Goal: Communication & Community: Ask a question

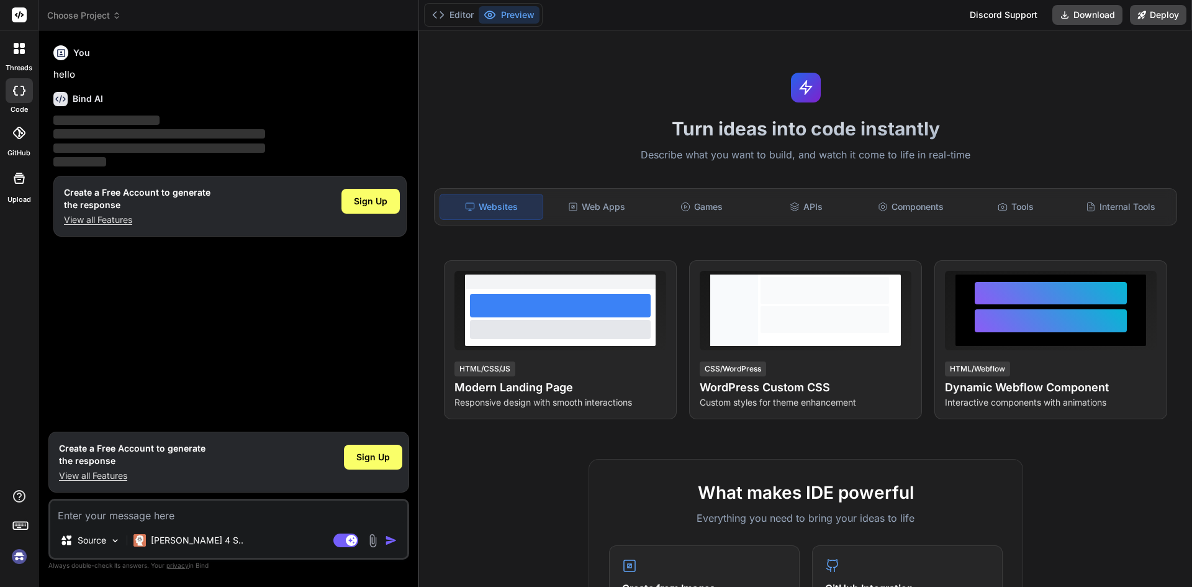
type textarea "x"
click at [106, 475] on p "View all Features" at bounding box center [132, 475] width 147 height 12
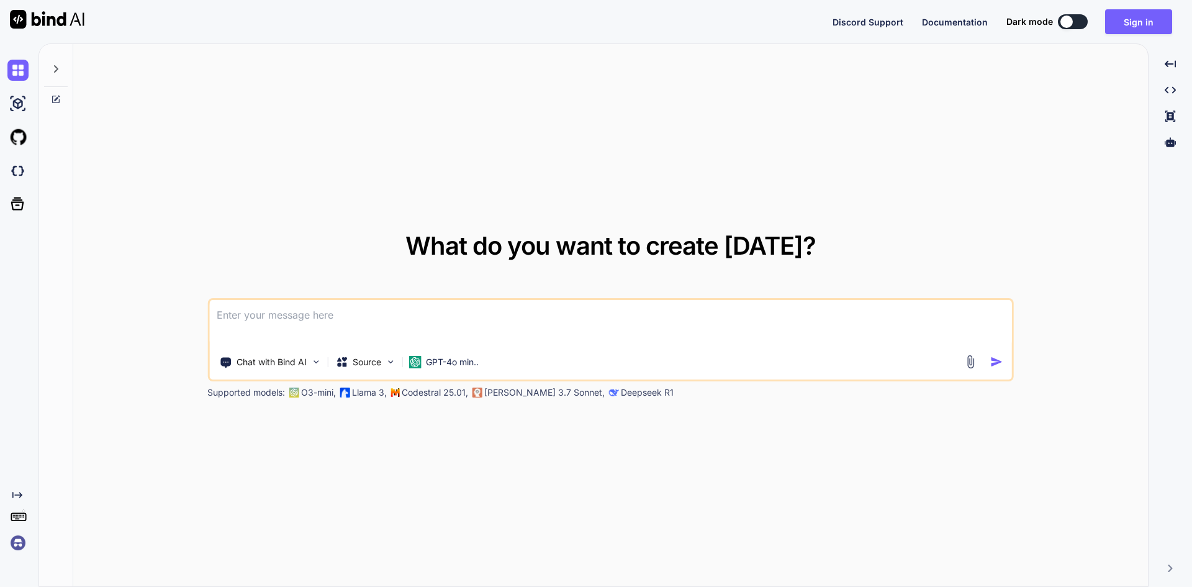
click at [341, 298] on div "What do you want to create today? Chat with Bind AI Source GPT-4o min.. Support…" at bounding box center [610, 315] width 807 height 165
click at [341, 317] on textarea at bounding box center [610, 323] width 803 height 46
paste textarea
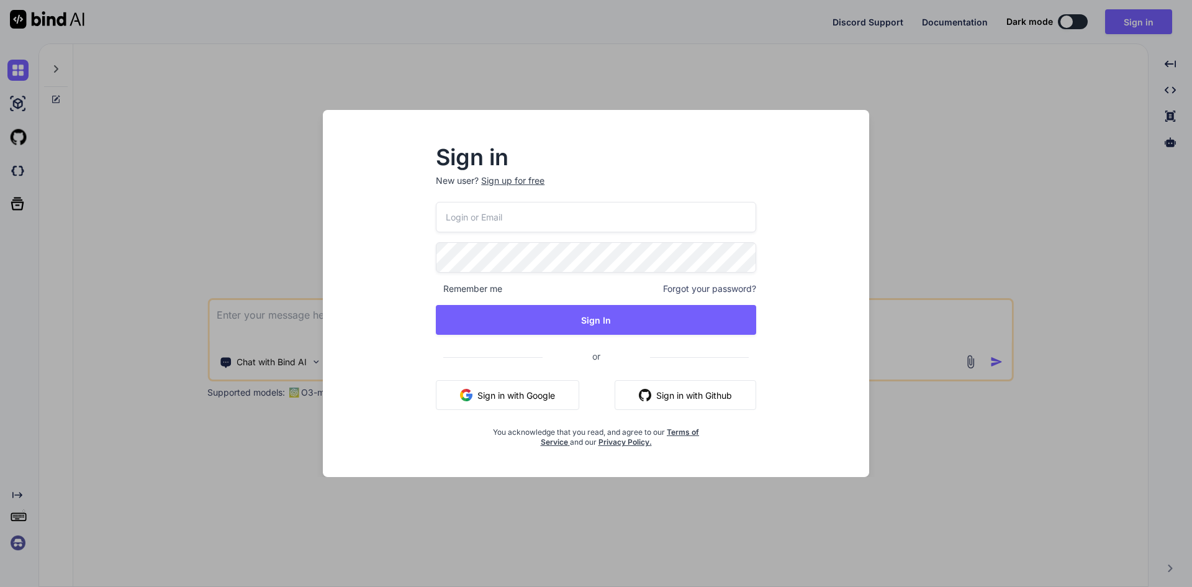
click at [501, 221] on input "email" at bounding box center [596, 217] width 320 height 30
type input "aitech@yopmail.com"
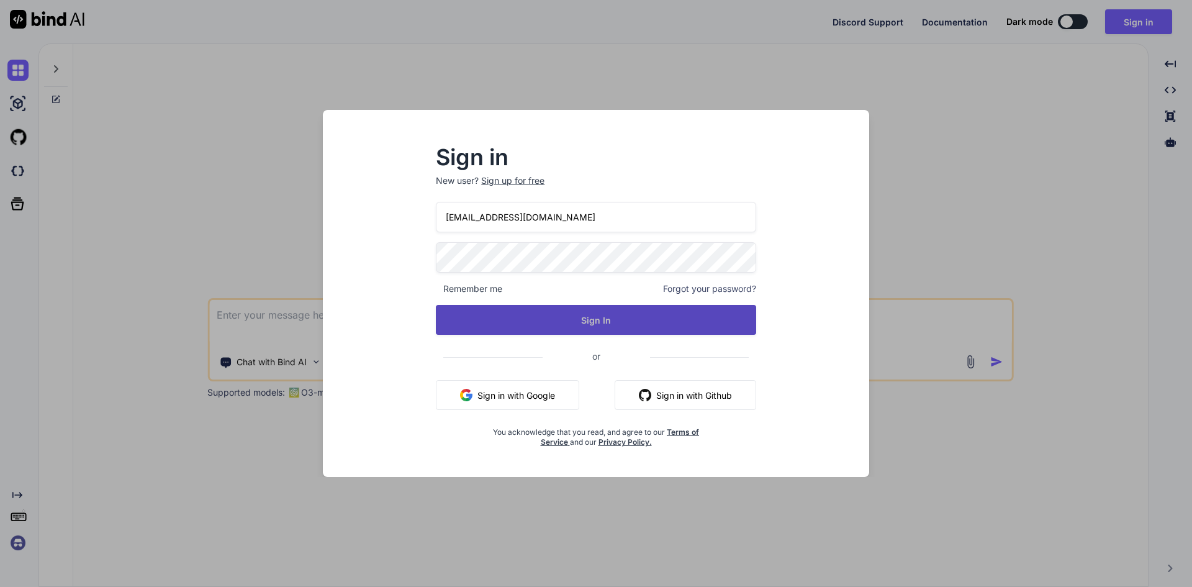
click at [573, 327] on button "Sign In" at bounding box center [596, 320] width 320 height 30
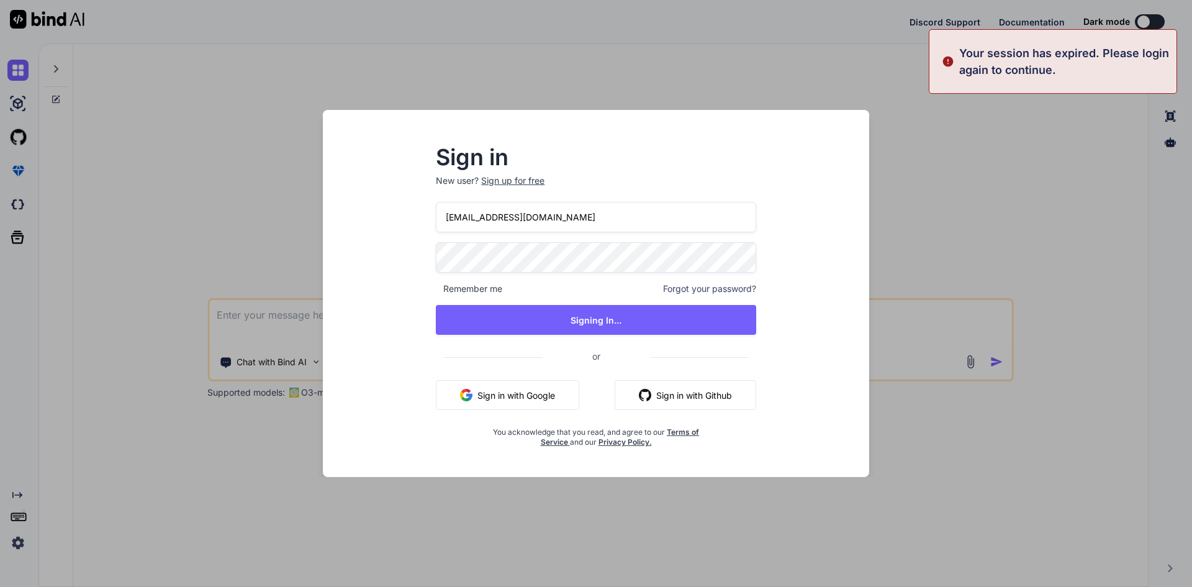
type textarea "x"
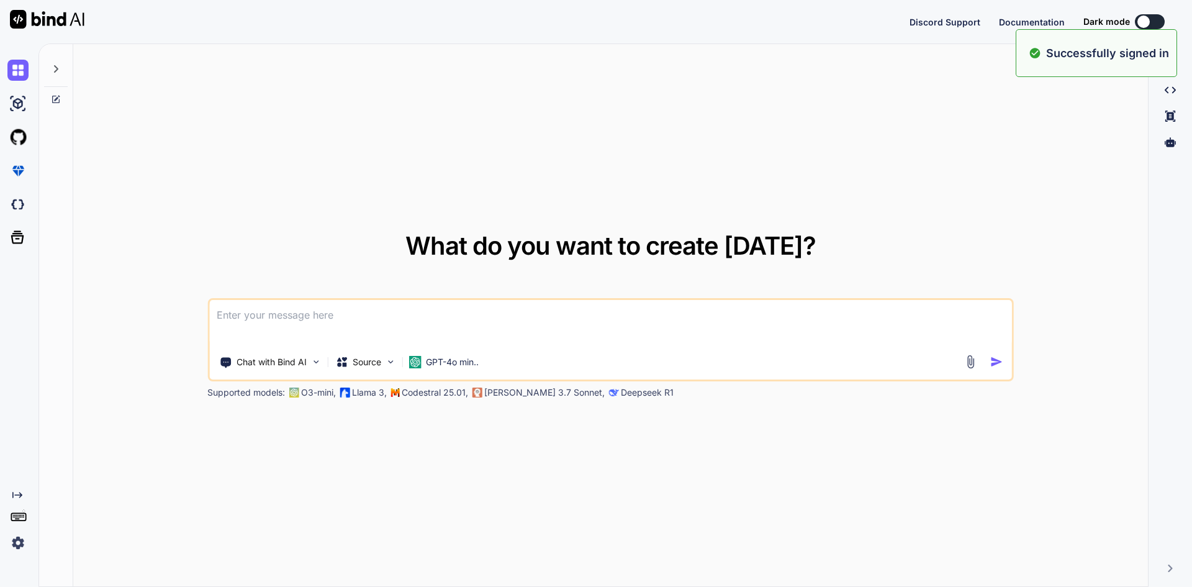
click at [406, 307] on textarea at bounding box center [610, 323] width 803 height 46
paste textarea "<script setup lang='ts'> import { ref, onMounted, nextTick, computed, onBeforeU…"
type textarea "<script setup lang='ts'> import { ref, onMounted, nextTick, computed, onBeforeU…"
type textarea "x"
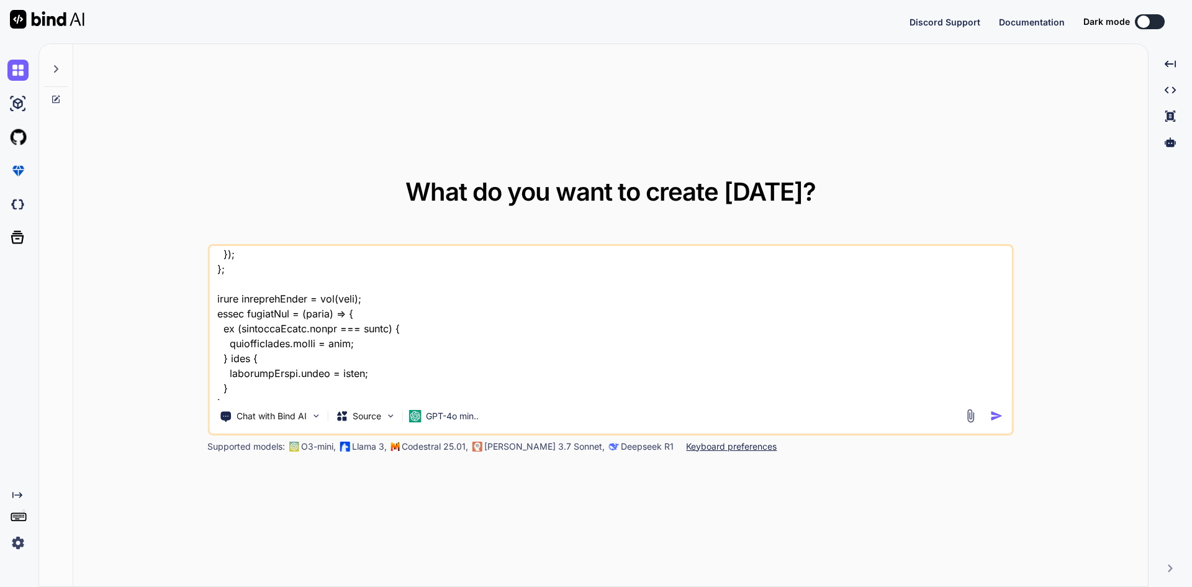
scroll to position [4697, 0]
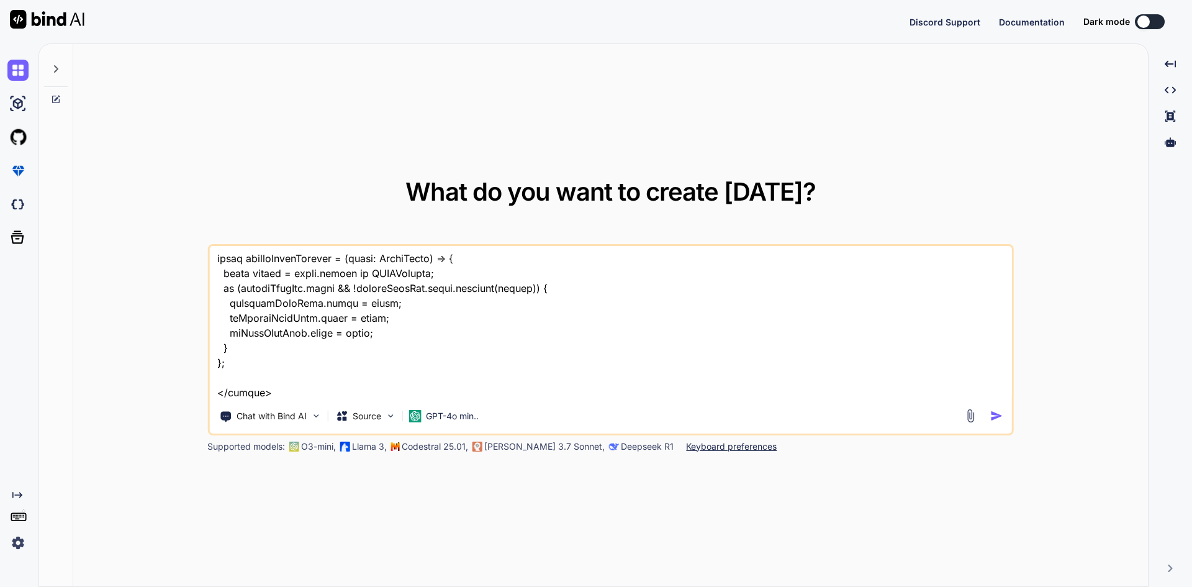
type textarea "<script setup lang='ts'> import { ref, onMounted, nextTick, computed, onBeforeU…"
type textarea "x"
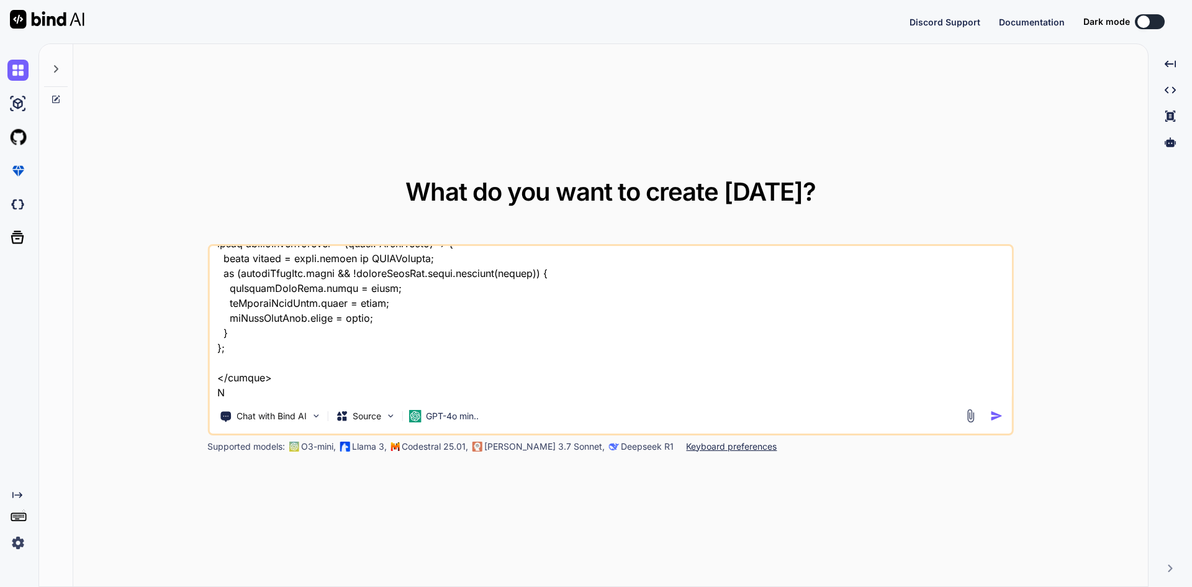
type textarea "<script setup lang='ts'> import { ref, onMounted, nextTick, computed, onBeforeU…"
type textarea "x"
type textarea "<script setup lang='ts'> import { ref, onMounted, nextTick, computed, onBeforeU…"
type textarea "x"
type textarea "<script setup lang='ts'> import { ref, onMounted, nextTick, computed, onBeforeU…"
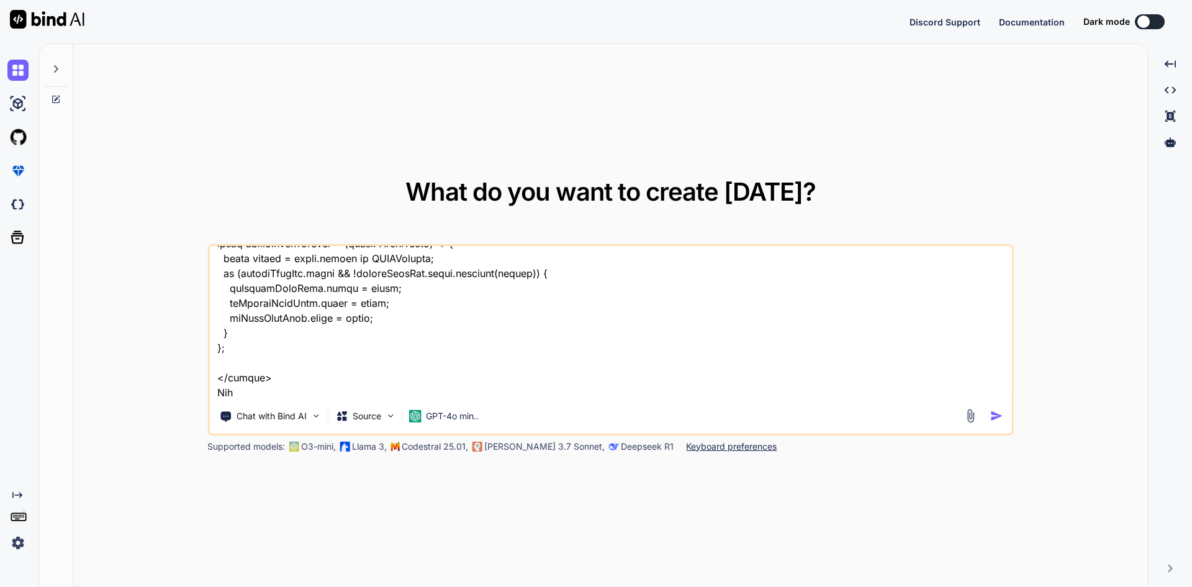
type textarea "x"
type textarea "<script setup lang='ts'> import { ref, onMounted, nextTick, computed, onBeforeU…"
type textarea "x"
type textarea "<script setup lang='ts'> import { ref, onMounted, nextTick, computed, onBeforeU…"
type textarea "x"
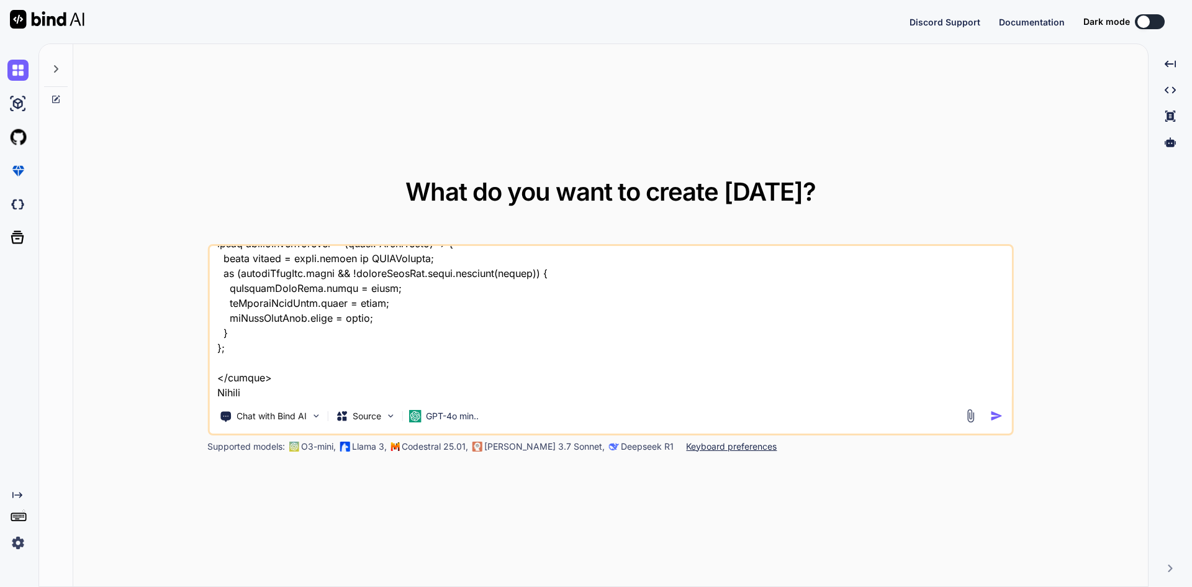
type textarea "<script setup lang='ts'> import { ref, onMounted, nextTick, computed, onBeforeU…"
type textarea "x"
type textarea "<script setup lang='ts'> import { ref, onMounted, nextTick, computed, onBeforeU…"
type textarea "x"
type textarea "<script setup lang='ts'> import { ref, onMounted, nextTick, computed, onBeforeU…"
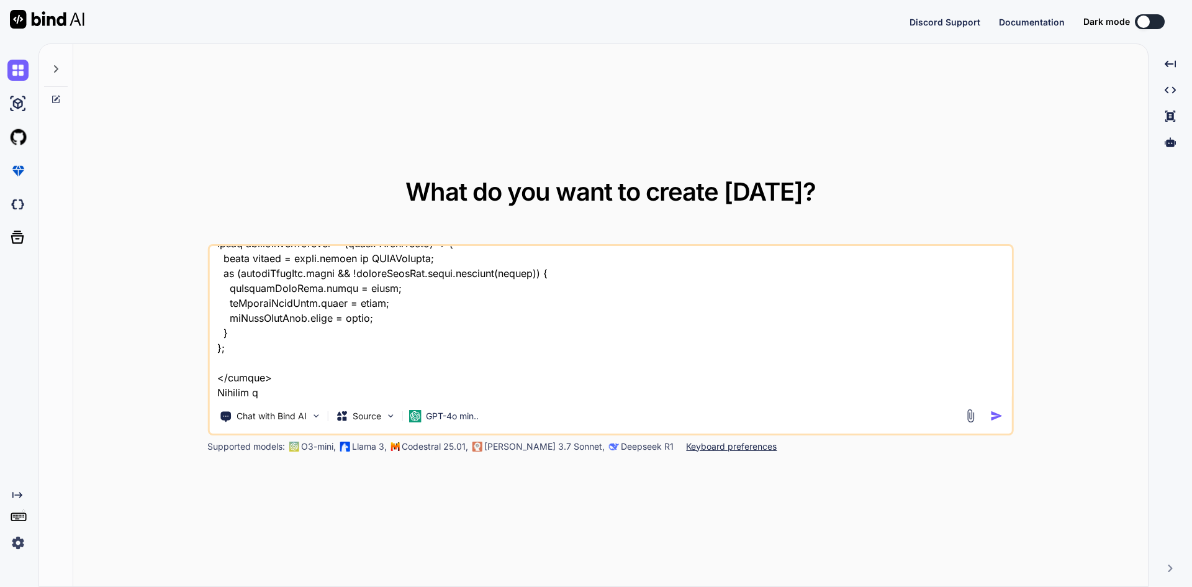
type textarea "x"
type textarea "<script setup lang='ts'> import { ref, onMounted, nextTick, computed, onBeforeU…"
type textarea "x"
type textarea "<script setup lang='ts'> import { ref, onMounted, nextTick, computed, onBeforeU…"
type textarea "x"
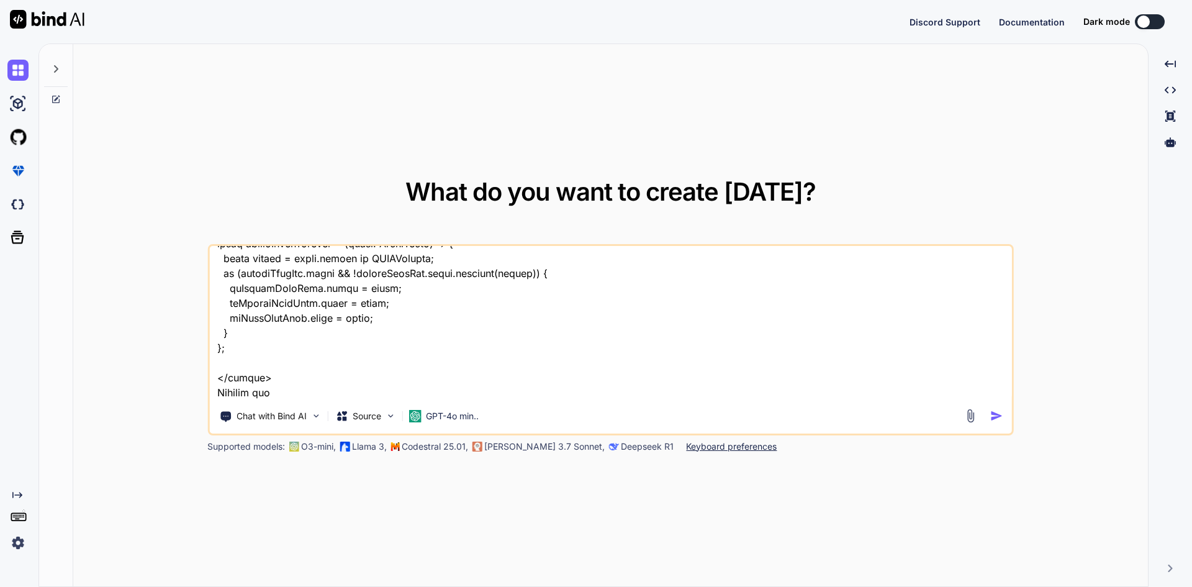
type textarea "<script setup lang='ts'> import { ref, onMounted, nextTick, computed, onBeforeU…"
type textarea "x"
type textarea "<script setup lang='ts'> import { ref, onMounted, nextTick, computed, onBeforeU…"
type textarea "x"
type textarea "<script setup lang='ts'> import { ref, onMounted, nextTick, computed, onBeforeU…"
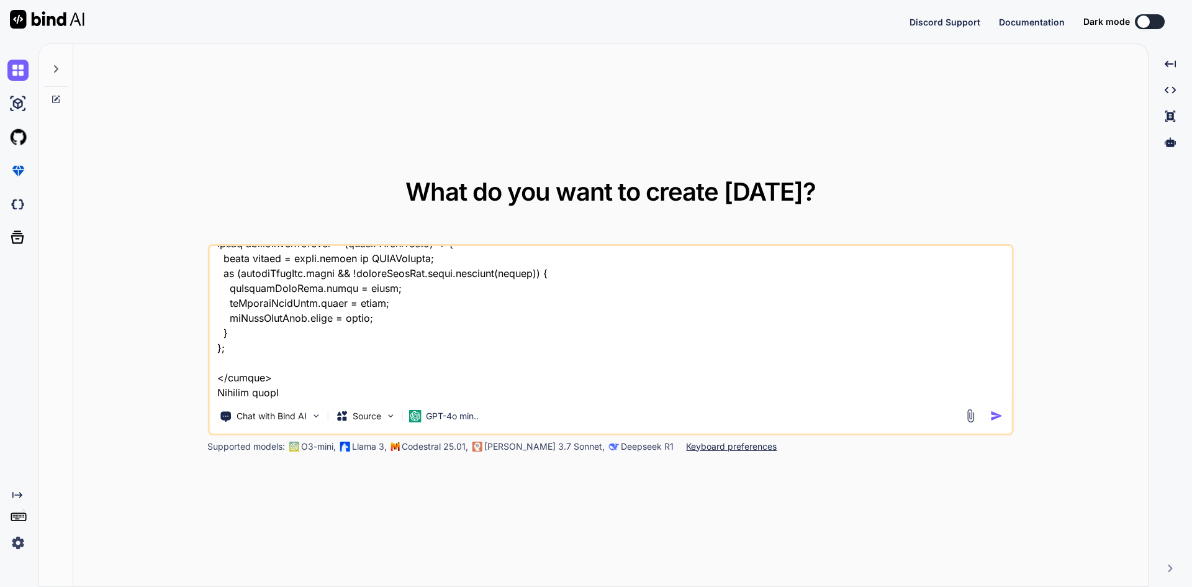
type textarea "x"
type textarea "<script setup lang='ts'> import { ref, onMounted, nextTick, computed, onBeforeU…"
type textarea "x"
type textarea "<script setup lang='ts'> import { ref, onMounted, nextTick, computed, onBeforeU…"
type textarea "x"
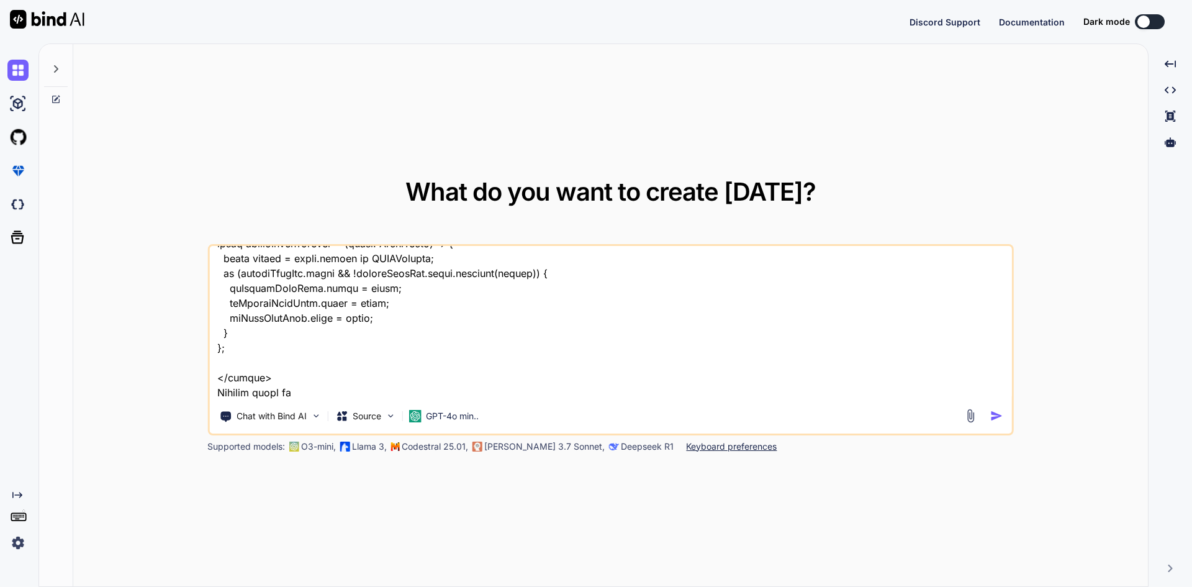
type textarea "<script setup lang='ts'> import { ref, onMounted, nextTick, computed, onBeforeU…"
type textarea "x"
type textarea "<script setup lang='ts'> import { ref, onMounted, nextTick, computed, onBeforeU…"
type textarea "x"
type textarea "<script setup lang='ts'> import { ref, onMounted, nextTick, computed, onBeforeU…"
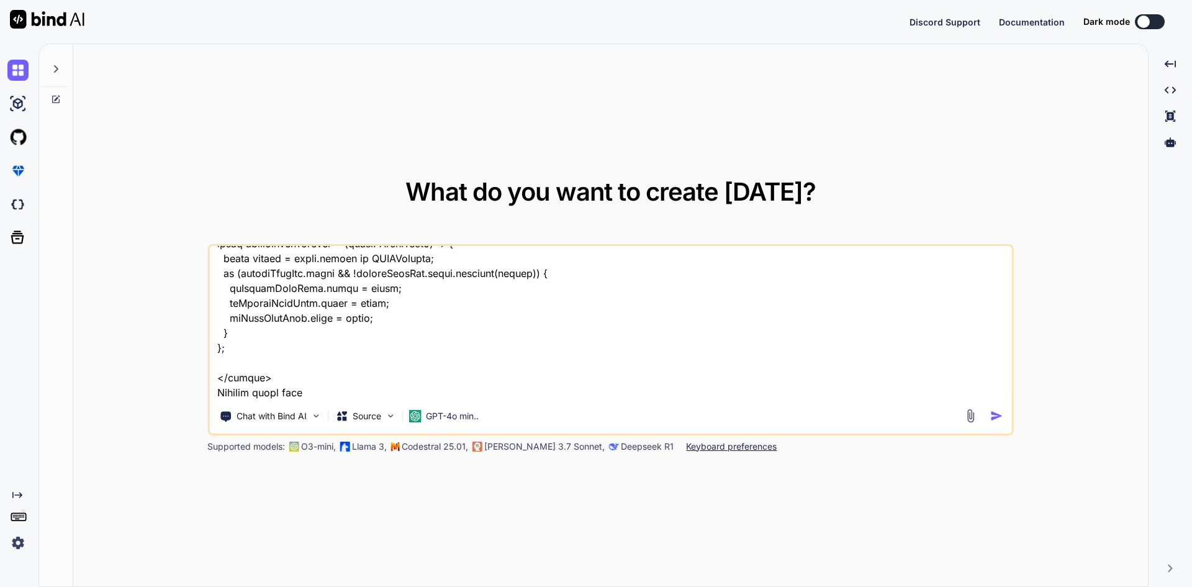
type textarea "x"
type textarea "<script setup lang='ts'> import { ref, onMounted, nextTick, computed, onBeforeU…"
type textarea "x"
type textarea "<script setup lang='ts'> import { ref, onMounted, nextTick, computed, onBeforeU…"
type textarea "x"
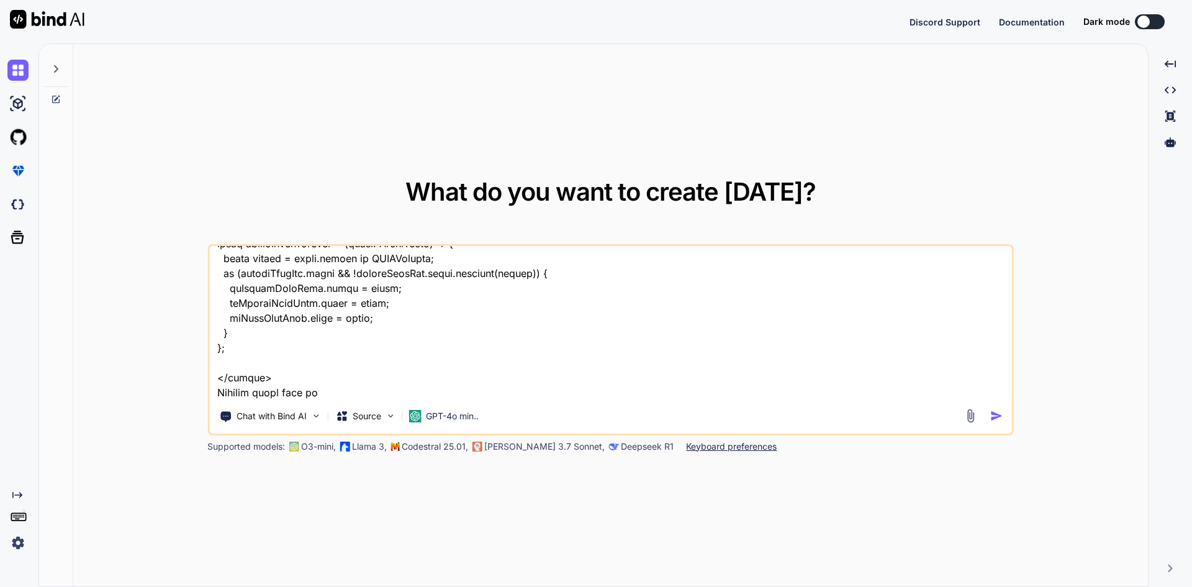
type textarea "<script setup lang='ts'> import { ref, onMounted, nextTick, computed, onBeforeU…"
type textarea "x"
type textarea "<script setup lang='ts'> import { ref, onMounted, nextTick, computed, onBeforeU…"
type textarea "x"
type textarea "<script setup lang='ts'> import { ref, onMounted, nextTick, computed, onBeforeU…"
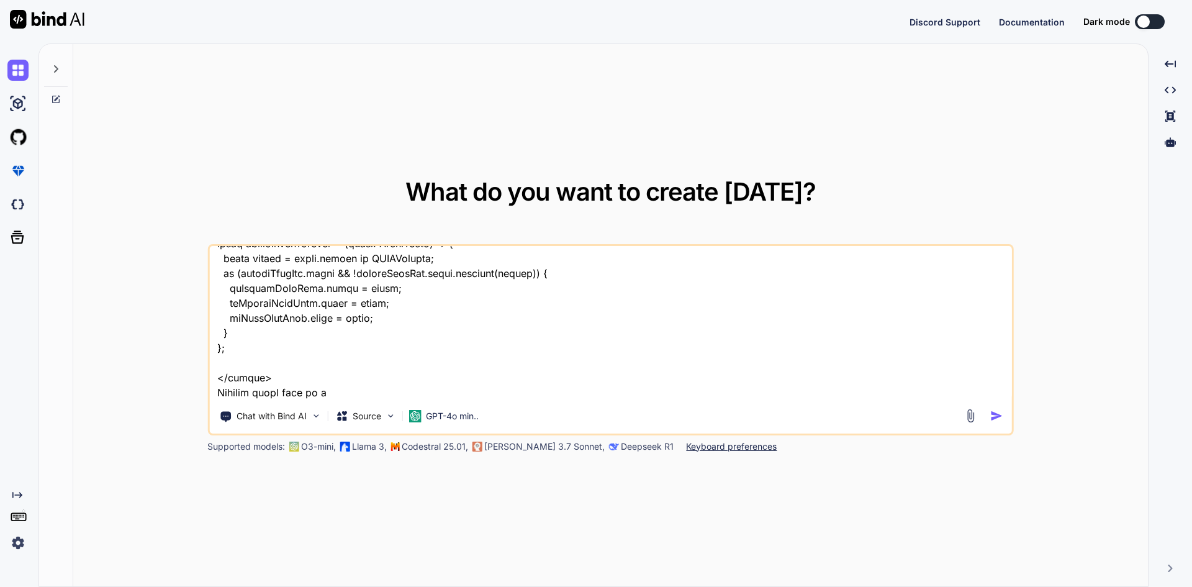
type textarea "x"
type textarea "<script setup lang='ts'> import { ref, onMounted, nextTick, computed, onBeforeU…"
type textarea "x"
type textarea "<script setup lang='ts'> import { ref, onMounted, nextTick, computed, onBeforeU…"
type textarea "x"
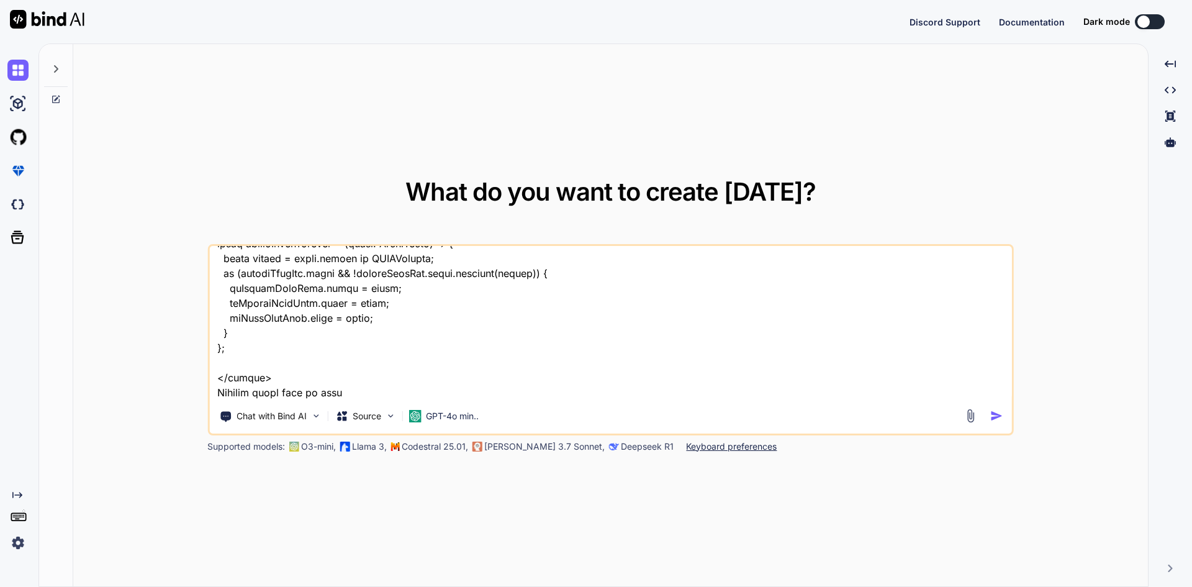
type textarea "<script setup lang='ts'> import { ref, onMounted, nextTick, computed, onBeforeU…"
type textarea "x"
type textarea "<script setup lang='ts'> import { ref, onMounted, nextTick, computed, onBeforeU…"
type textarea "x"
type textarea "<script setup lang='ts'> import { ref, onMounted, nextTick, computed, onBeforeU…"
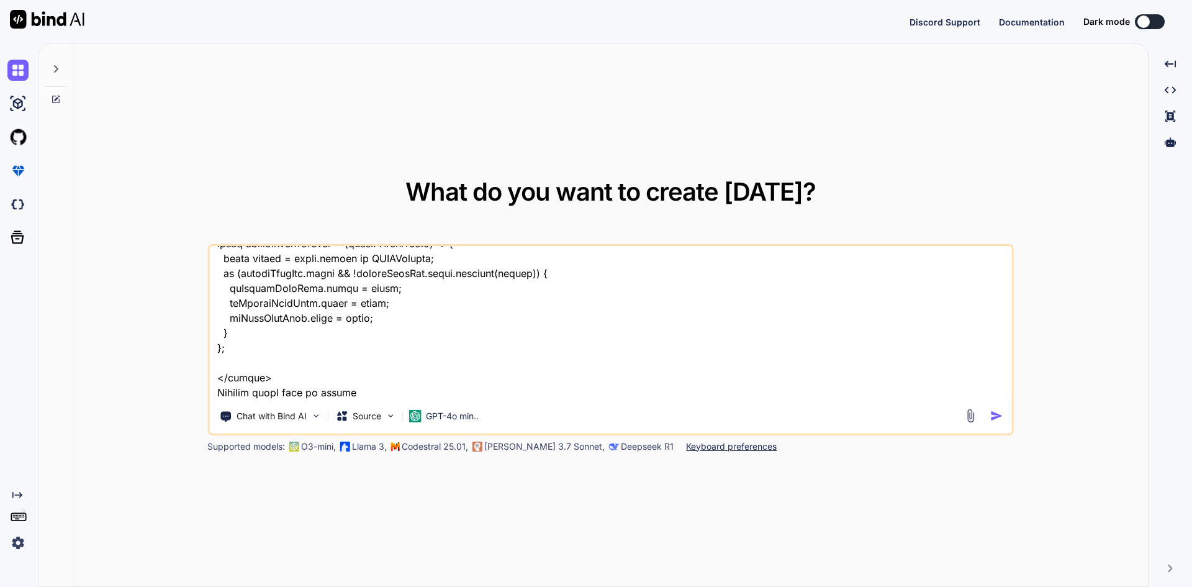
type textarea "x"
type textarea "<script setup lang='ts'> import { ref, onMounted, nextTick, computed, onBeforeU…"
type textarea "x"
type textarea "<script setup lang='ts'> import { ref, onMounted, nextTick, computed, onBeforeU…"
type textarea "x"
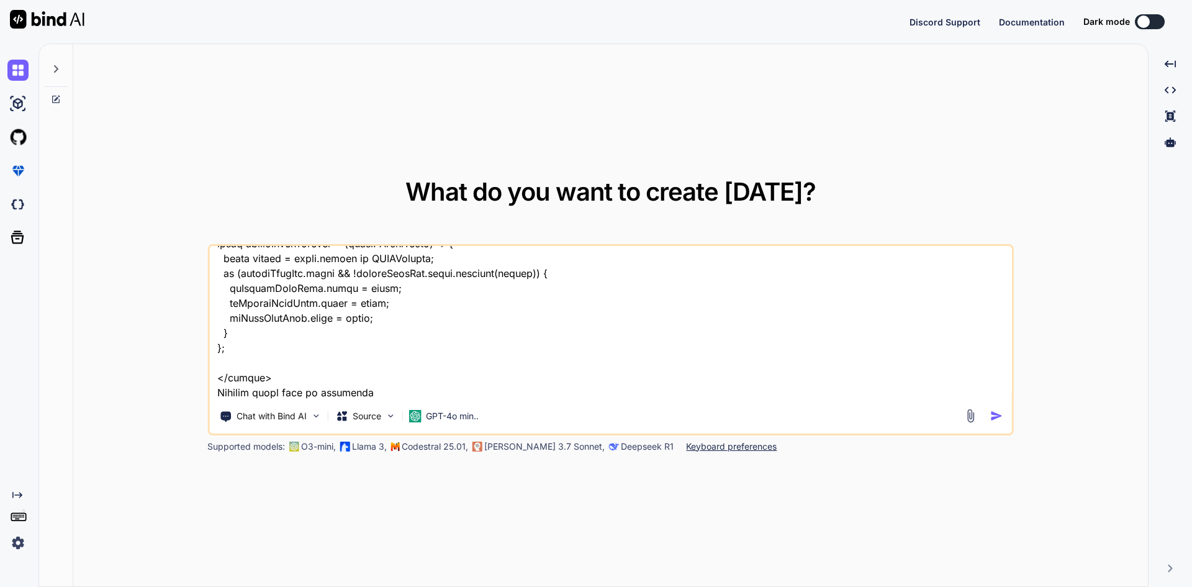
type textarea "<script setup lang='ts'> import { ref, onMounted, nextTick, computed, onBeforeU…"
type textarea "x"
type textarea "<script setup lang='ts'> import { ref, onMounted, nextTick, computed, onBeforeU…"
type textarea "x"
type textarea "<script setup lang='ts'> import { ref, onMounted, nextTick, computed, onBeforeU…"
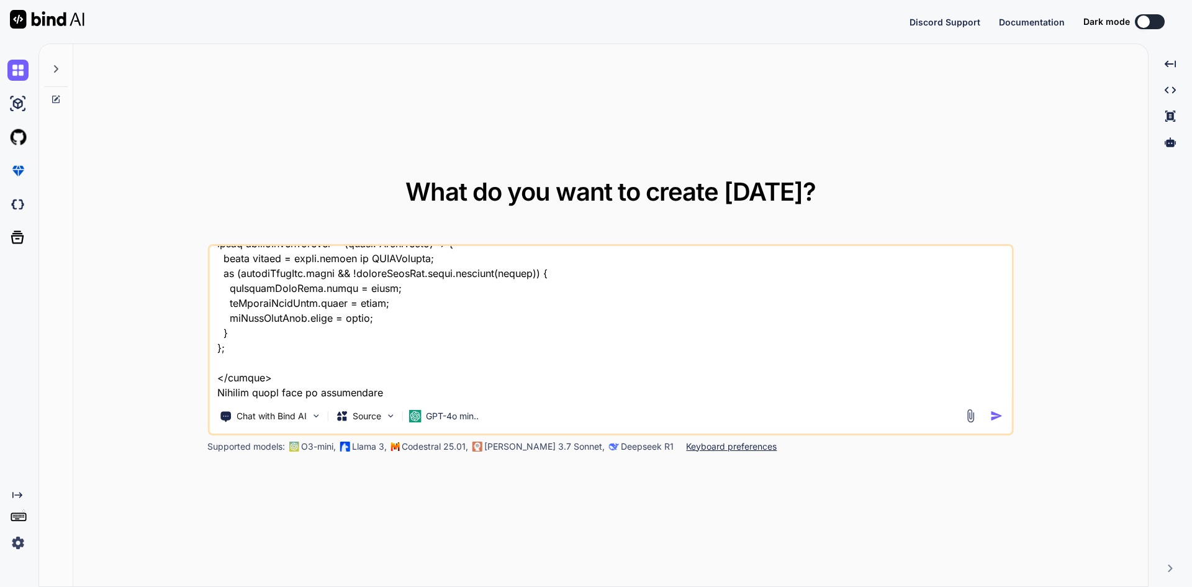
type textarea "x"
type textarea "<script setup lang='ts'> import { ref, onMounted, nextTick, computed, onBeforeU…"
type textarea "x"
type textarea "<script setup lang='ts'> import { ref, onMounted, nextTick, computed, onBeforeU…"
type textarea "x"
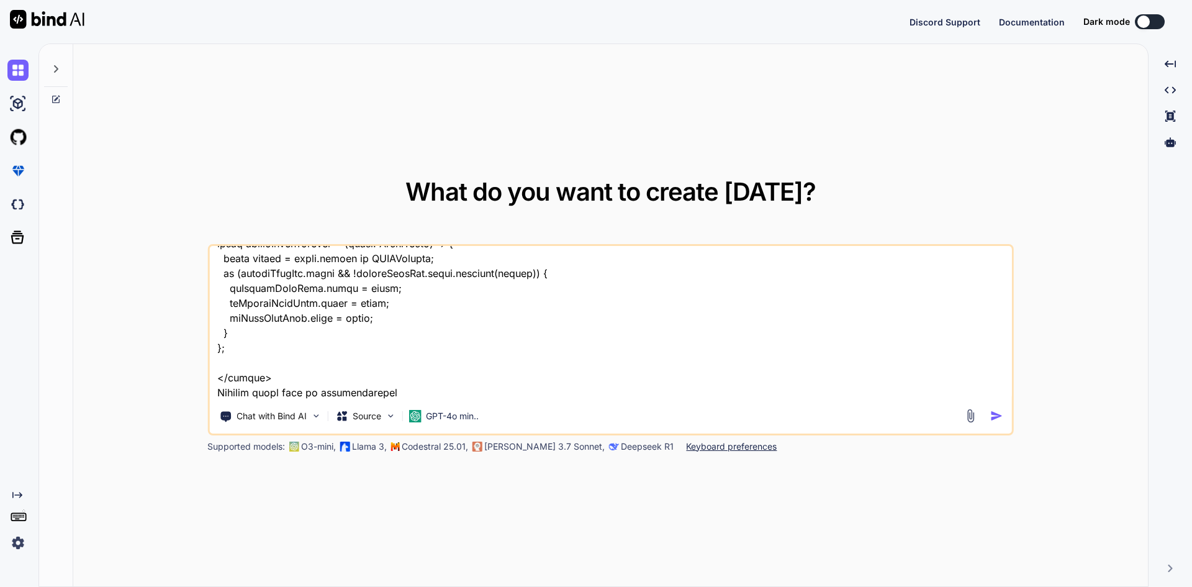
type textarea "<script setup lang='ts'> import { ref, onMounted, nextTick, computed, onBeforeU…"
type textarea "x"
type textarea "<script setup lang='ts'> import { ref, onMounted, nextTick, computed, onBeforeU…"
type textarea "x"
type textarea "<script setup lang='ts'> import { ref, onMounted, nextTick, computed, onBeforeU…"
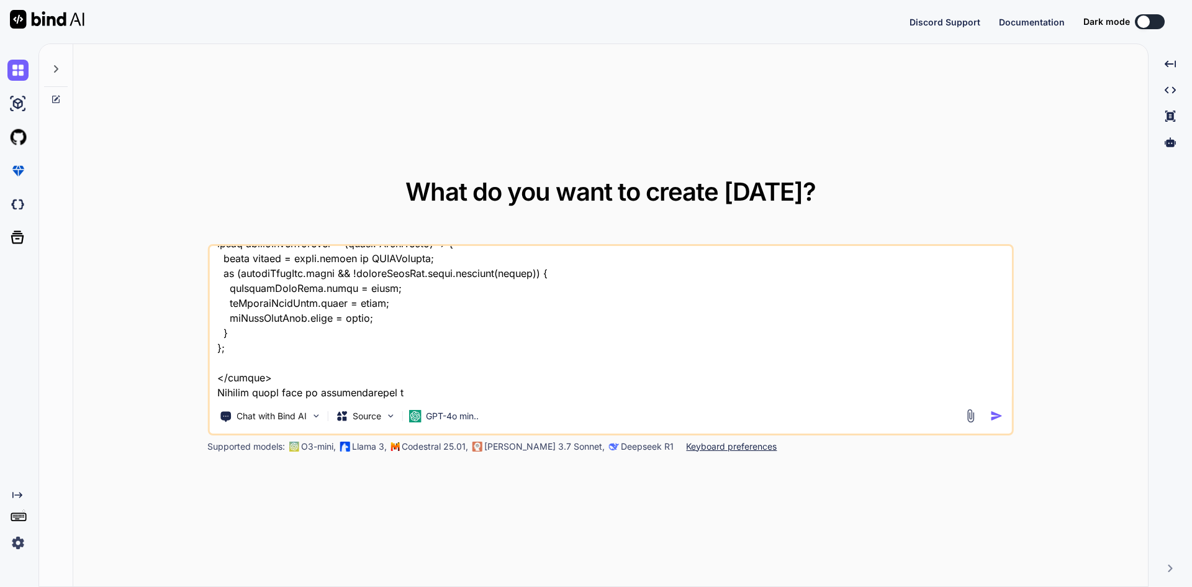
type textarea "x"
type textarea "<script setup lang='ts'> import { ref, onMounted, nextTick, computed, onBeforeU…"
type textarea "x"
type textarea "<script setup lang='ts'> import { ref, onMounted, nextTick, computed, onBeforeU…"
type textarea "x"
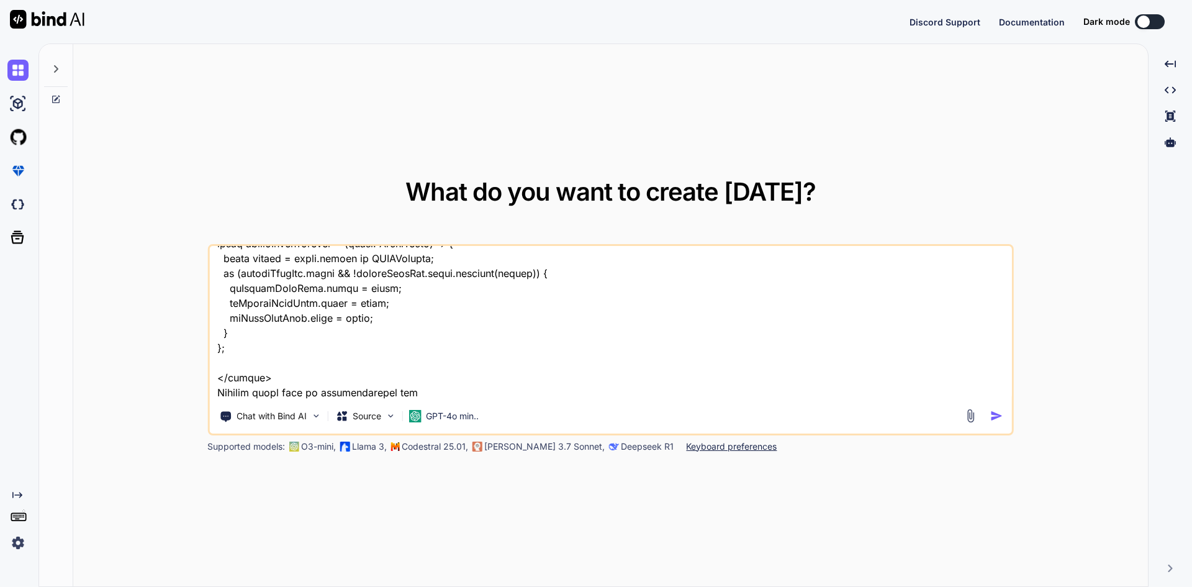
type textarea "<script setup lang='ts'> import { ref, onMounted, nextTick, computed, onBeforeU…"
type textarea "x"
type textarea "<script setup lang='ts'> import { ref, onMounted, nextTick, computed, onBeforeU…"
type textarea "x"
type textarea "<script setup lang='ts'> import { ref, onMounted, nextTick, computed, onBeforeU…"
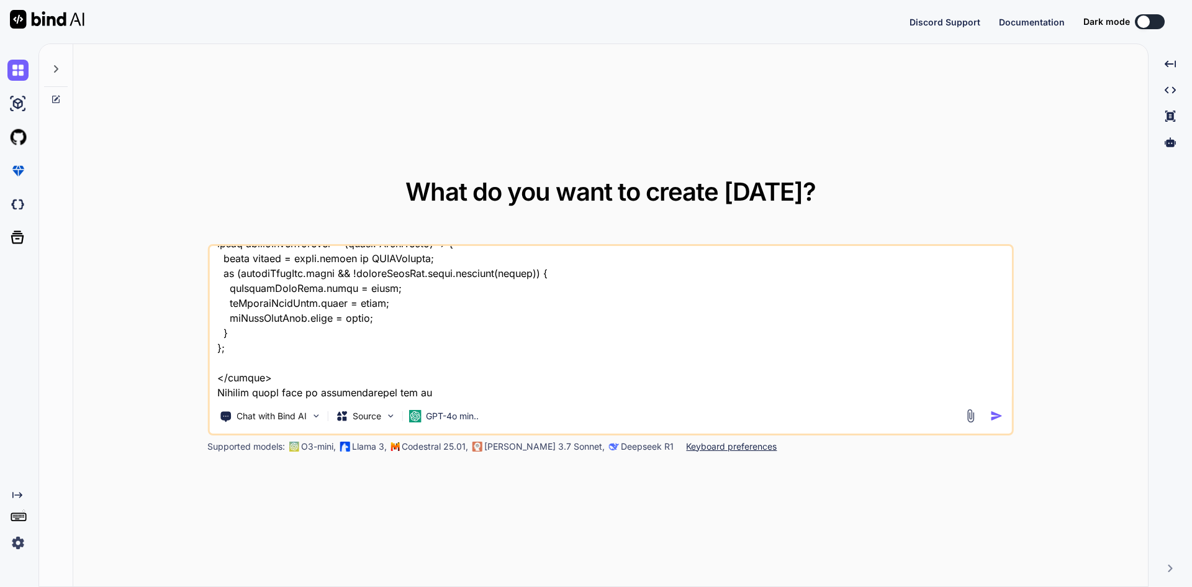
type textarea "x"
type textarea "<script setup lang='ts'> import { ref, onMounted, nextTick, computed, onBeforeU…"
type textarea "x"
type textarea "<script setup lang='ts'> import { ref, onMounted, nextTick, computed, onBeforeU…"
type textarea "x"
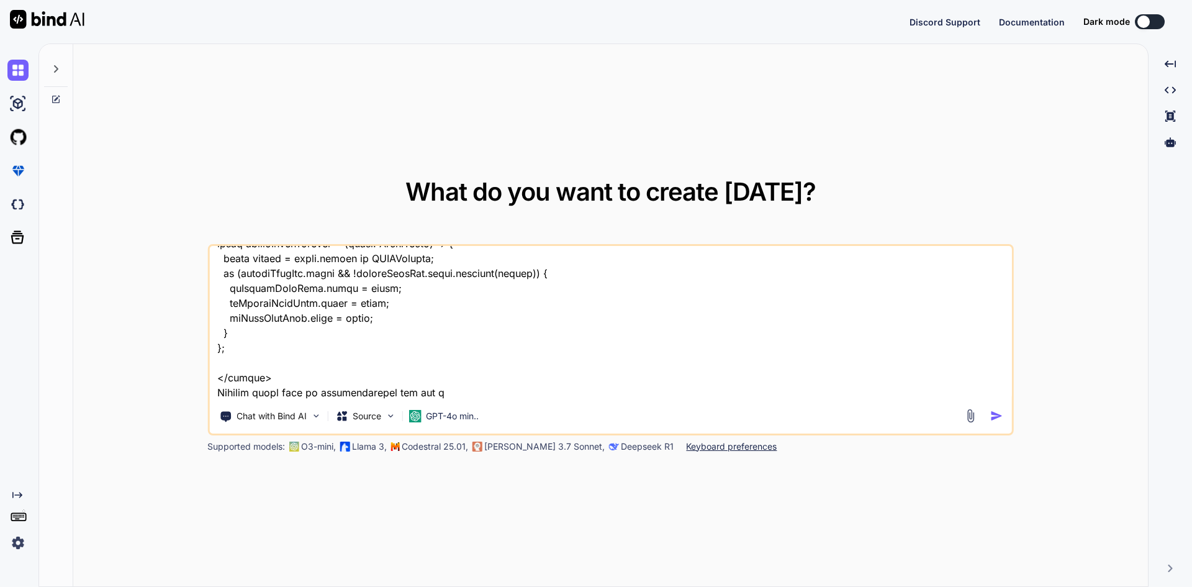
type textarea "<script setup lang='ts'> import { ref, onMounted, nextTick, computed, onBeforeU…"
type textarea "x"
type textarea "<script setup lang='ts'> import { ref, onMounted, nextTick, computed, onBeforeU…"
type textarea "x"
type textarea "<script setup lang='ts'> import { ref, onMounted, nextTick, computed, onBeforeU…"
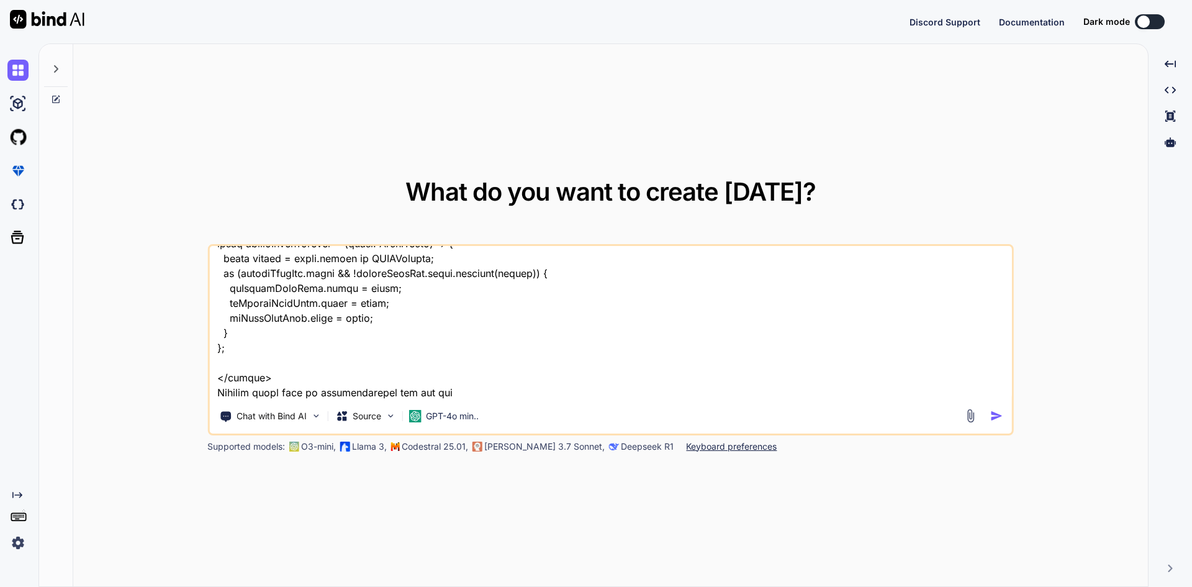
type textarea "x"
type textarea "<script setup lang='ts'> import { ref, onMounted, nextTick, computed, onBeforeU…"
type textarea "x"
type textarea "<script setup lang='ts'> import { ref, onMounted, nextTick, computed, onBeforeU…"
type textarea "x"
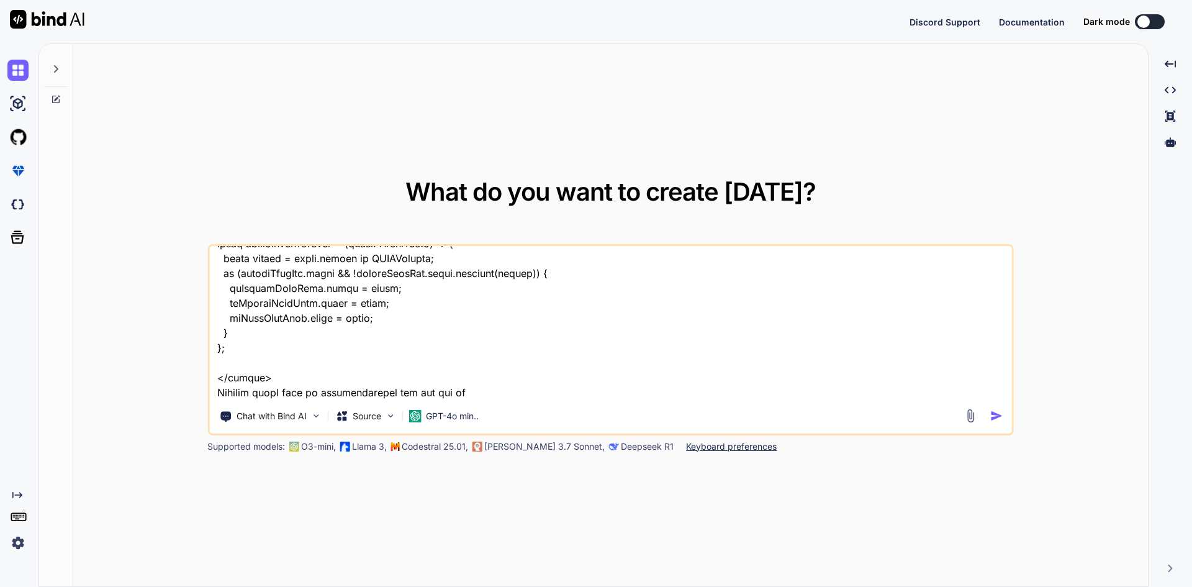
type textarea "<script setup lang='ts'> import { ref, onMounted, nextTick, computed, onBeforeU…"
type textarea "x"
type textarea "<script setup lang='ts'> import { ref, onMounted, nextTick, computed, onBeforeU…"
type textarea "x"
type textarea "<script setup lang='ts'> import { ref, onMounted, nextTick, computed, onBeforeU…"
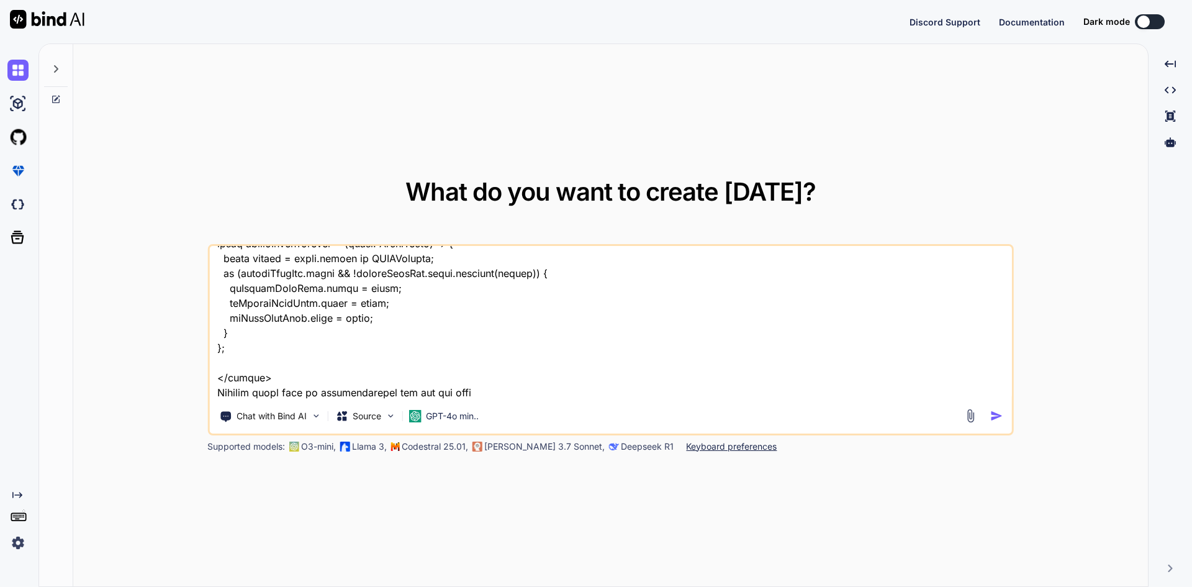
type textarea "x"
type textarea "<script setup lang='ts'> import { ref, onMounted, nextTick, computed, onBeforeU…"
type textarea "x"
type textarea "<script setup lang='ts'> import { ref, onMounted, nextTick, computed, onBeforeU…"
type textarea "x"
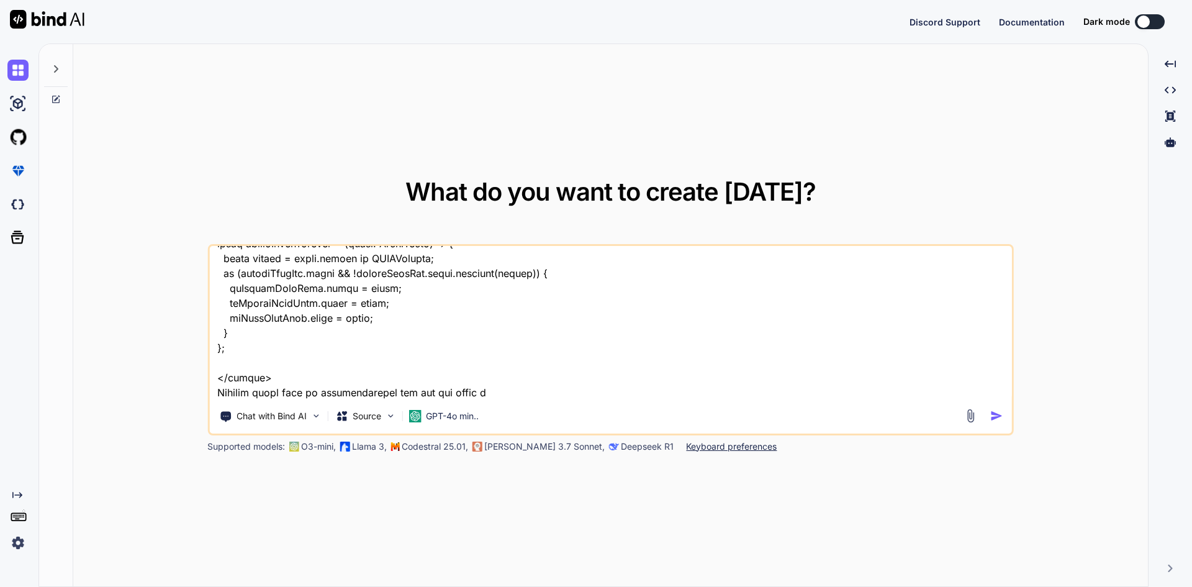
type textarea "<script setup lang='ts'> import { ref, onMounted, nextTick, computed, onBeforeU…"
type textarea "x"
type textarea "<script setup lang='ts'> import { ref, onMounted, nextTick, computed, onBeforeU…"
type textarea "x"
type textarea "<script setup lang='ts'> import { ref, onMounted, nextTick, computed, onBeforeU…"
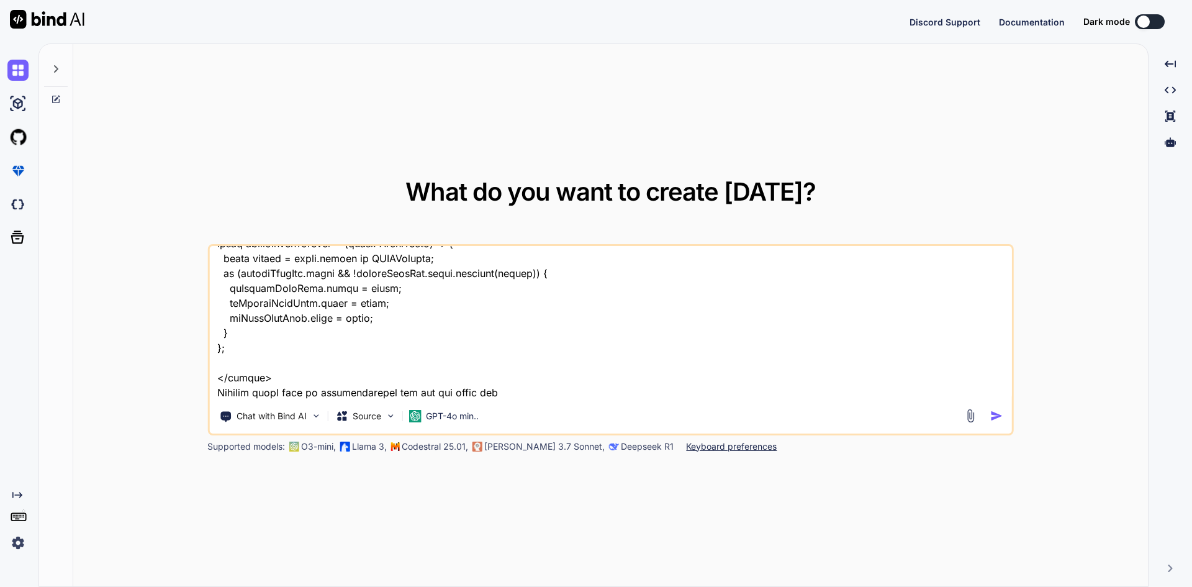
type textarea "x"
type textarea "<script setup lang='ts'> import { ref, onMounted, nextTick, computed, onBeforeU…"
type textarea "x"
type textarea "<script setup lang='ts'> import { ref, onMounted, nextTick, computed, onBeforeU…"
type textarea "x"
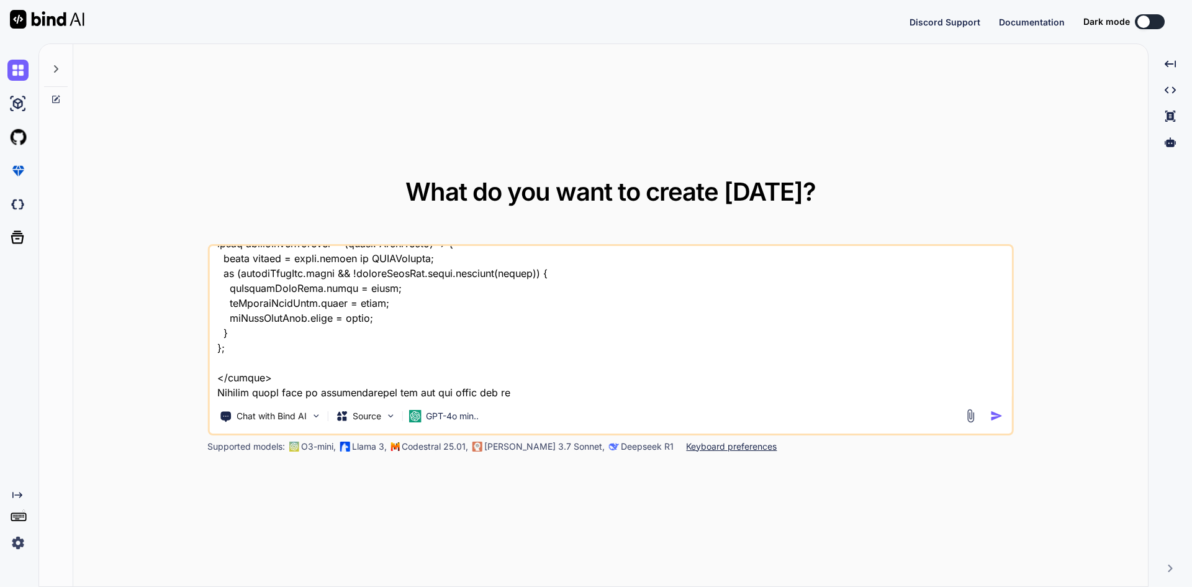
type textarea "<script setup lang='ts'> import { ref, onMounted, nextTick, computed, onBeforeU…"
type textarea "x"
type textarea "<script setup lang='ts'> import { ref, onMounted, nextTick, computed, onBeforeU…"
type textarea "x"
type textarea "<script setup lang='ts'> import { ref, onMounted, nextTick, computed, onBeforeU…"
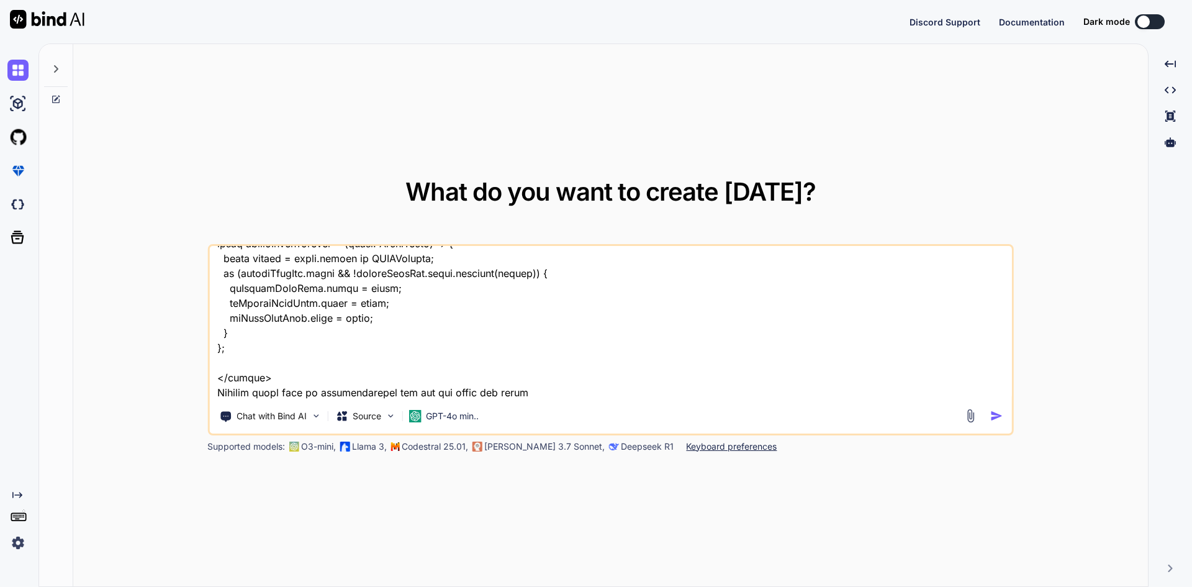
type textarea "x"
type textarea "<script setup lang='ts'> import { ref, onMounted, nextTick, computed, onBeforeU…"
type textarea "x"
type textarea "<script setup lang='ts'> import { ref, onMounted, nextTick, computed, onBeforeU…"
type textarea "x"
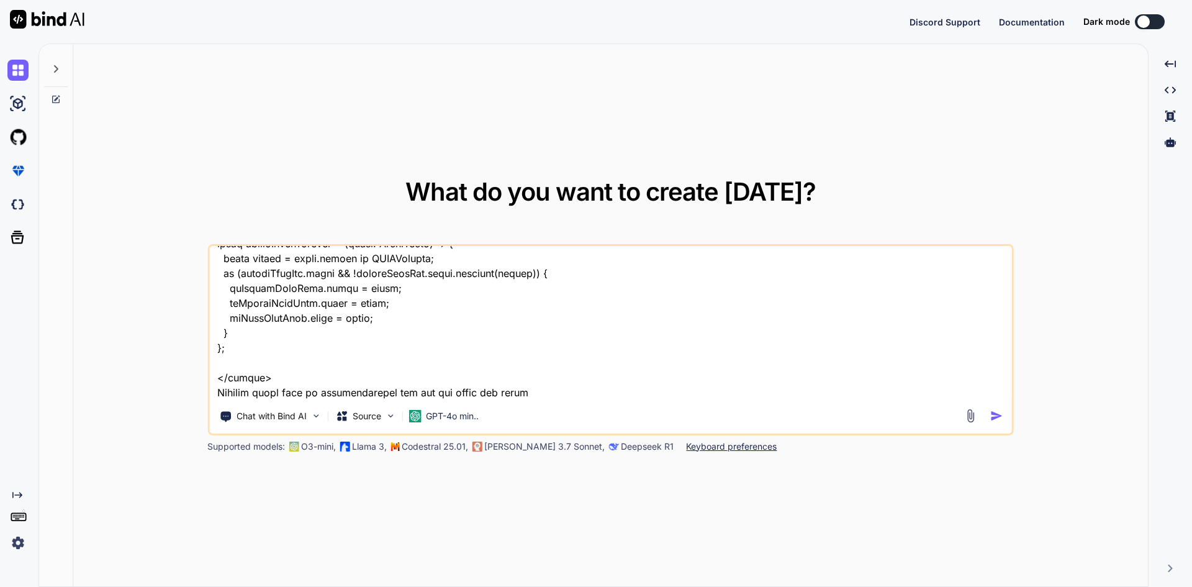
type textarea "<script setup lang='ts'> import { ref, onMounted, nextTick, computed, onBeforeU…"
type textarea "x"
type textarea "<script setup lang='ts'> import { ref, onMounted, nextTick, computed, onBeforeU…"
type textarea "x"
type textarea "<script setup lang='ts'> import { ref, onMounted, nextTick, computed, onBeforeU…"
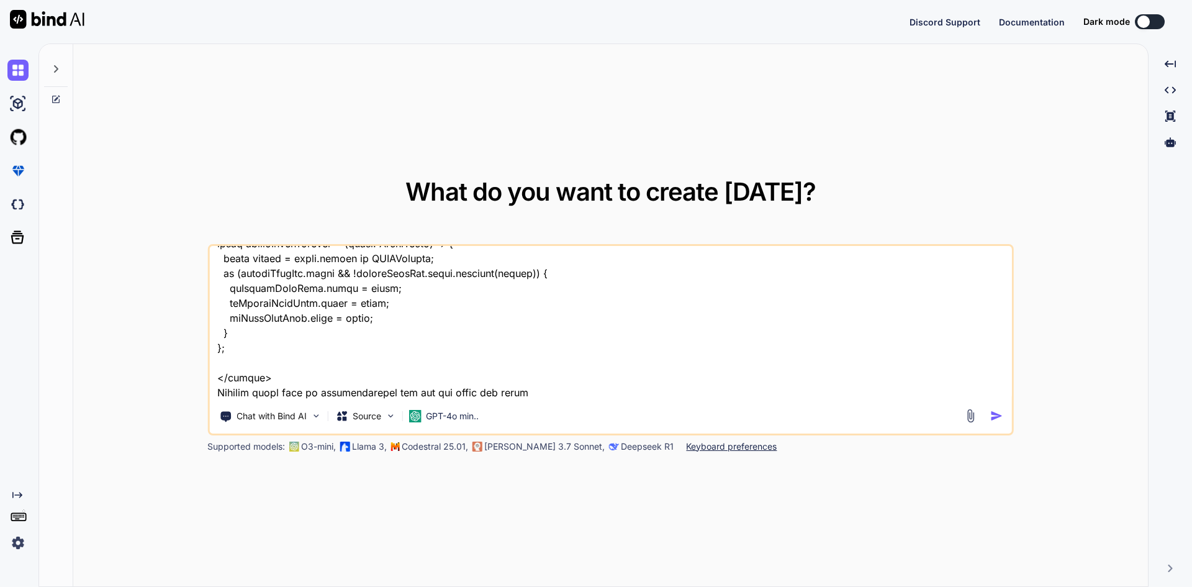
type textarea "x"
type textarea "<script setup lang='ts'> import { ref, onMounted, nextTick, computed, onBeforeU…"
type textarea "x"
type textarea "<script setup lang='ts'> import { ref, onMounted, nextTick, computed, onBeforeU…"
type textarea "x"
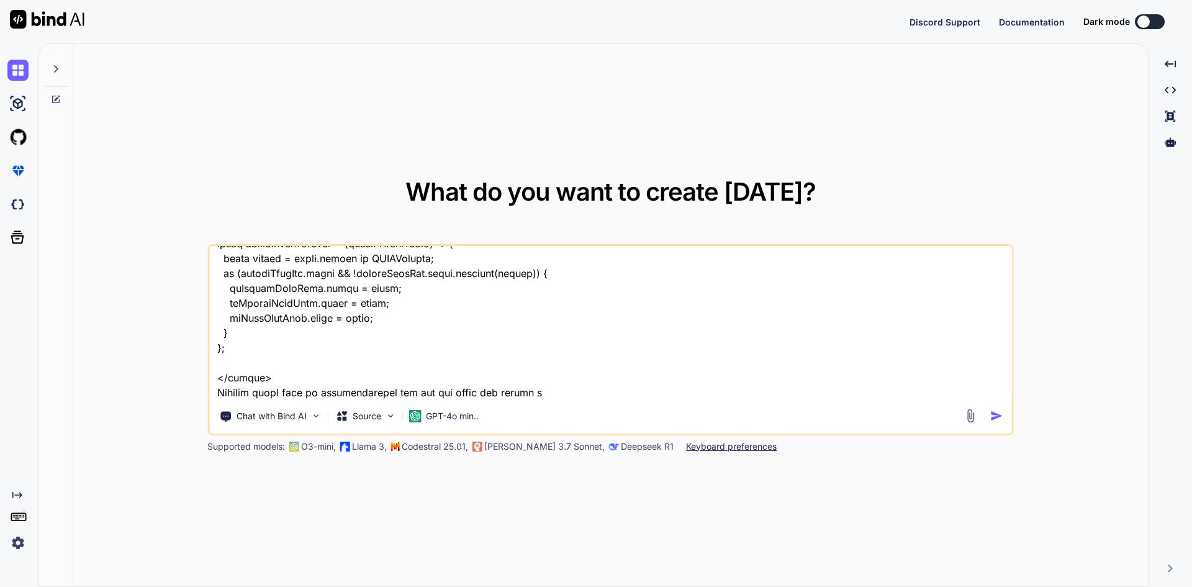
type textarea "<script setup lang='ts'> import { ref, onMounted, nextTick, computed, onBeforeU…"
type textarea "x"
type textarea "<script setup lang='ts'> import { ref, onMounted, nextTick, computed, onBeforeU…"
type textarea "x"
type textarea "<script setup lang='ts'> import { ref, onMounted, nextTick, computed, onBeforeU…"
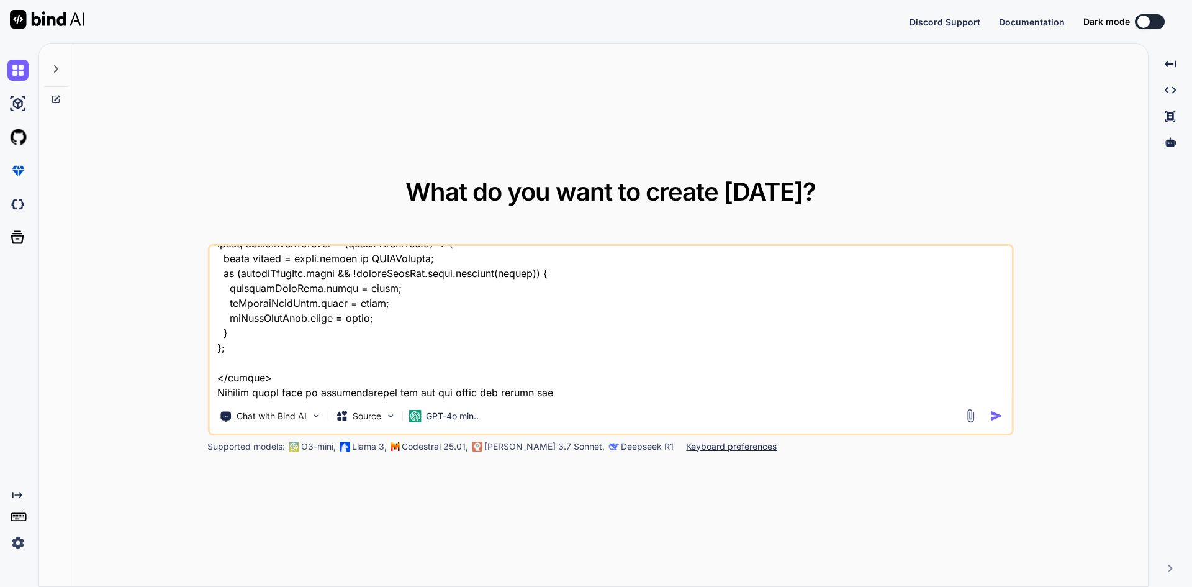
type textarea "x"
type textarea "<script setup lang='ts'> import { ref, onMounted, nextTick, computed, onBeforeU…"
type textarea "x"
type textarea "<script setup lang='ts'> import { ref, onMounted, nextTick, computed, onBeforeU…"
type textarea "x"
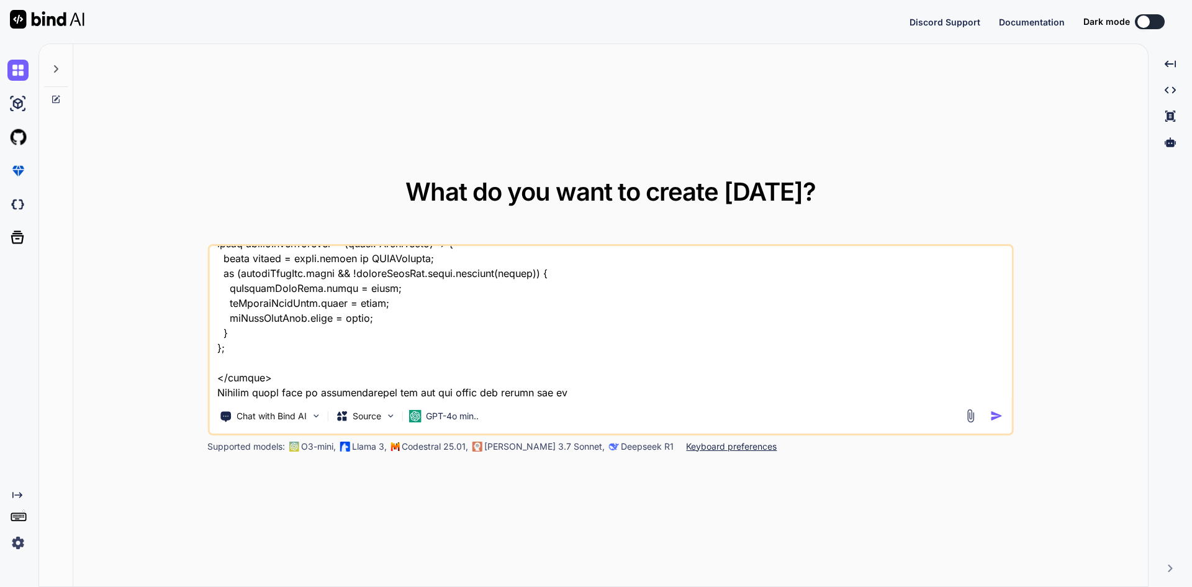
type textarea "<script setup lang='ts'> import { ref, onMounted, nextTick, computed, onBeforeU…"
type textarea "x"
type textarea "<script setup lang='ts'> import { ref, onMounted, nextTick, computed, onBeforeU…"
type textarea "x"
type textarea "<script setup lang='ts'> import { ref, onMounted, nextTick, computed, onBeforeU…"
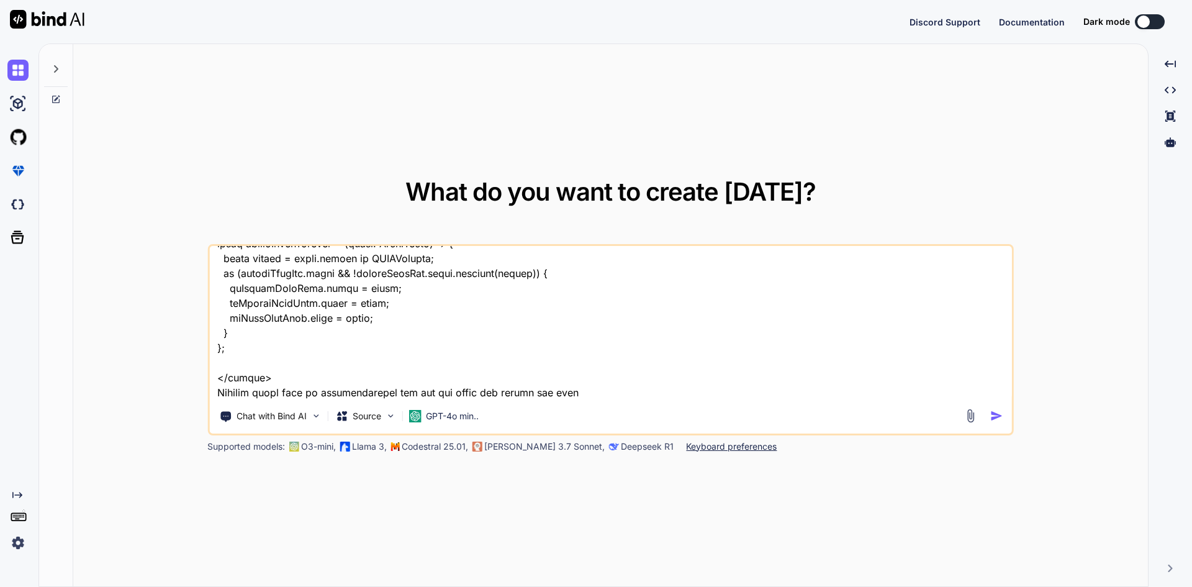
type textarea "x"
type textarea "<script setup lang='ts'> import { ref, onMounted, nextTick, computed, onBeforeU…"
type textarea "x"
type textarea "<script setup lang='ts'> import { ref, onMounted, nextTick, computed, onBeforeU…"
type textarea "x"
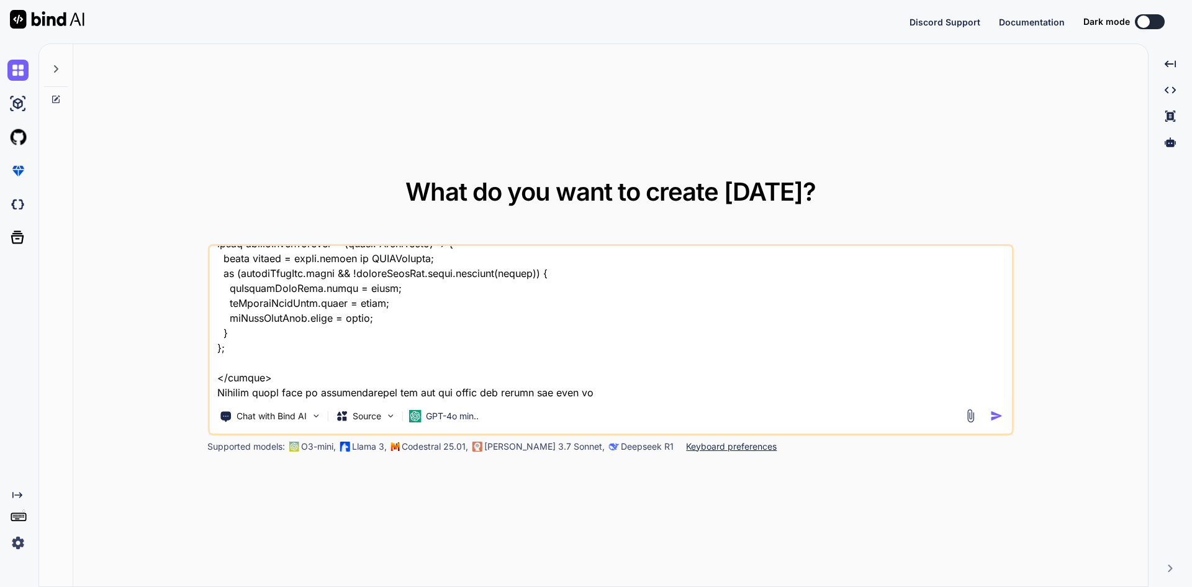
type textarea "<script setup lang='ts'> import { ref, onMounted, nextTick, computed, onBeforeU…"
type textarea "x"
type textarea "<script setup lang='ts'> import { ref, onMounted, nextTick, computed, onBeforeU…"
type textarea "x"
type textarea "<script setup lang='ts'> import { ref, onMounted, nextTick, computed, onBeforeU…"
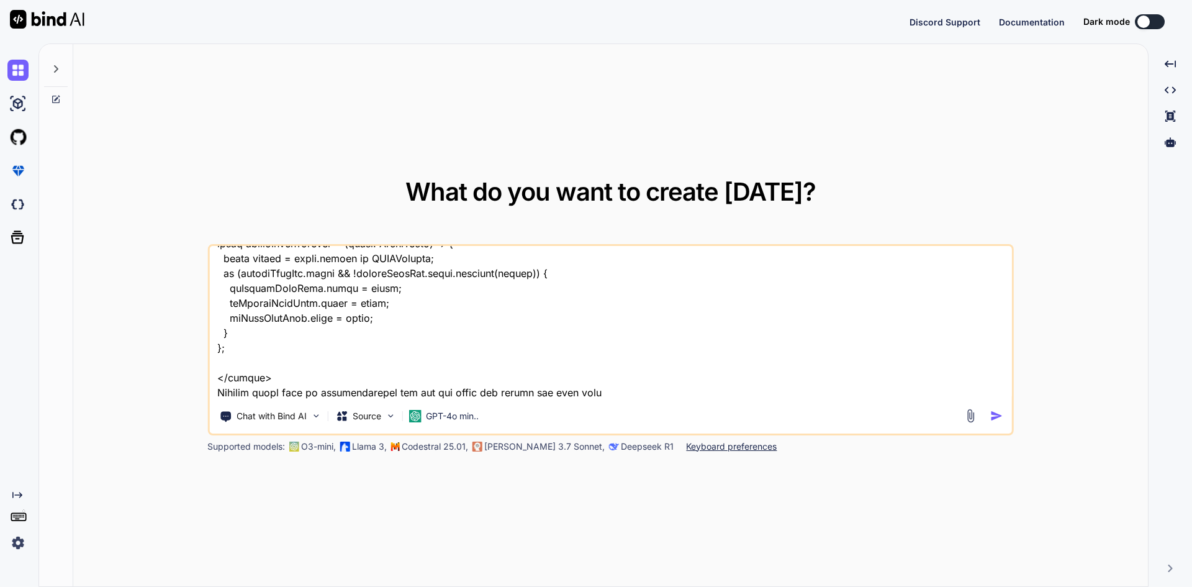
type textarea "x"
type textarea "<script setup lang='ts'> import { ref, onMounted, nextTick, computed, onBeforeU…"
click at [1011, 421] on div "Chat with Bind AI Source GPT-4o min.." at bounding box center [610, 339] width 807 height 191
click at [979, 413] on div at bounding box center [986, 416] width 45 height 14
click at [1000, 417] on img "button" at bounding box center [996, 415] width 13 height 13
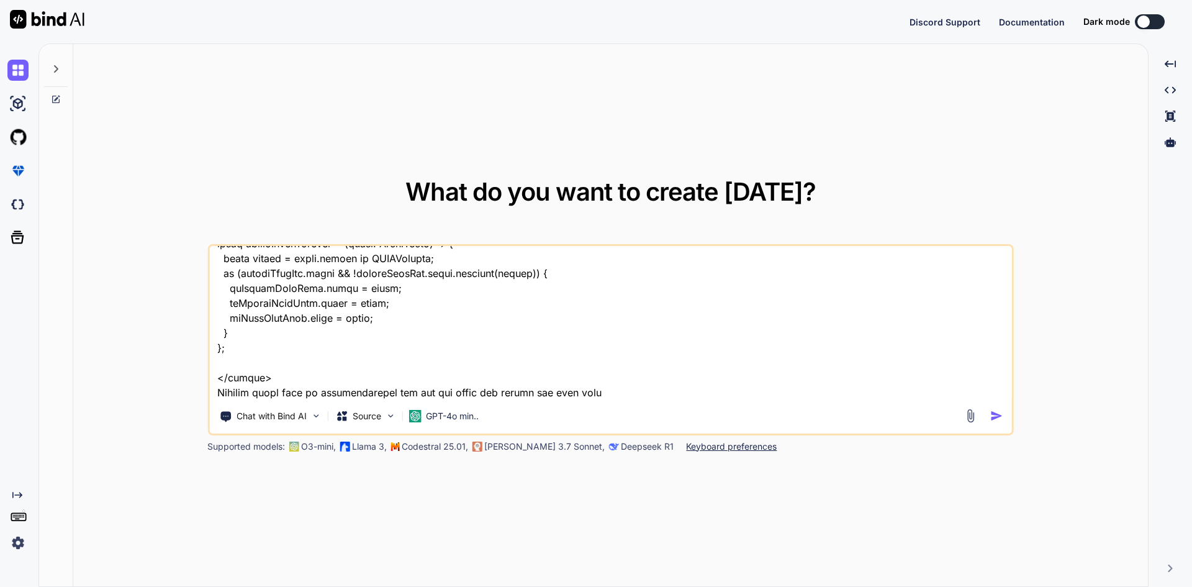
click at [997, 415] on img "button" at bounding box center [996, 415] width 13 height 13
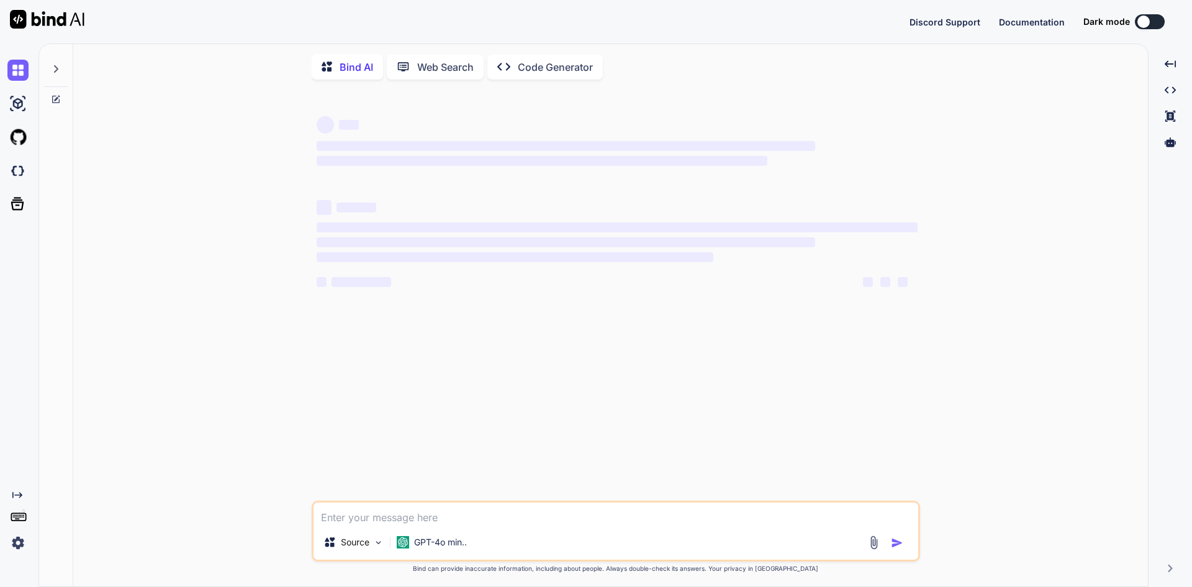
type textarea "x"
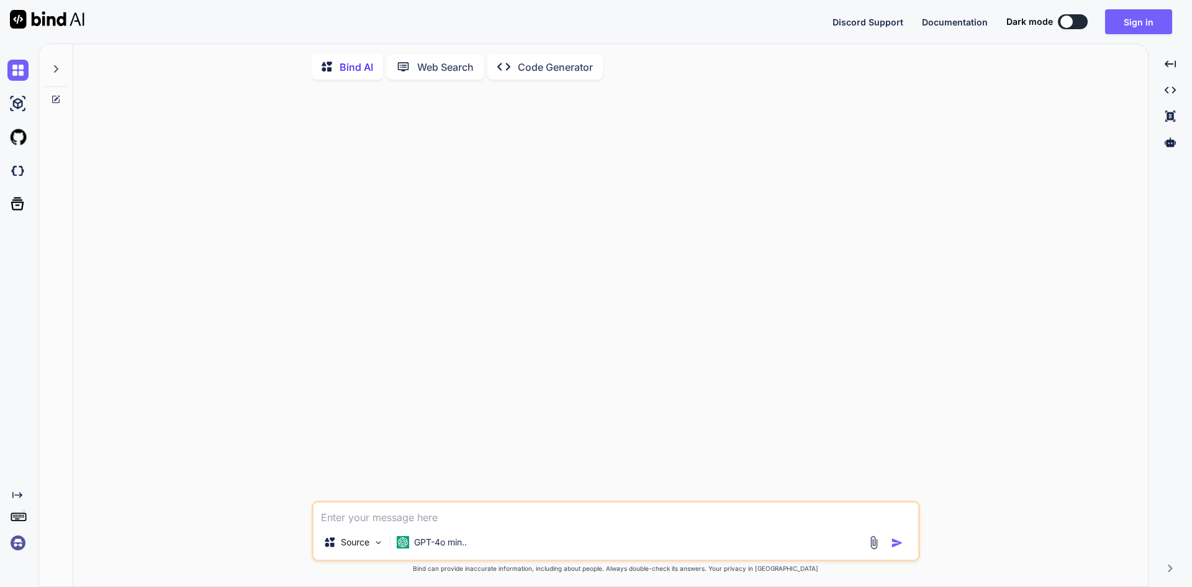
click at [364, 506] on textarea at bounding box center [616, 513] width 605 height 22
click at [51, 73] on icon at bounding box center [56, 69] width 10 height 10
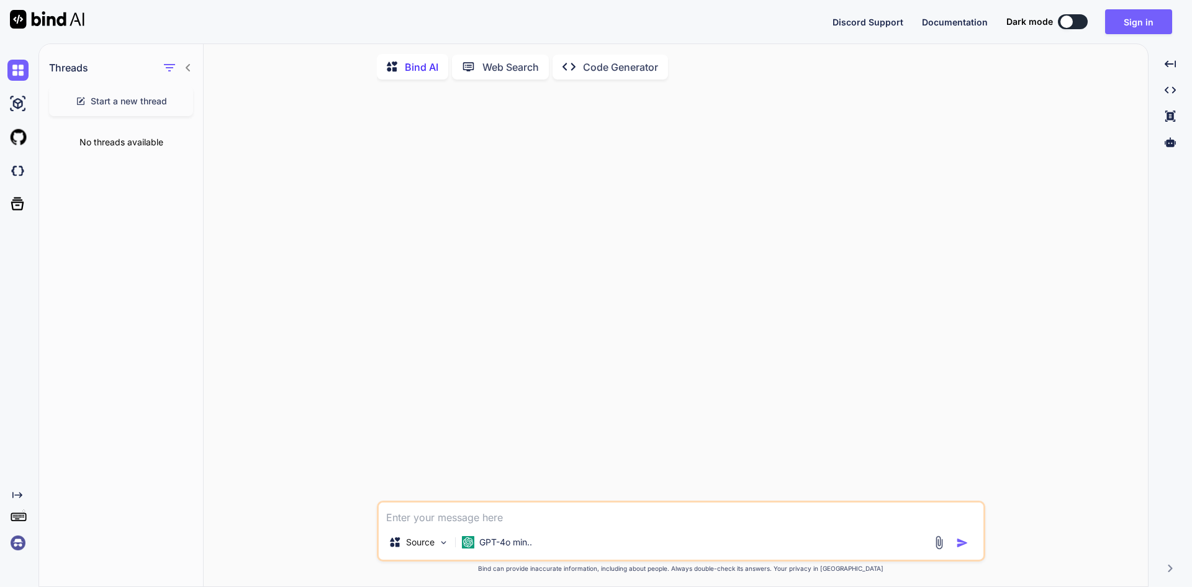
click at [130, 142] on div "No threads available" at bounding box center [121, 142] width 164 height 32
click at [119, 97] on span "Start a new thread" at bounding box center [129, 101] width 76 height 12
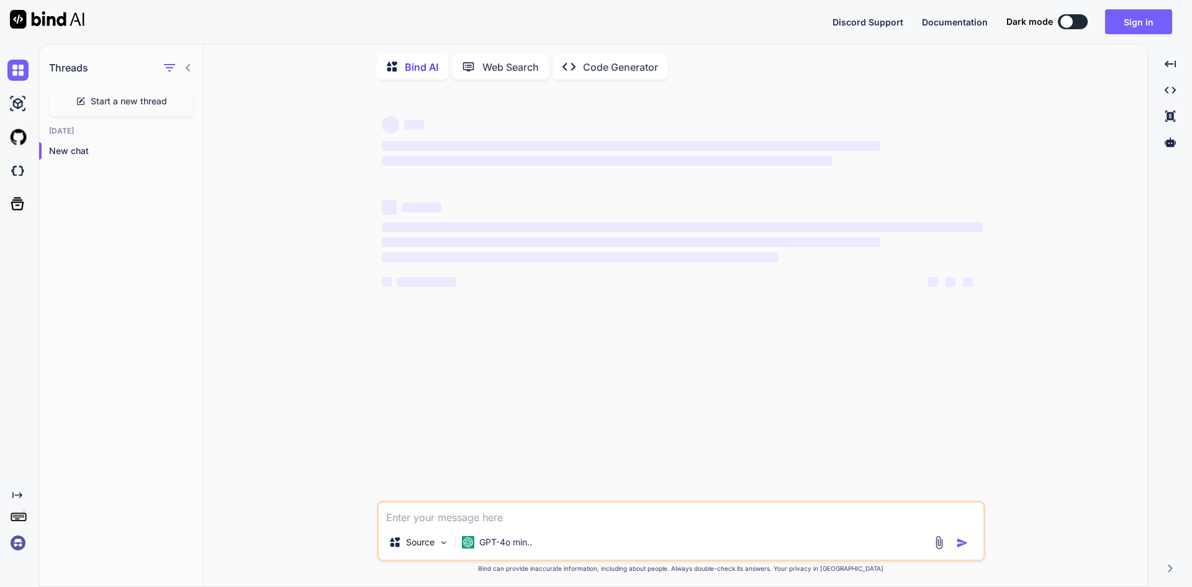
click at [119, 96] on span "Start a new thread" at bounding box center [129, 101] width 76 height 12
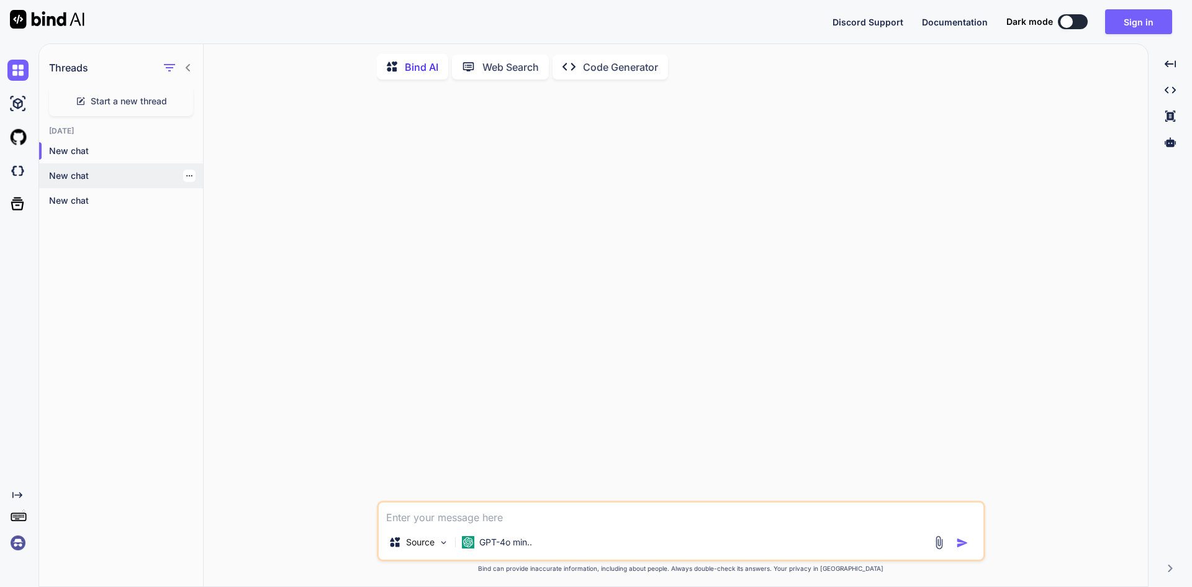
click at [183, 176] on div at bounding box center [189, 176] width 12 height 12
click at [105, 145] on p "New chat" at bounding box center [126, 151] width 154 height 12
click at [186, 150] on icon "button" at bounding box center [189, 150] width 7 height 7
click at [217, 204] on span "Delete" at bounding box center [217, 200] width 27 height 12
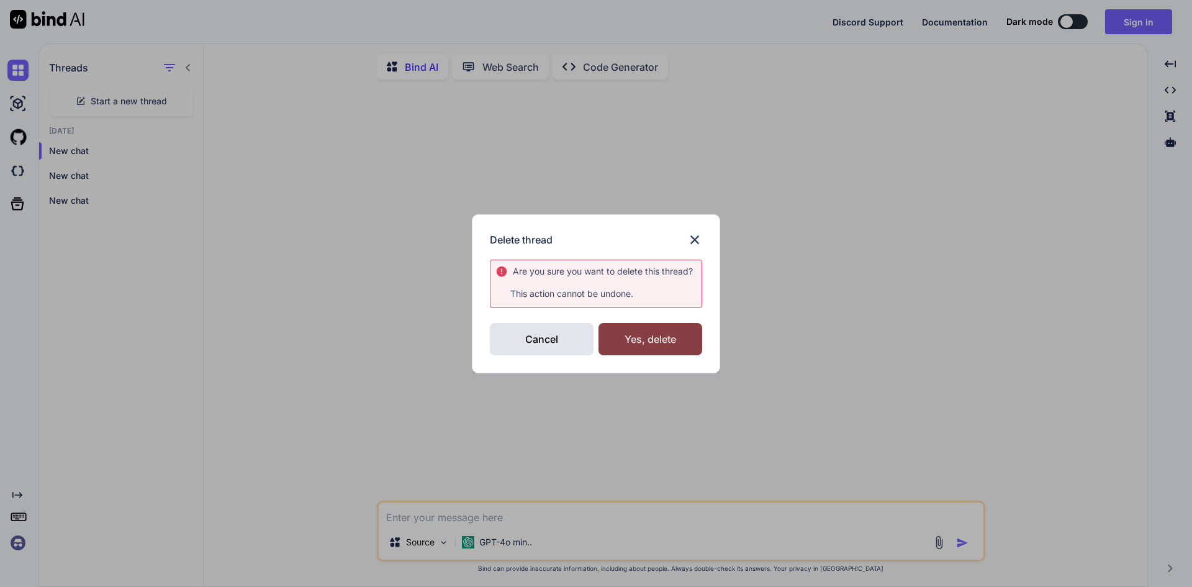
click at [631, 328] on div "Yes, delete" at bounding box center [651, 339] width 104 height 32
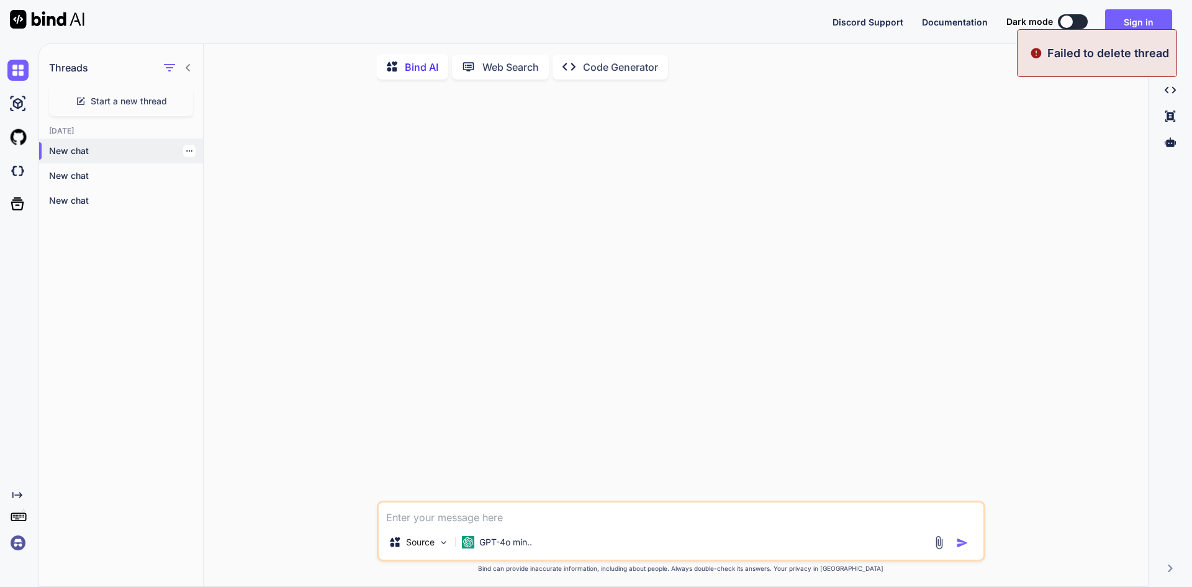
click at [183, 147] on div at bounding box center [189, 151] width 12 height 12
click at [183, 156] on div at bounding box center [189, 151] width 12 height 12
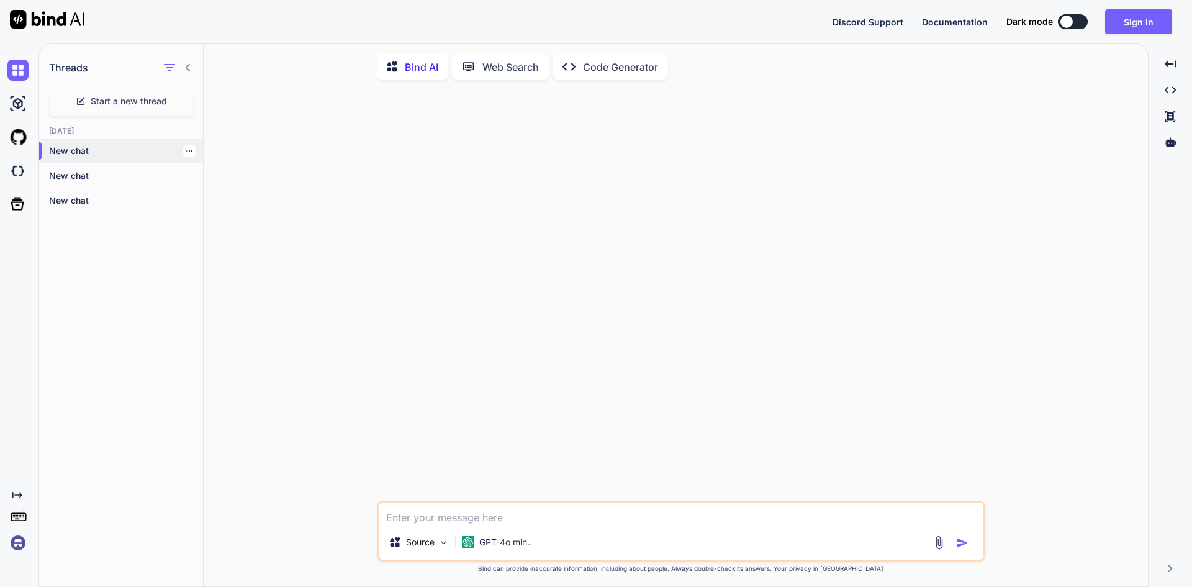
click at [186, 152] on icon "button" at bounding box center [189, 150] width 7 height 7
click at [203, 195] on div "Delete" at bounding box center [242, 200] width 122 height 25
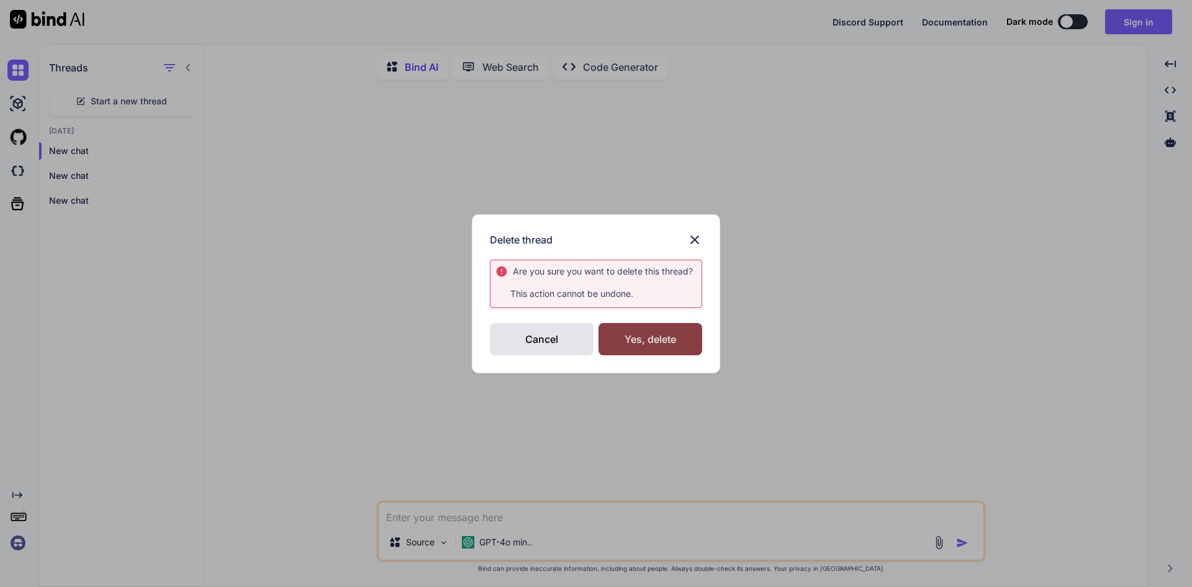
click at [663, 339] on div "Yes, delete" at bounding box center [651, 339] width 104 height 32
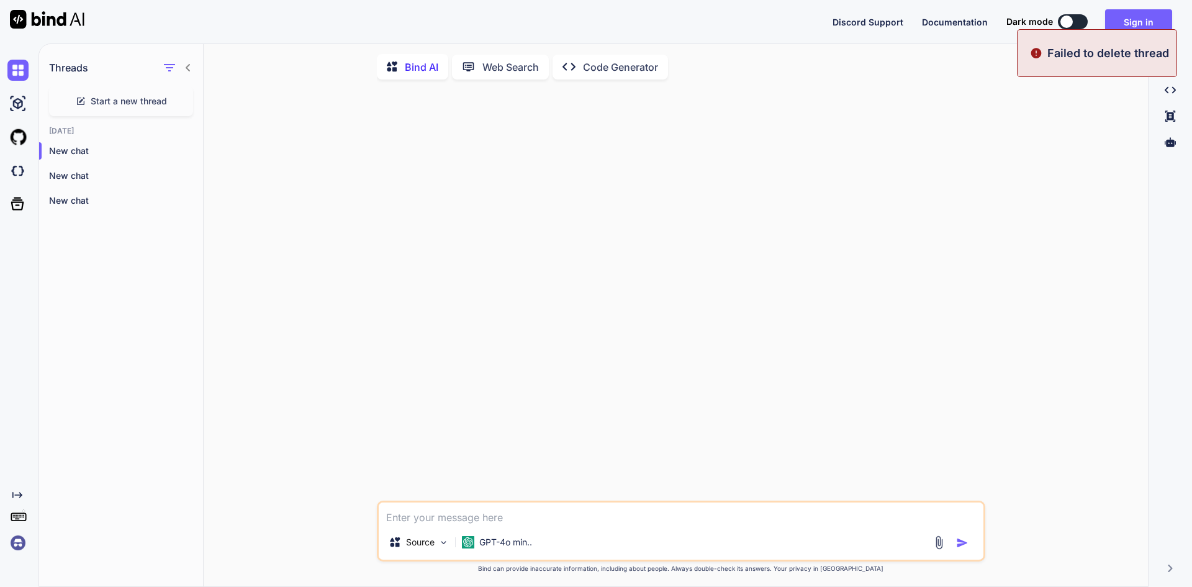
click at [107, 138] on div "Today New chat New chat New chat" at bounding box center [121, 172] width 164 height 93
click at [109, 143] on div "New chat" at bounding box center [121, 150] width 164 height 25
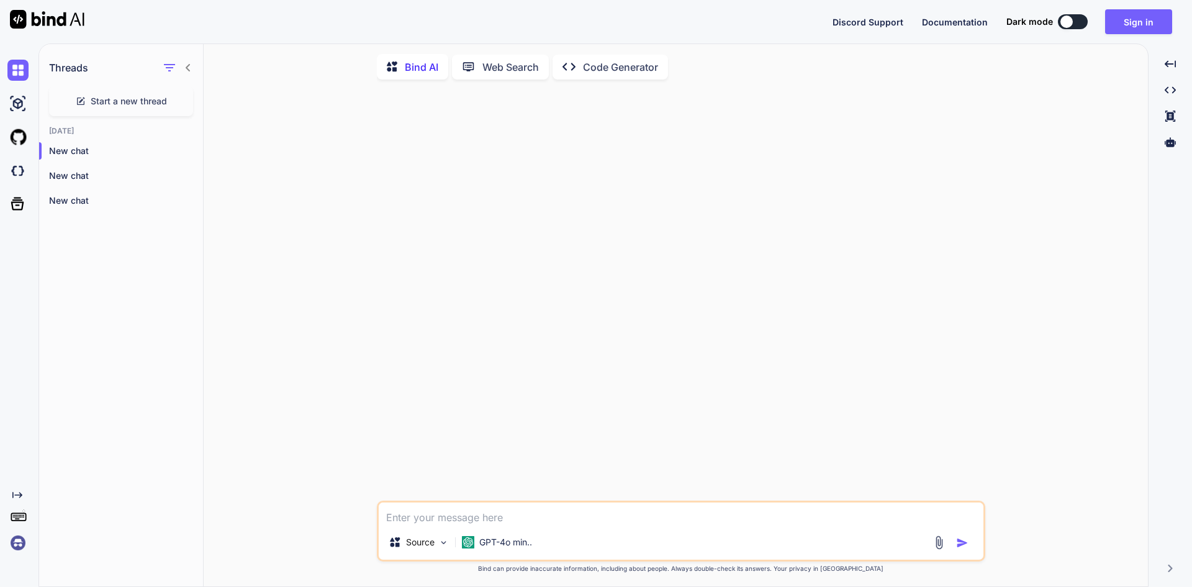
click at [463, 498] on div at bounding box center [682, 294] width 606 height 411
click at [465, 514] on textarea at bounding box center [681, 513] width 605 height 22
paste textarea "<script setup lang='ts'> import { ref, onMounted, nextTick, computed, onBeforeU…"
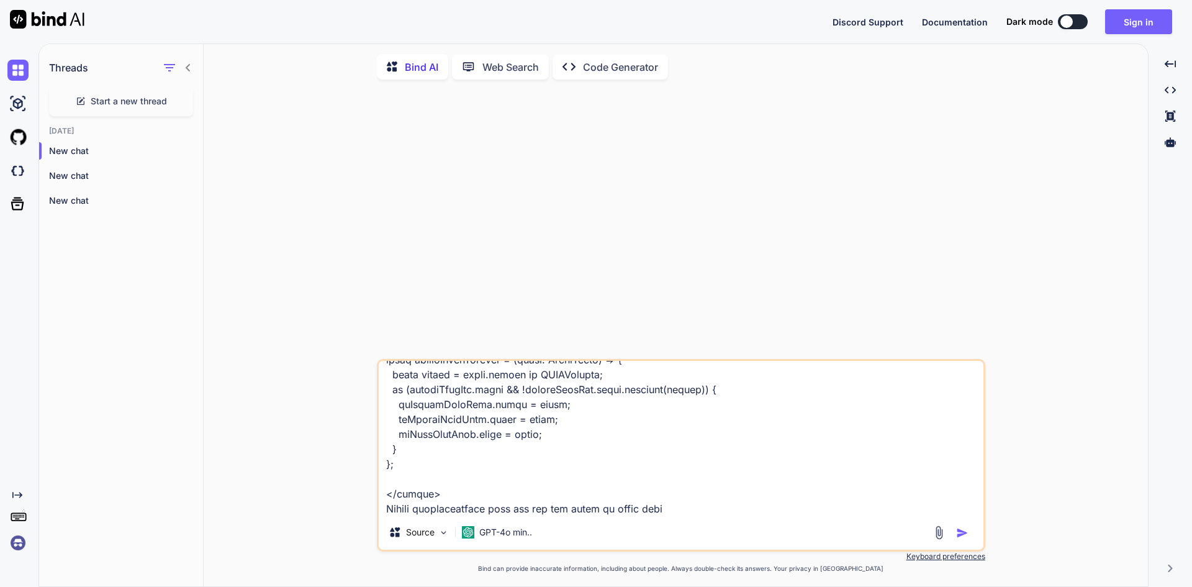
type textarea "<script setup lang='ts'> import { ref, onMounted, nextTick, computed, onBeforeU…"
click at [958, 535] on img "button" at bounding box center [962, 533] width 12 height 12
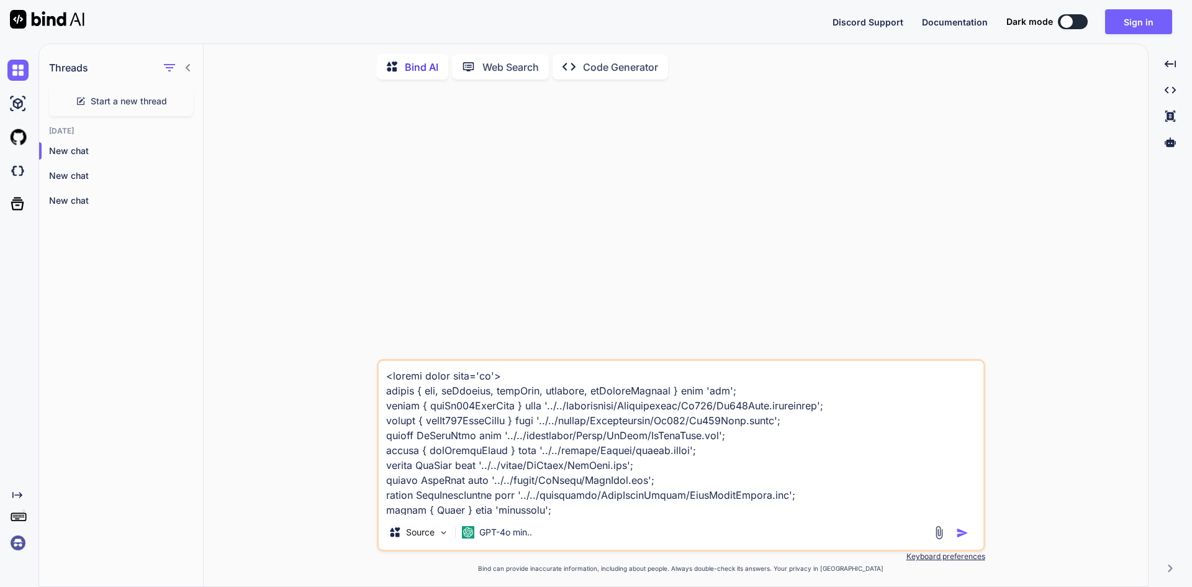
scroll to position [5, 0]
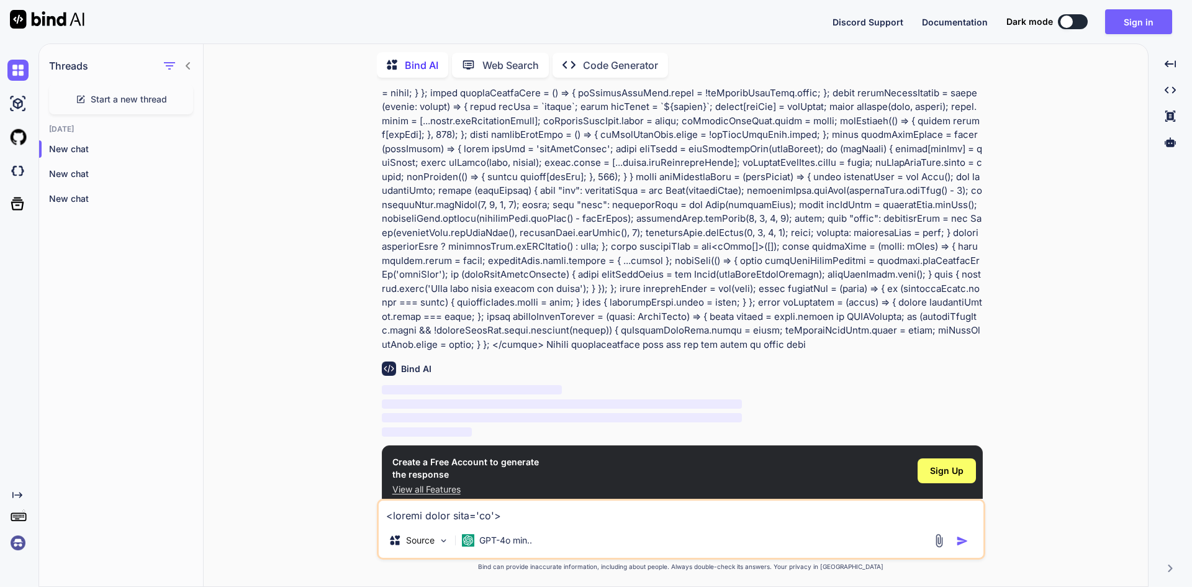
click at [425, 483] on p "View all Features" at bounding box center [465, 489] width 147 height 12
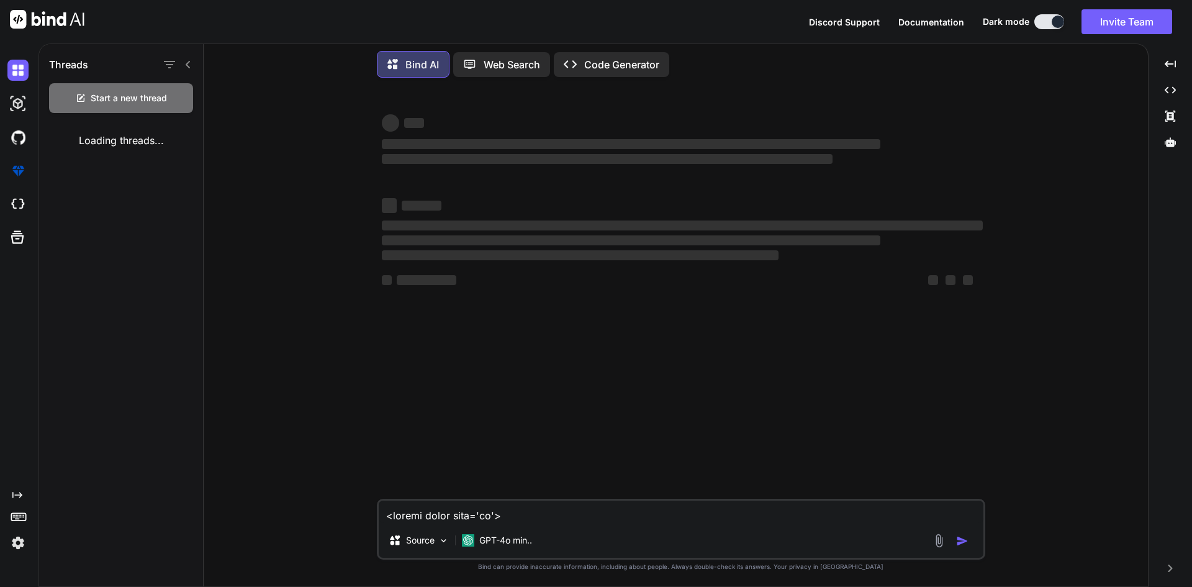
scroll to position [0, 0]
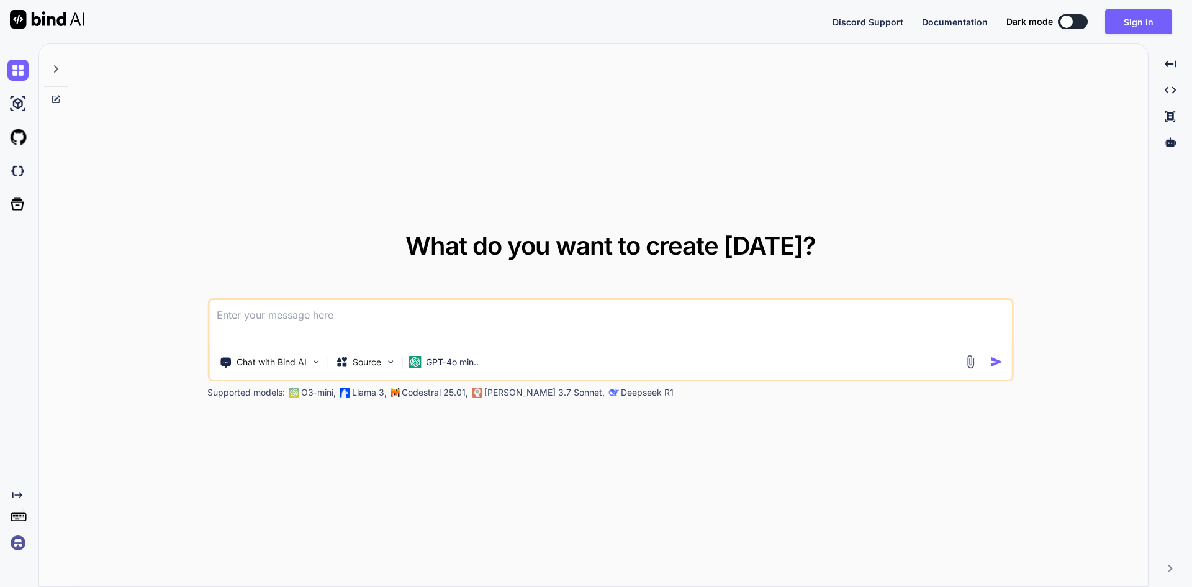
click at [257, 320] on textarea at bounding box center [610, 323] width 803 height 46
paste textarea
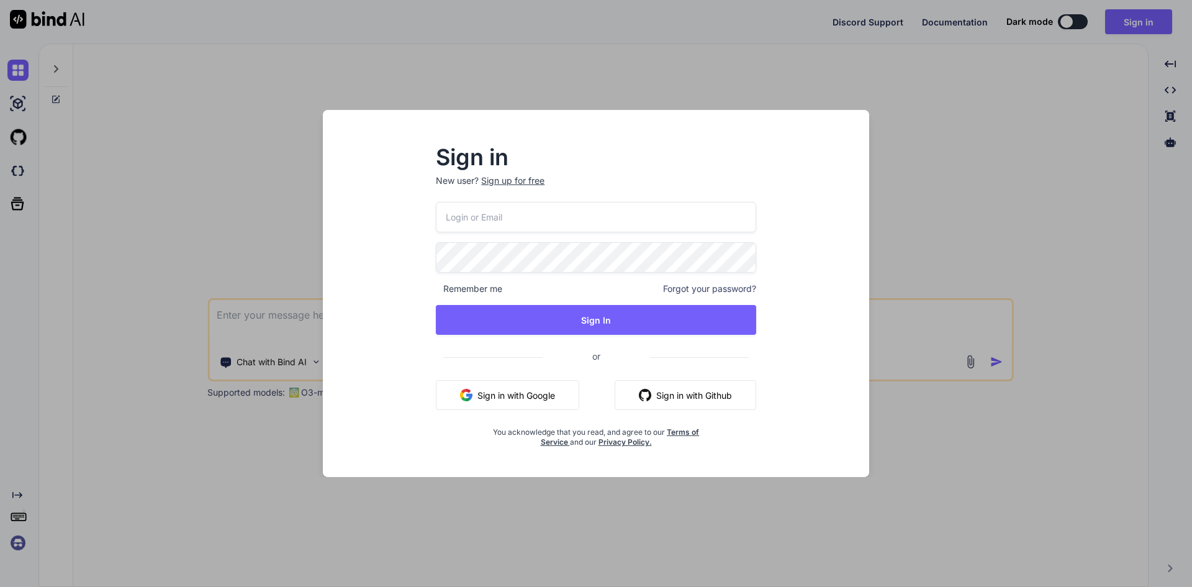
click at [507, 218] on input "email" at bounding box center [596, 217] width 320 height 30
type input "aitech@yopmail.com"
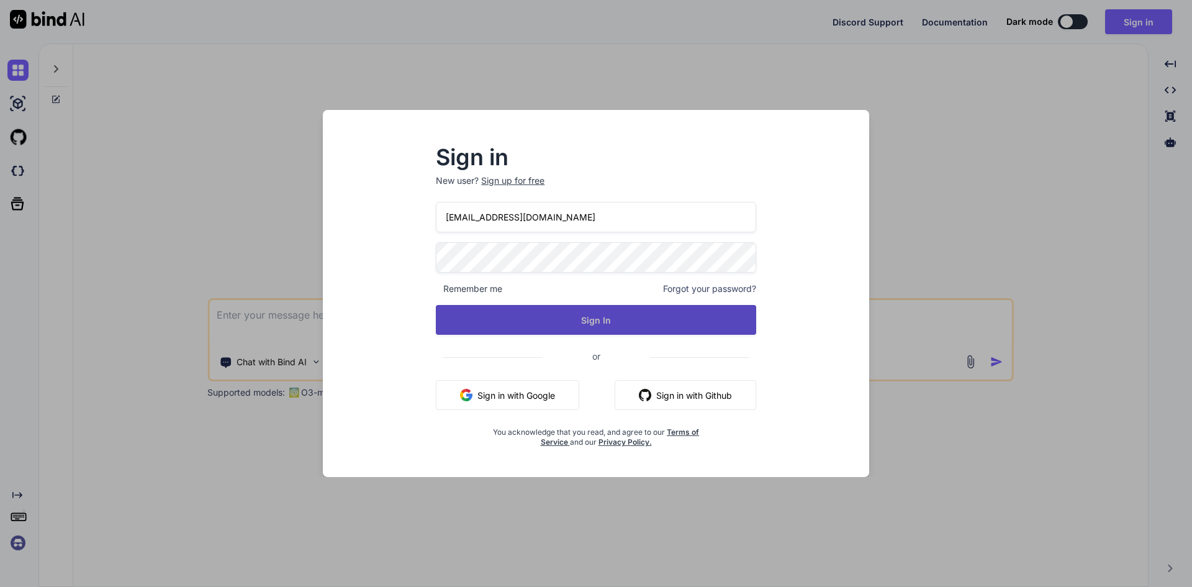
click at [580, 305] on button "Sign In" at bounding box center [596, 320] width 320 height 30
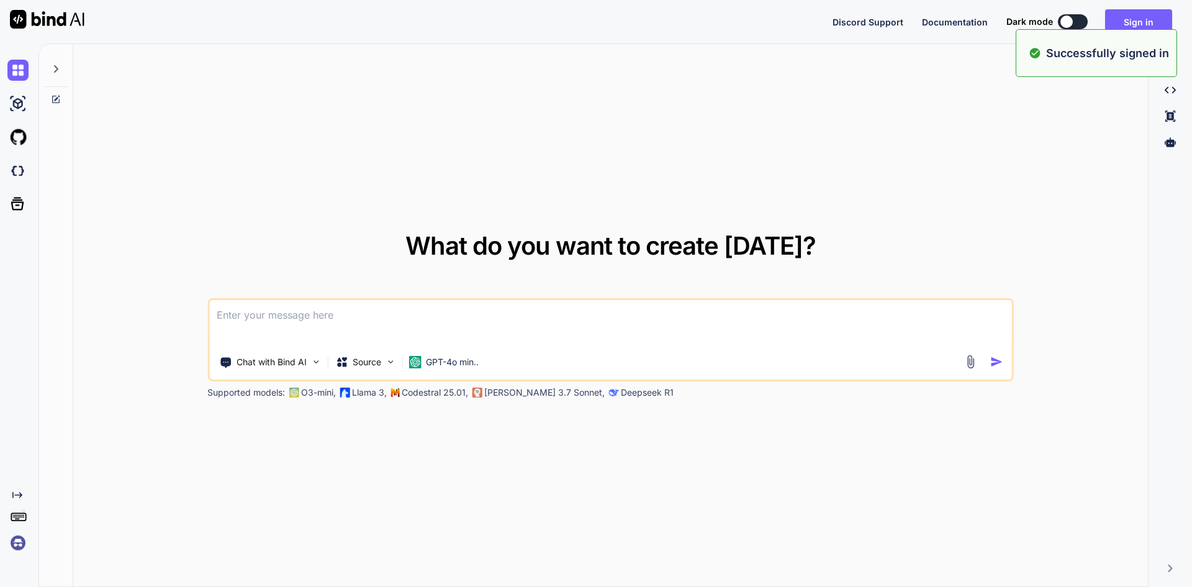
type textarea "x"
click at [268, 330] on textarea at bounding box center [610, 323] width 803 height 46
paste textarea "<script setup lang='ts'> import { ref, onMounted, nextTick, computed, onBeforeU…"
type textarea "<script setup lang='ts'> import { ref, onMounted, nextTick, computed, onBeforeU…"
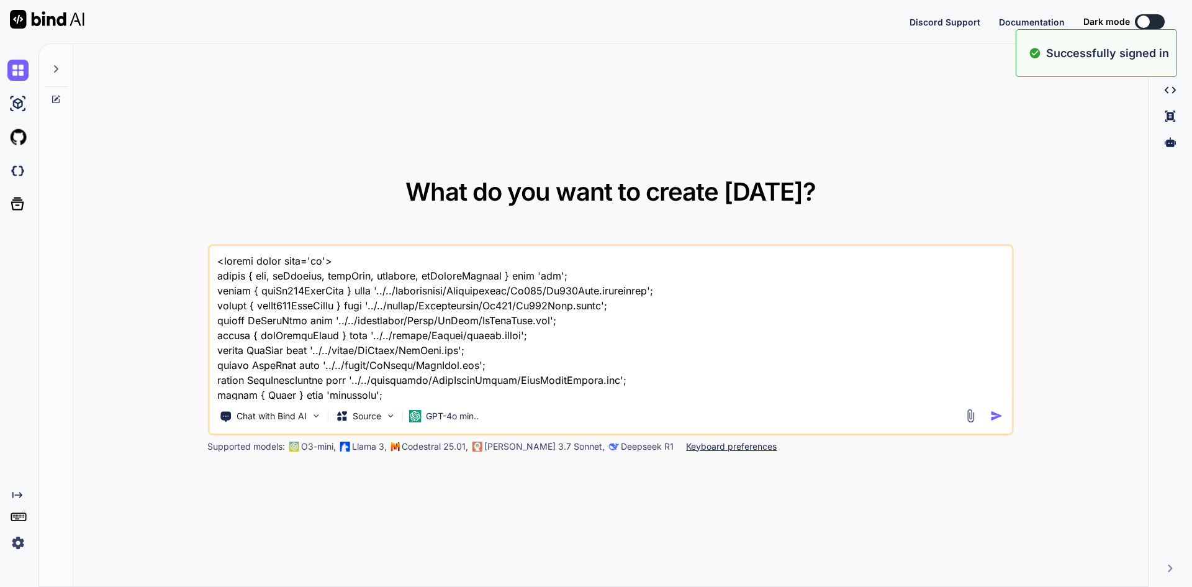
scroll to position [4697, 0]
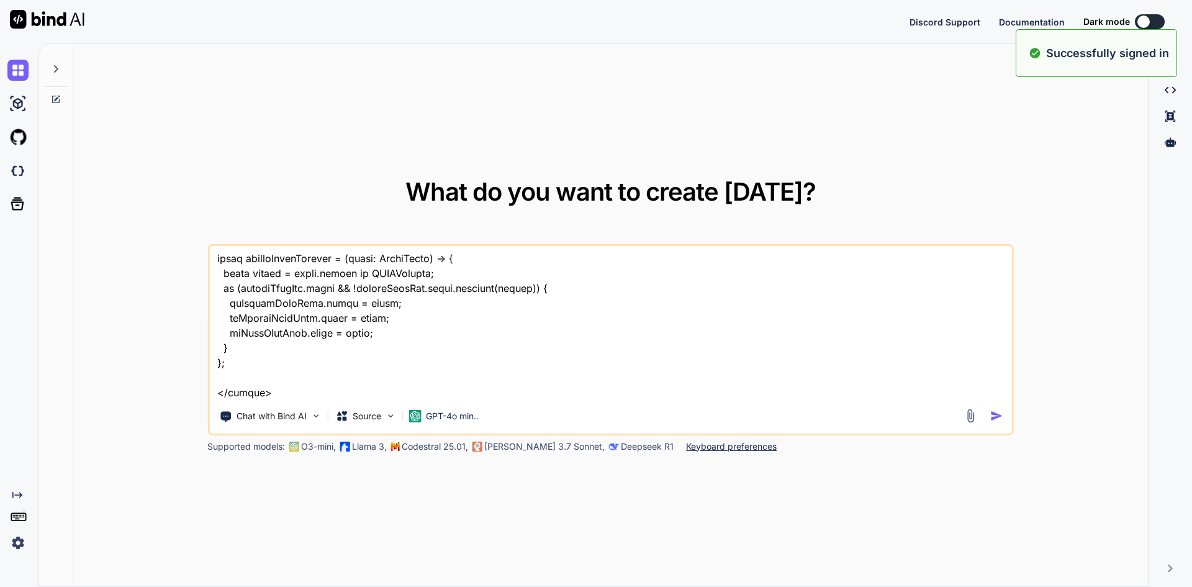
type textarea "x"
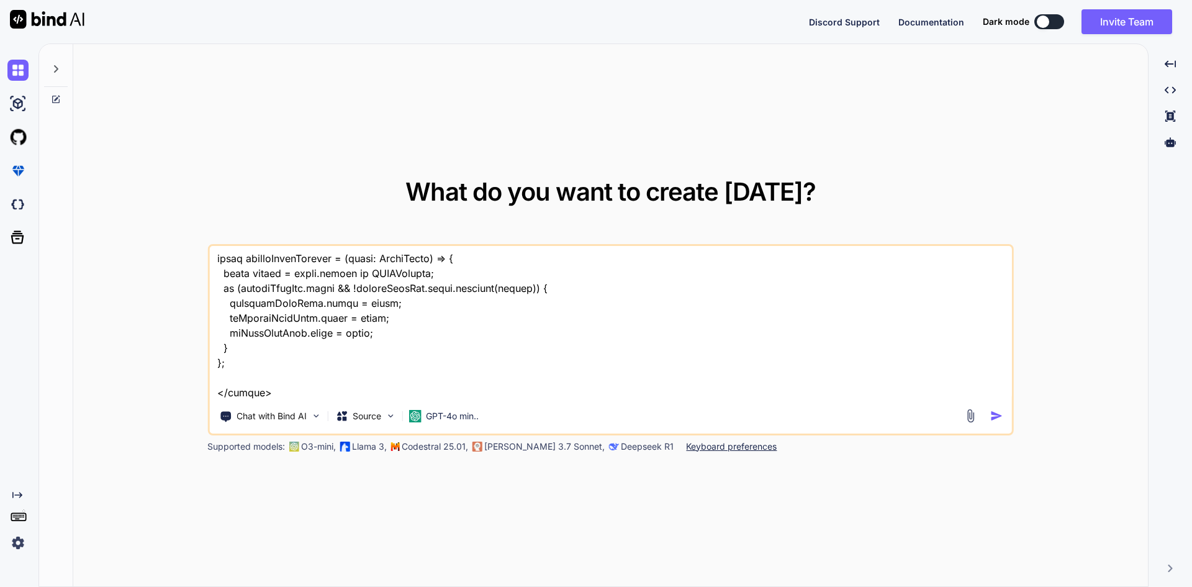
type textarea "<script setup lang='ts'> import { ref, onMounted, nextTick, computed, onBeforeU…"
click at [274, 387] on textarea at bounding box center [610, 323] width 803 height 154
type textarea "x"
type textarea "<script setup lang='ts'> import { ref, onMounted, nextTick, computed, onBeforeU…"
type textarea "x"
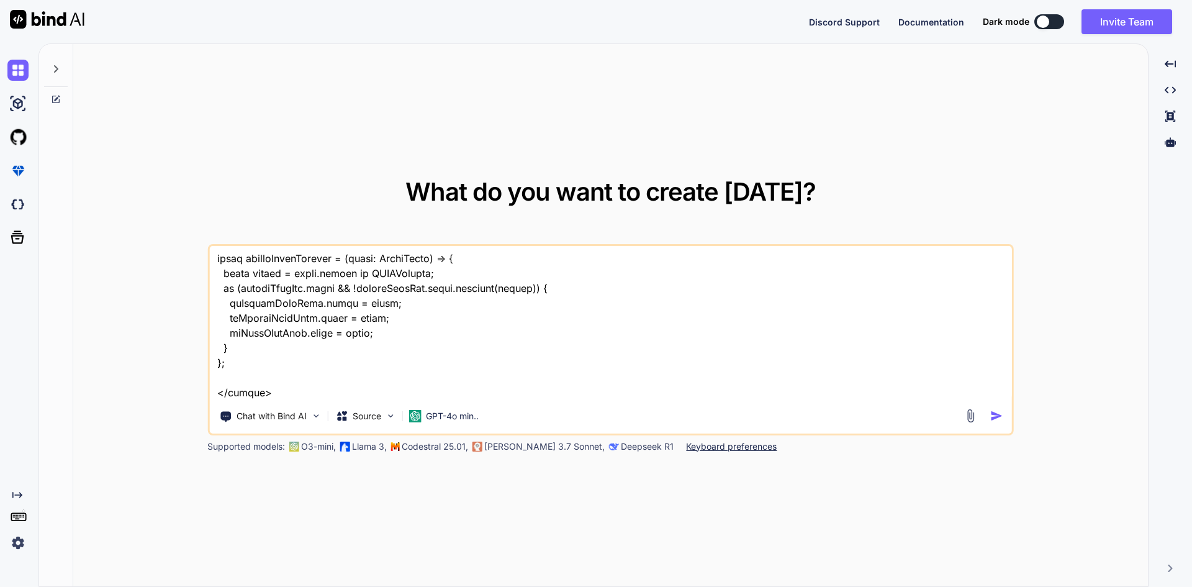
click at [268, 388] on textarea at bounding box center [610, 323] width 803 height 154
type textarea "<script setup lang='ts'> import { ref, onMounted, nextTick, computed, onBeforeU…"
type textarea "x"
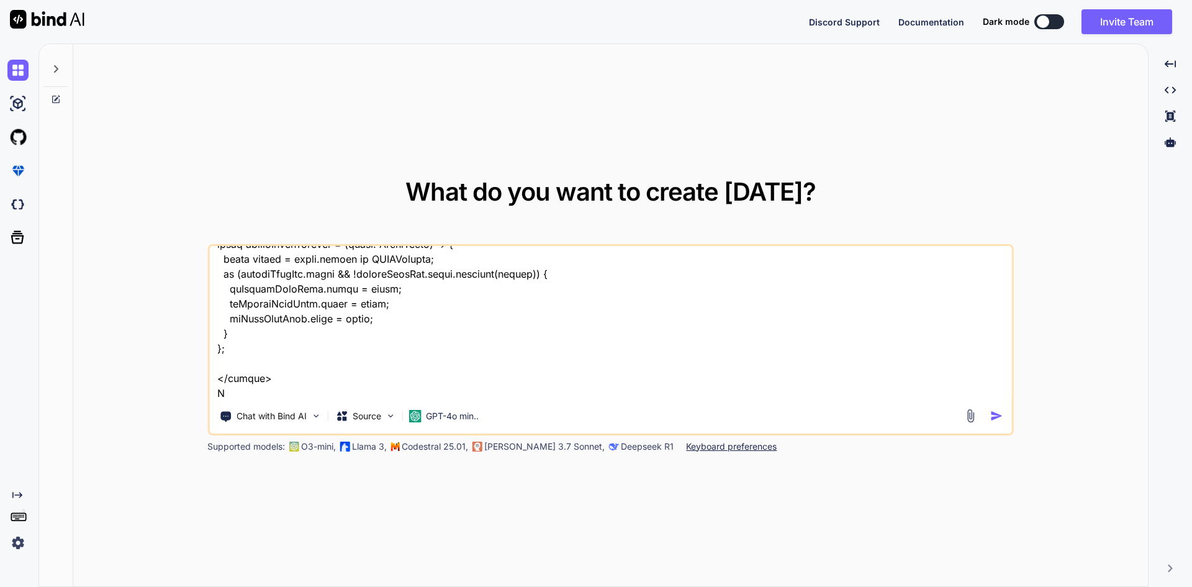
type textarea "<script setup lang='ts'> import { ref, onMounted, nextTick, computed, onBeforeU…"
type textarea "x"
type textarea "<script setup lang='ts'> import { ref, onMounted, nextTick, computed, onBeforeU…"
type textarea "x"
type textarea "<script setup lang='ts'> import { ref, onMounted, nextTick, computed, onBeforeU…"
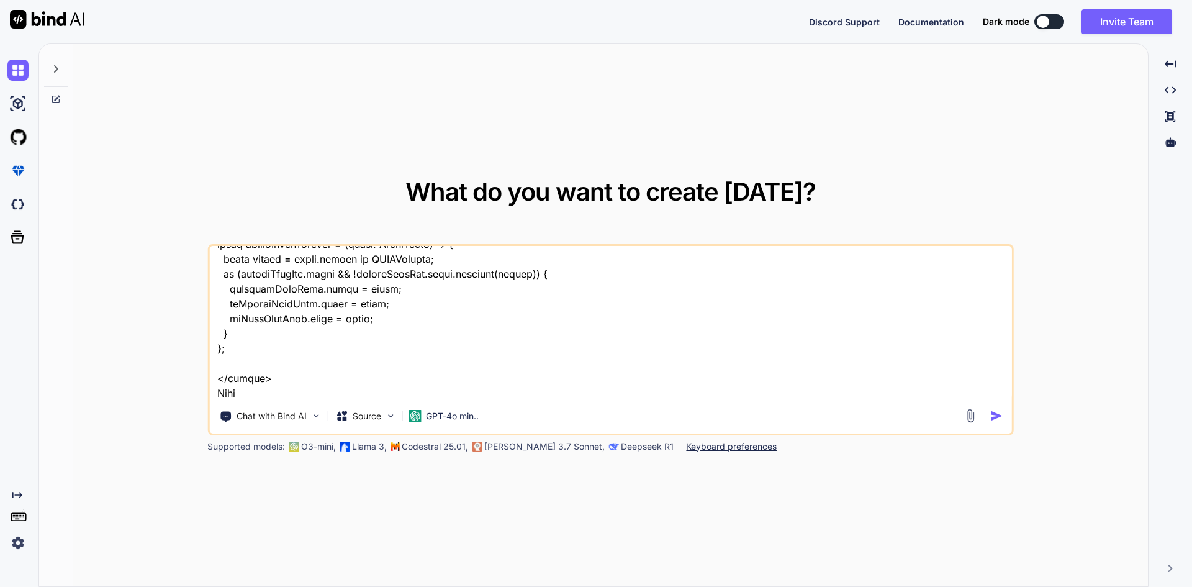
type textarea "x"
type textarea "<script setup lang='ts'> import { ref, onMounted, nextTick, computed, onBeforeU…"
type textarea "x"
type textarea "<script setup lang='ts'> import { ref, onMounted, nextTick, computed, onBeforeU…"
type textarea "x"
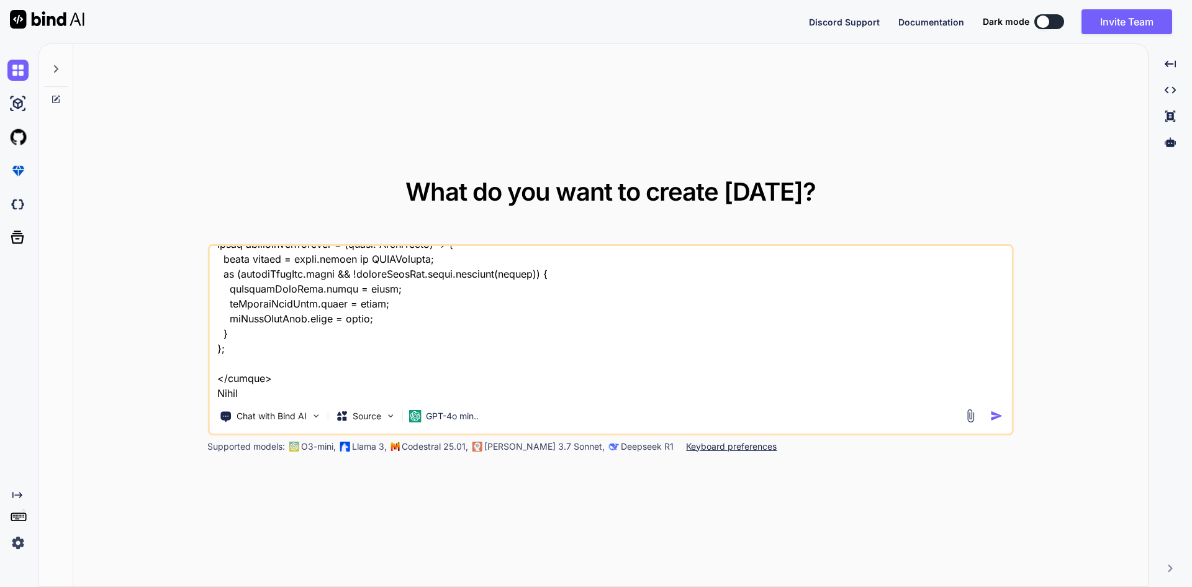
type textarea "<script setup lang='ts'> import { ref, onMounted, nextTick, computed, onBeforeU…"
type textarea "x"
type textarea "<script setup lang='ts'> import { ref, onMounted, nextTick, computed, onBeforeU…"
type textarea "x"
type textarea "<script setup lang='ts'> import { ref, onMounted, nextTick, computed, onBeforeU…"
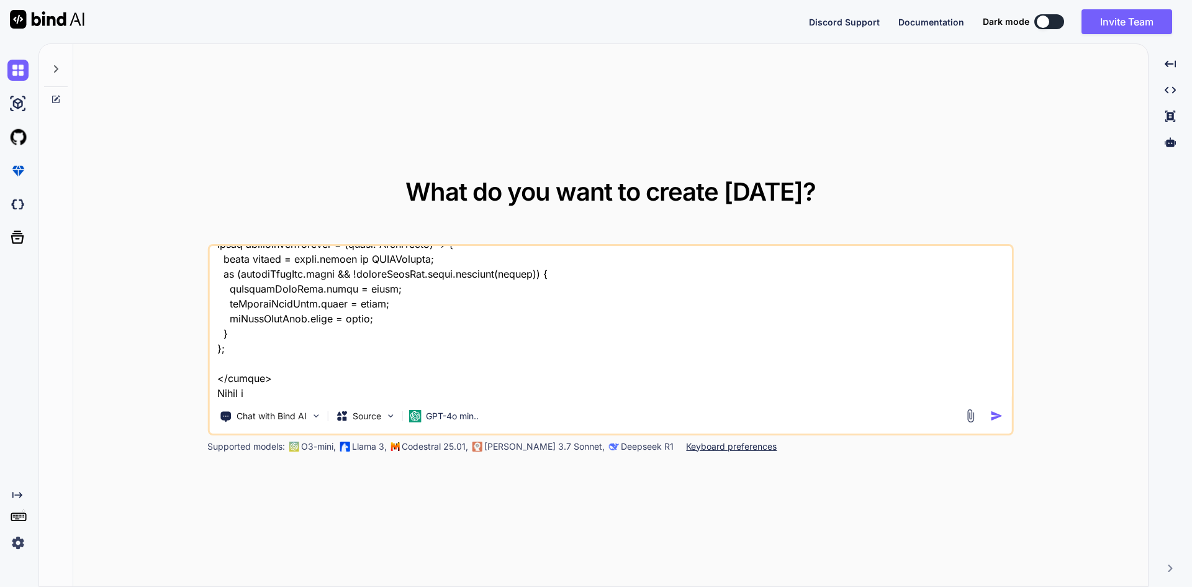
type textarea "x"
type textarea "<script setup lang='ts'> import { ref, onMounted, nextTick, computed, onBeforeU…"
type textarea "x"
type textarea "<script setup lang='ts'> import { ref, onMounted, nextTick, computed, onBeforeU…"
type textarea "x"
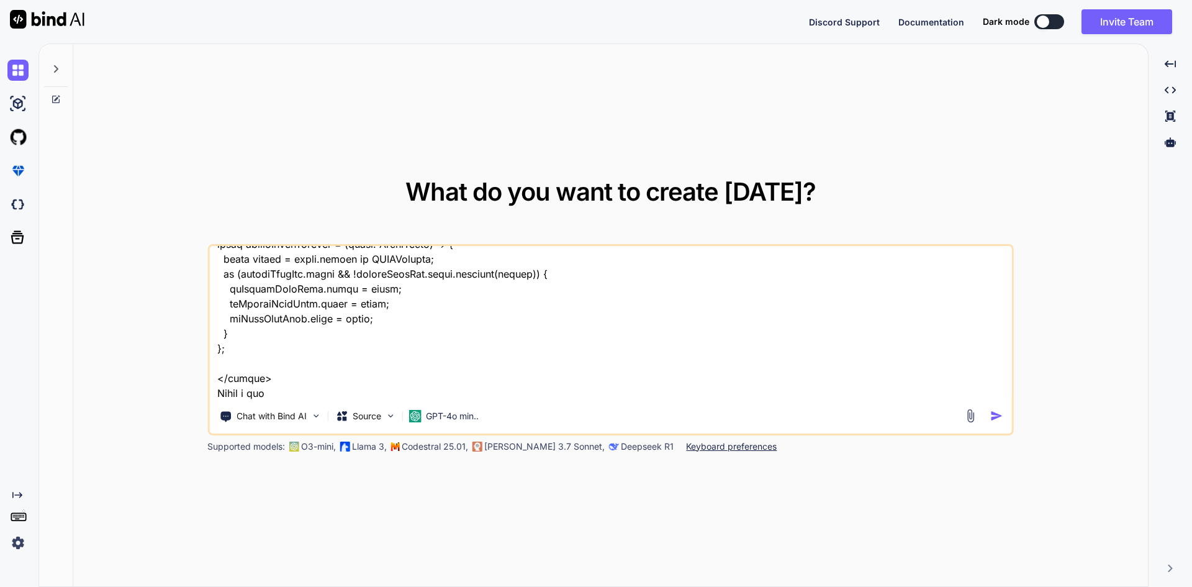
type textarea "<script setup lang='ts'> import { ref, onMounted, nextTick, computed, onBeforeU…"
type textarea "x"
type textarea "<script setup lang='ts'> import { ref, onMounted, nextTick, computed, onBeforeU…"
type textarea "x"
type textarea "<script setup lang='ts'> import { ref, onMounted, nextTick, computed, onBeforeU…"
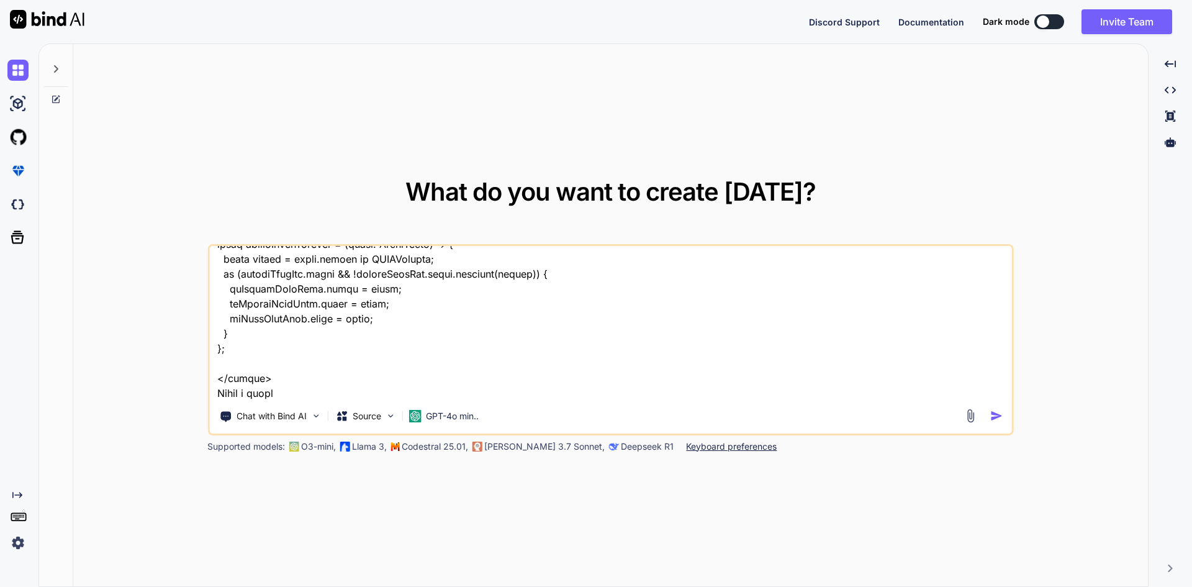
type textarea "x"
type textarea "<script setup lang='ts'> import { ref, onMounted, nextTick, computed, onBeforeU…"
type textarea "x"
type textarea "<script setup lang='ts'> import { ref, onMounted, nextTick, computed, onBeforeU…"
type textarea "x"
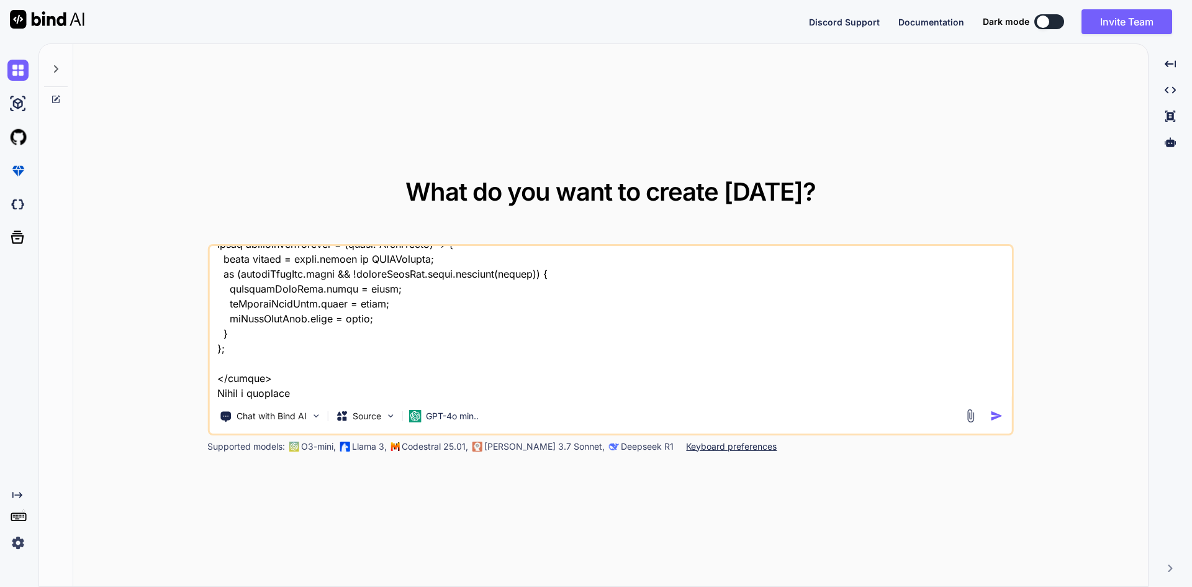
type textarea "<script setup lang='ts'> import { ref, onMounted, nextTick, computed, onBeforeU…"
type textarea "x"
type textarea "<script setup lang='ts'> import { ref, onMounted, nextTick, computed, onBeforeU…"
type textarea "x"
type textarea "<script setup lang='ts'> import { ref, onMounted, nextTick, computed, onBeforeU…"
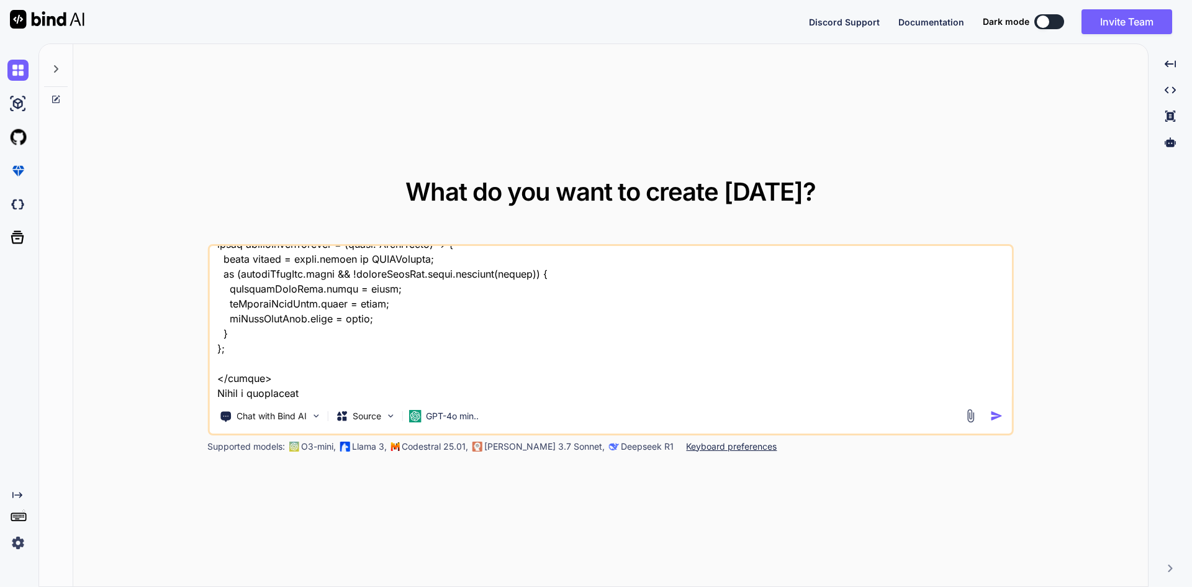
type textarea "x"
type textarea "<script setup lang='ts'> import { ref, onMounted, nextTick, computed, onBeforeU…"
type textarea "x"
type textarea "<script setup lang='ts'> import { ref, onMounted, nextTick, computed, onBeforeU…"
type textarea "x"
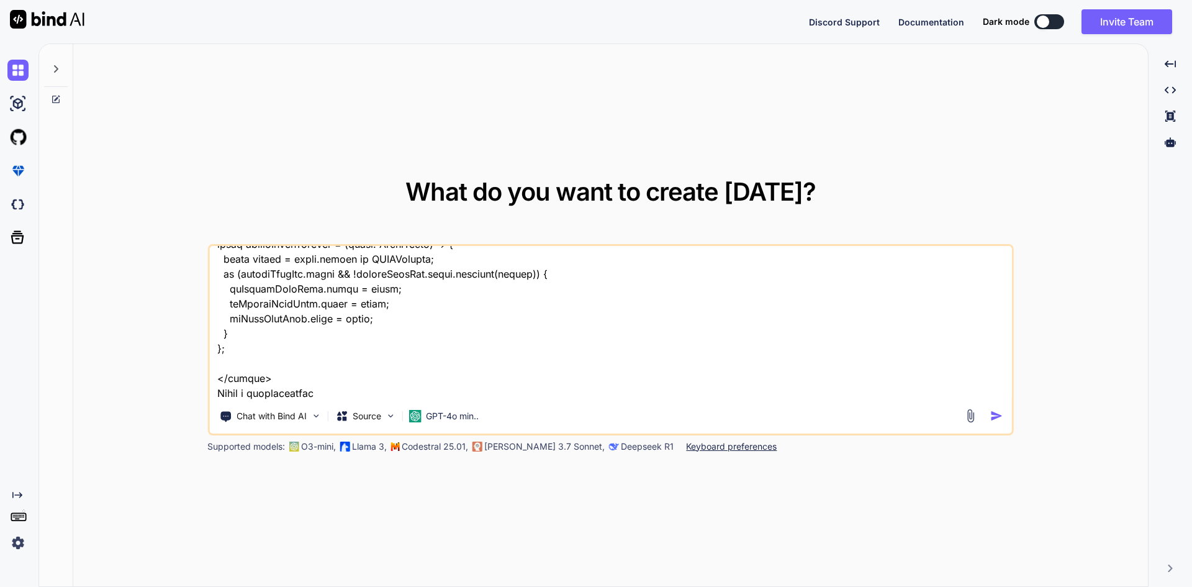
type textarea "<script setup lang='ts'> import { ref, onMounted, nextTick, computed, onBeforeU…"
type textarea "x"
type textarea "<script setup lang='ts'> import { ref, onMounted, nextTick, computed, onBeforeU…"
type textarea "x"
type textarea "<script setup lang='ts'> import { ref, onMounted, nextTick, computed, onBeforeU…"
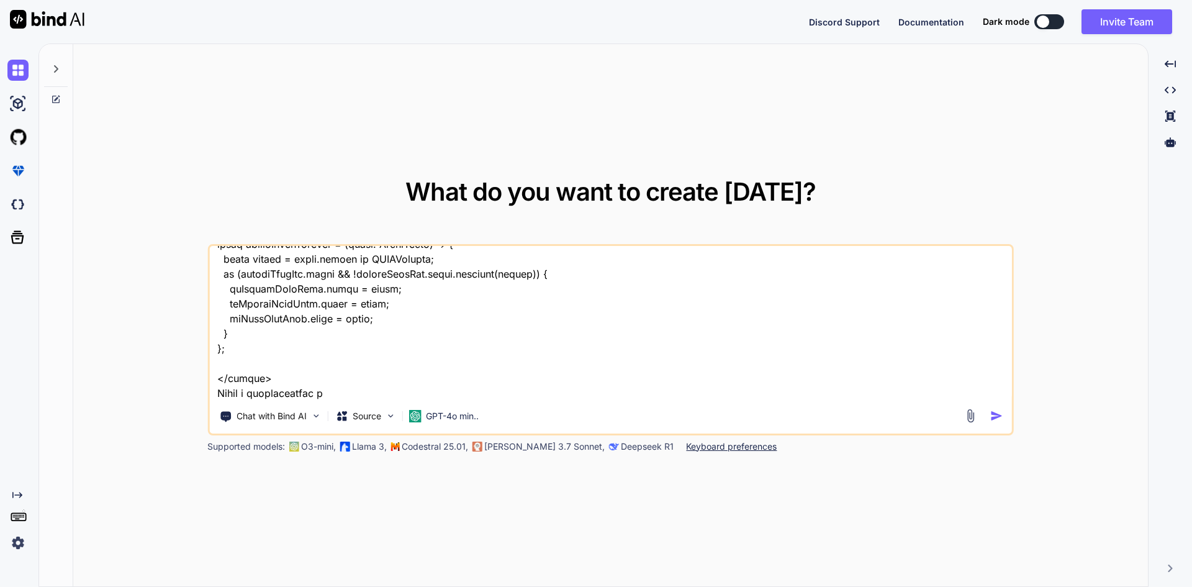
type textarea "x"
type textarea "<script setup lang='ts'> import { ref, onMounted, nextTick, computed, onBeforeU…"
type textarea "x"
type textarea "<script setup lang='ts'> import { ref, onMounted, nextTick, computed, onBeforeU…"
type textarea "x"
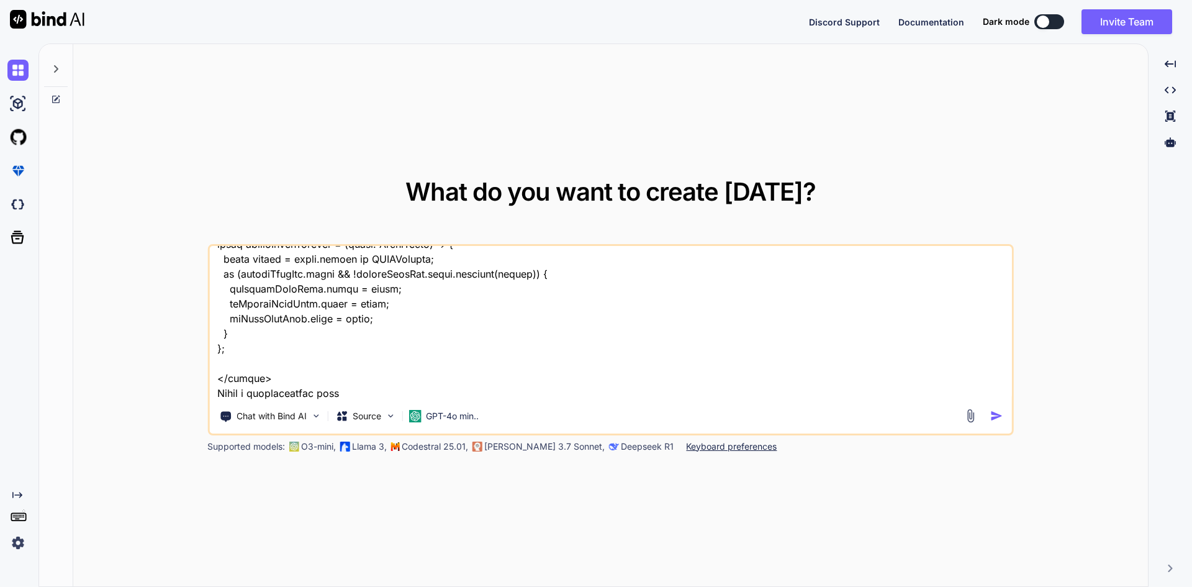
type textarea "<script setup lang='ts'> import { ref, onMounted, nextTick, computed, onBeforeU…"
type textarea "x"
type textarea "<script setup lang='ts'> import { ref, onMounted, nextTick, computed, onBeforeU…"
type textarea "x"
type textarea "<script setup lang='ts'> import { ref, onMounted, nextTick, computed, onBeforeU…"
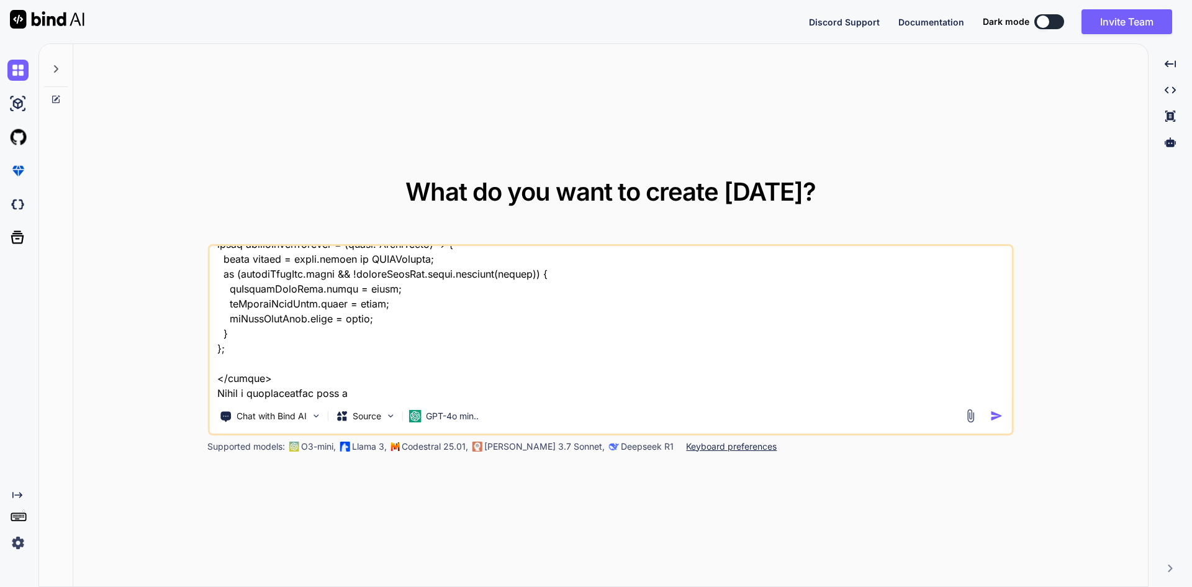
type textarea "x"
type textarea "<script setup lang='ts'> import { ref, onMounted, nextTick, computed, onBeforeU…"
type textarea "x"
type textarea "<script setup lang='ts'> import { ref, onMounted, nextTick, computed, onBeforeU…"
type textarea "x"
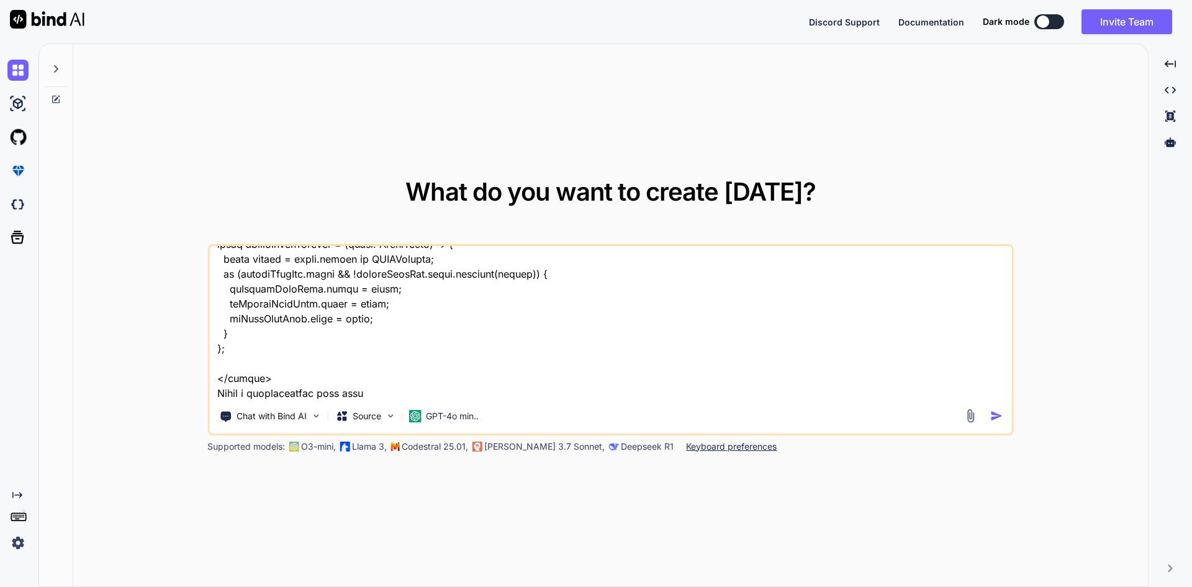
type textarea "<script setup lang='ts'> import { ref, onMounted, nextTick, computed, onBeforeU…"
type textarea "x"
type textarea "<script setup lang='ts'> import { ref, onMounted, nextTick, computed, onBeforeU…"
type textarea "x"
type textarea "<script setup lang='ts'> import { ref, onMounted, nextTick, computed, onBeforeU…"
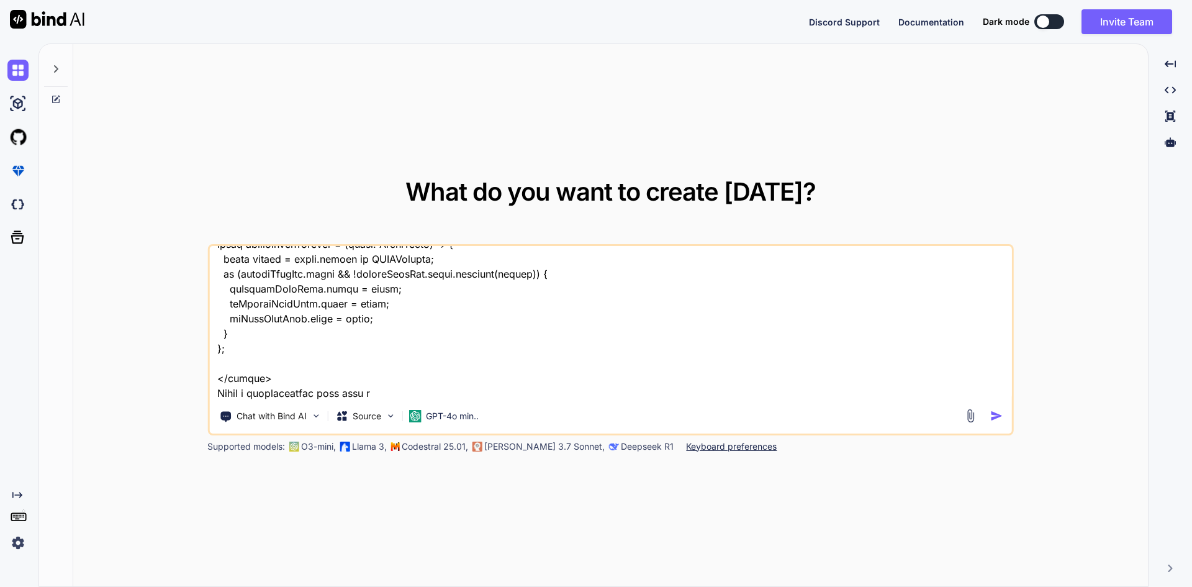
type textarea "x"
type textarea "<script setup lang='ts'> import { ref, onMounted, nextTick, computed, onBeforeU…"
type textarea "x"
type textarea "<script setup lang='ts'> import { ref, onMounted, nextTick, computed, onBeforeU…"
type textarea "x"
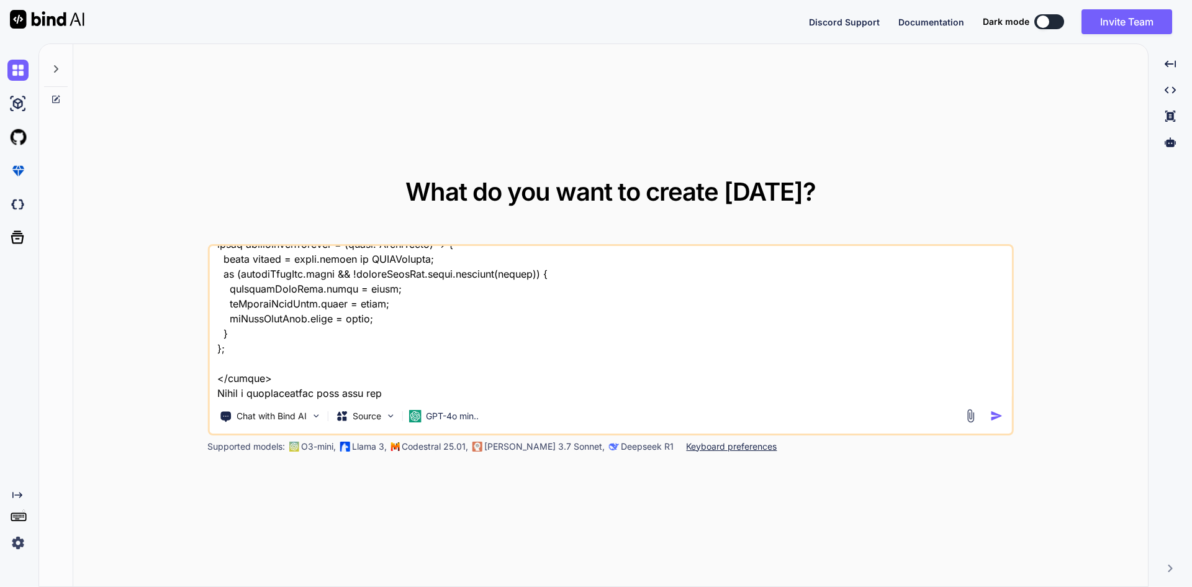
type textarea "<script setup lang='ts'> import { ref, onMounted, nextTick, computed, onBeforeU…"
type textarea "x"
type textarea "<script setup lang='ts'> import { ref, onMounted, nextTick, computed, onBeforeU…"
type textarea "x"
type textarea "<script setup lang='ts'> import { ref, onMounted, nextTick, computed, onBeforeU…"
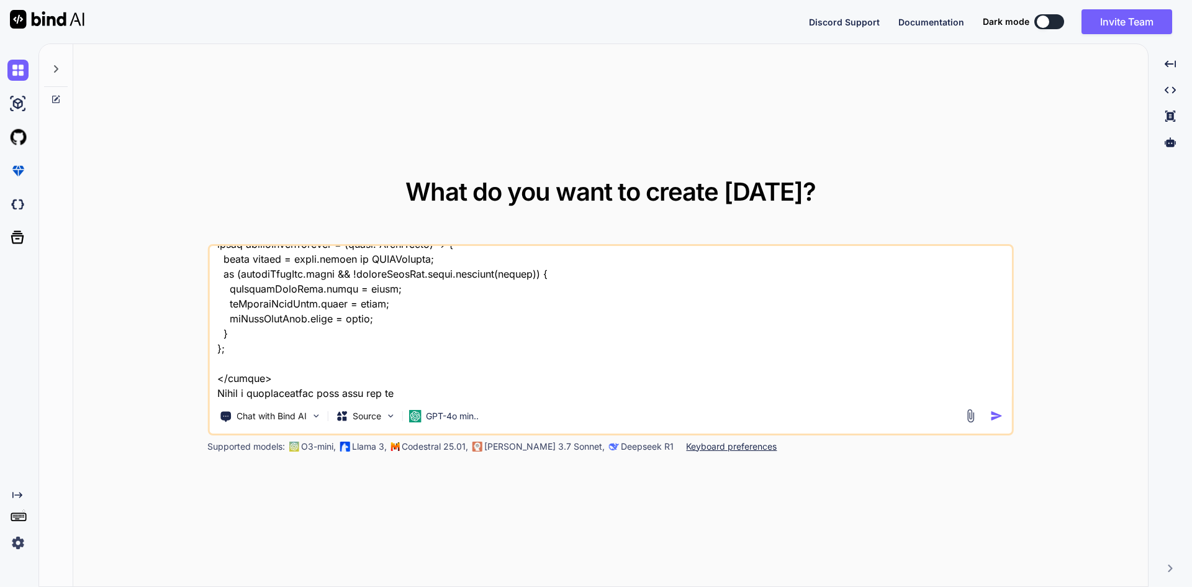
type textarea "x"
type textarea "<script setup lang='ts'> import { ref, onMounted, nextTick, computed, onBeforeU…"
type textarea "x"
type textarea "<script setup lang='ts'> import { ref, onMounted, nextTick, computed, onBeforeU…"
type textarea "x"
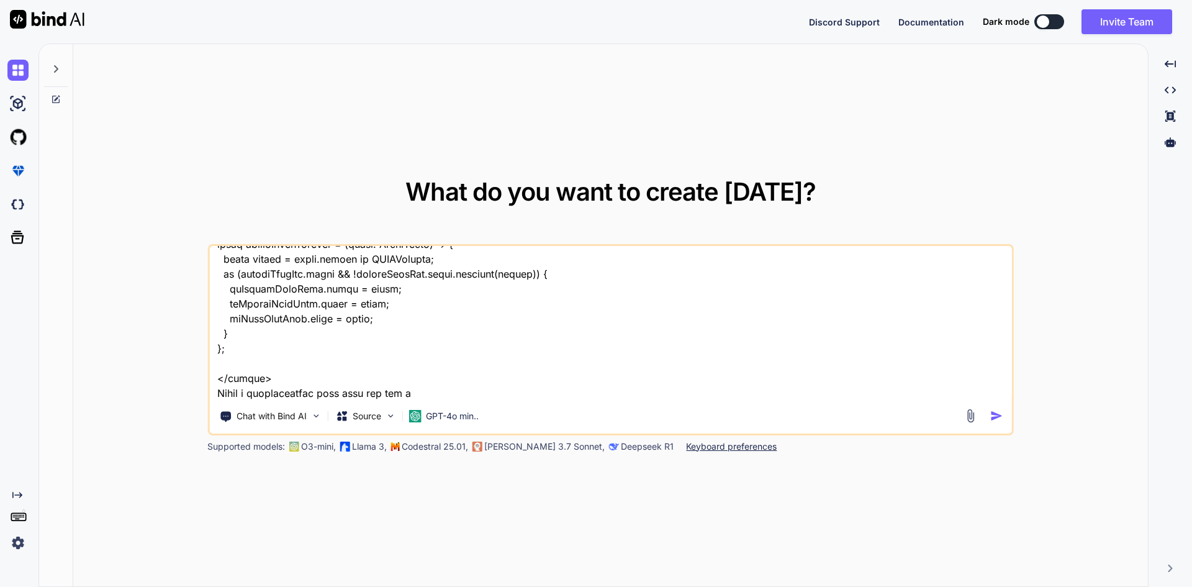
type textarea "<script setup lang='ts'> import { ref, onMounted, nextTick, computed, onBeforeU…"
type textarea "x"
type textarea "<script setup lang='ts'> import { ref, onMounted, nextTick, computed, onBeforeU…"
type textarea "x"
type textarea "<script setup lang='ts'> import { ref, onMounted, nextTick, computed, onBeforeU…"
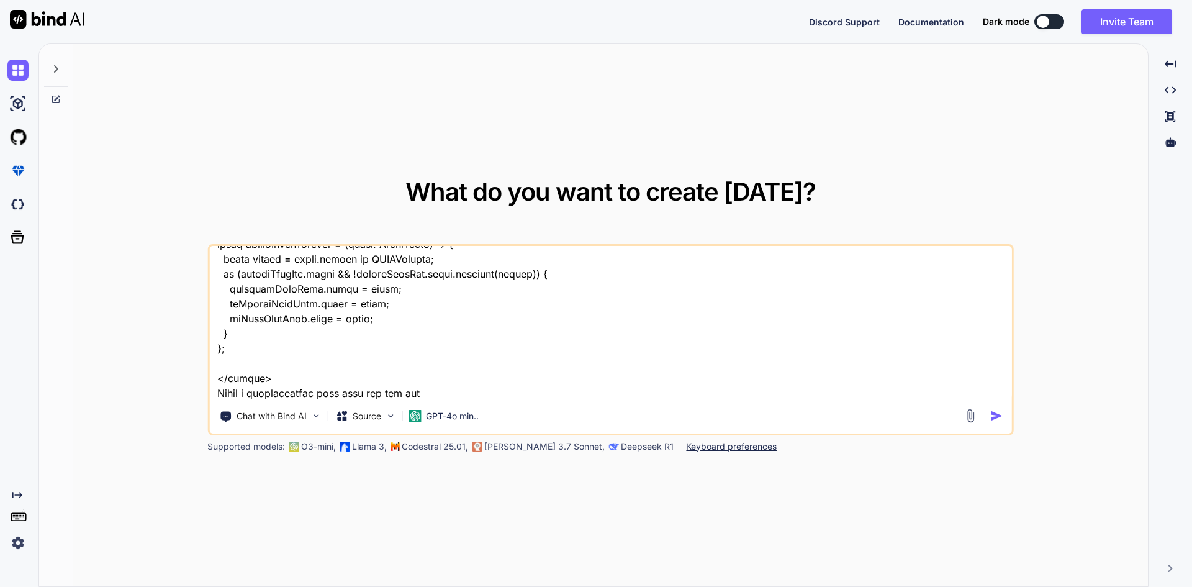
type textarea "x"
type textarea "<script setup lang='ts'> import { ref, onMounted, nextTick, computed, onBeforeU…"
type textarea "x"
type textarea "<script setup lang='ts'> import { ref, onMounted, nextTick, computed, onBeforeU…"
type textarea "x"
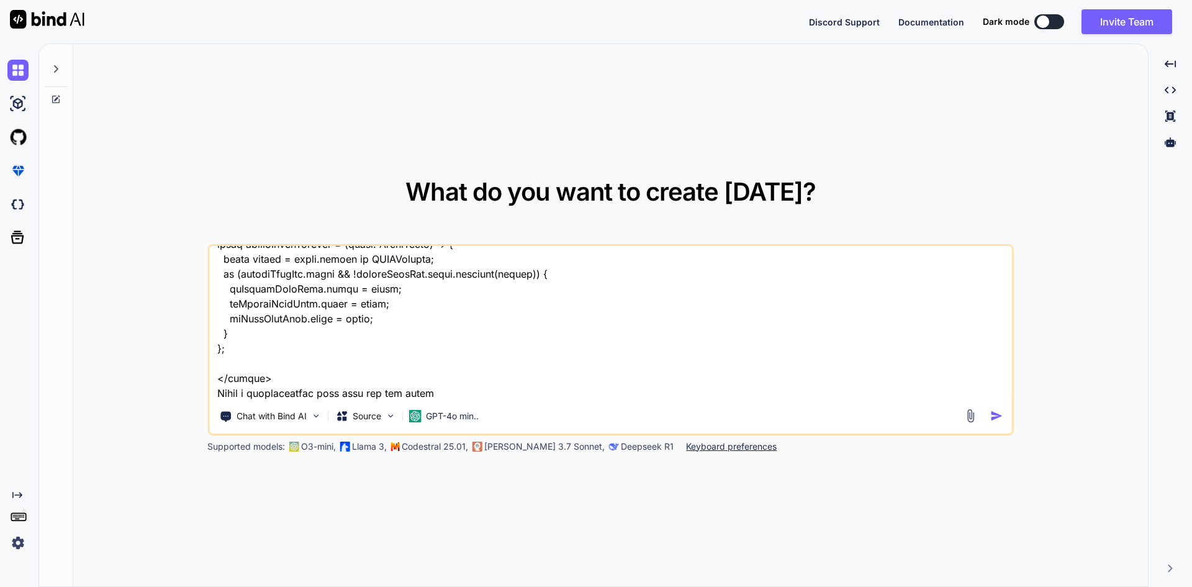
type textarea "<script setup lang='ts'> import { ref, onMounted, nextTick, computed, onBeforeU…"
type textarea "x"
type textarea "<script setup lang='ts'> import { ref, onMounted, nextTick, computed, onBeforeU…"
type textarea "x"
type textarea "<script setup lang='ts'> import { ref, onMounted, nextTick, computed, onBeforeU…"
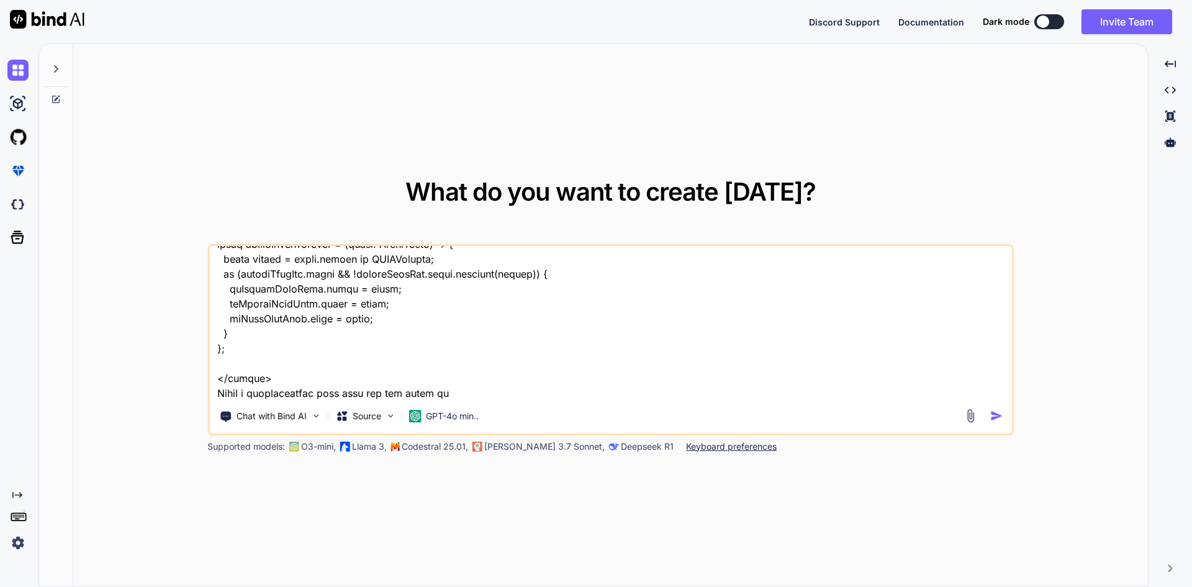
type textarea "x"
type textarea "<script setup lang='ts'> import { ref, onMounted, nextTick, computed, onBeforeU…"
type textarea "x"
type textarea "<script setup lang='ts'> import { ref, onMounted, nextTick, computed, onBeforeU…"
type textarea "x"
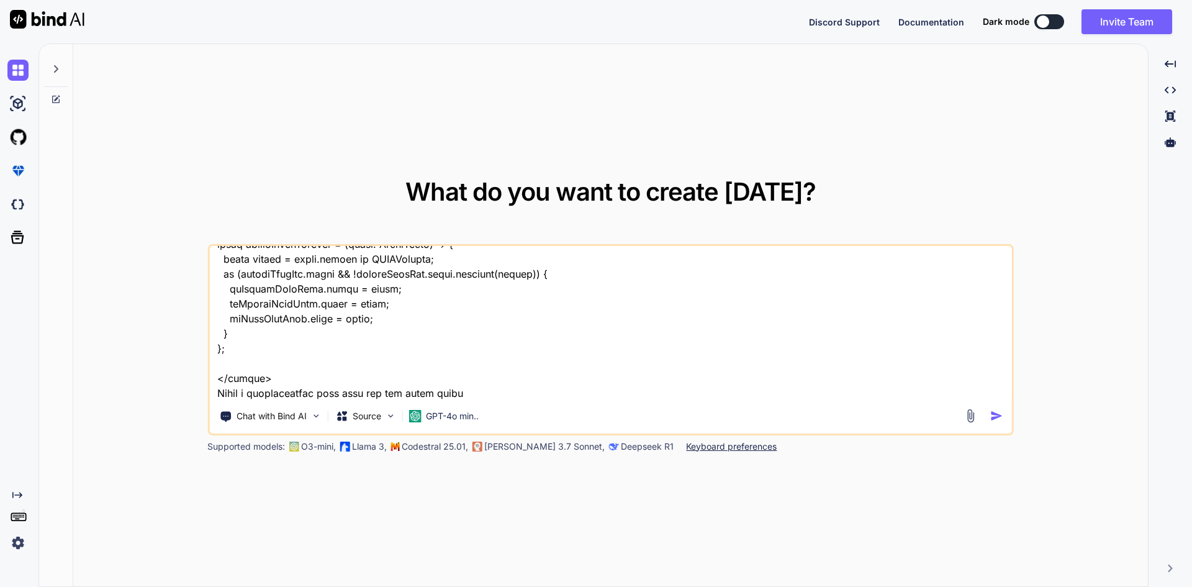
type textarea "<script setup lang='ts'> import { ref, onMounted, nextTick, computed, onBeforeU…"
type textarea "x"
type textarea "<script setup lang='ts'> import { ref, onMounted, nextTick, computed, onBeforeU…"
type textarea "x"
type textarea "<script setup lang='ts'> import { ref, onMounted, nextTick, computed, onBeforeU…"
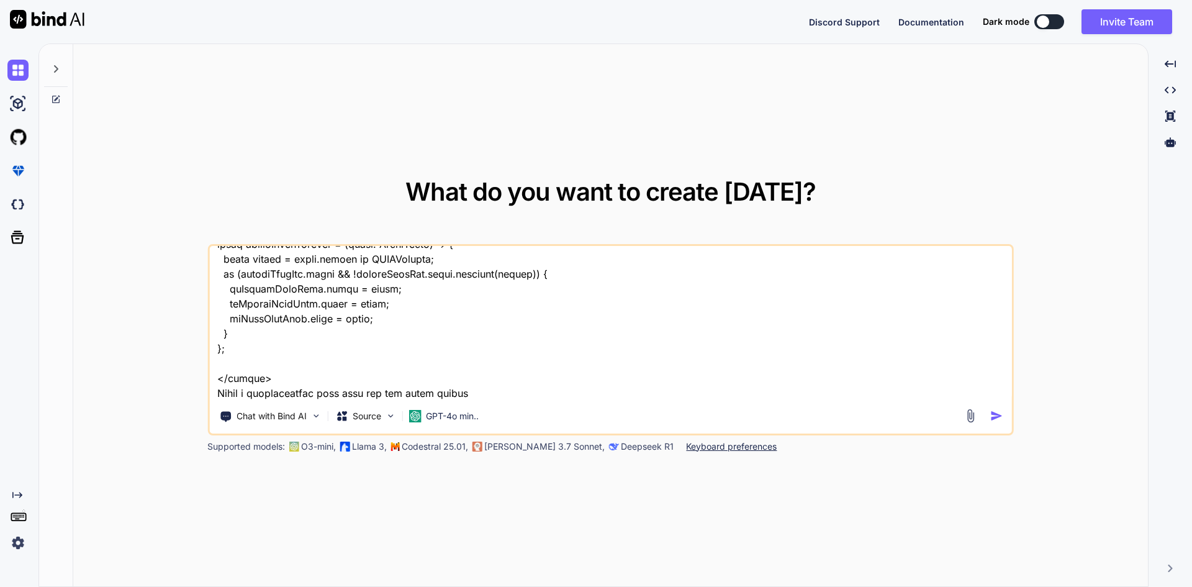
type textarea "x"
type textarea "<script setup lang='ts'> import { ref, onMounted, nextTick, computed, onBeforeU…"
type textarea "x"
type textarea "<script setup lang='ts'> import { ref, onMounted, nextTick, computed, onBeforeU…"
type textarea "x"
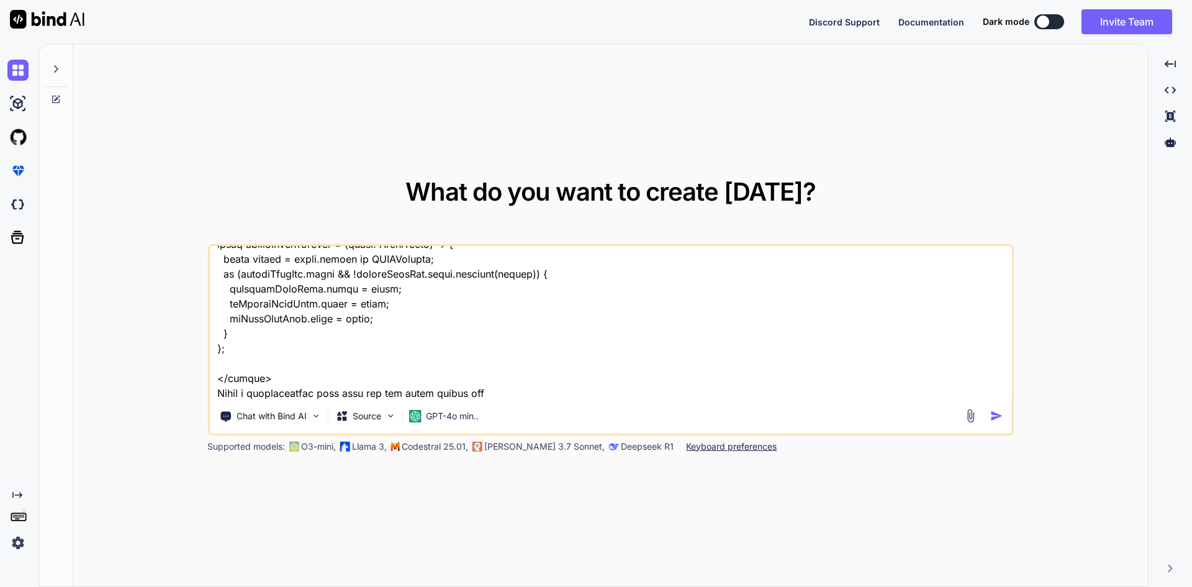
type textarea "<script setup lang='ts'> import { ref, onMounted, nextTick, computed, onBeforeU…"
type textarea "x"
type textarea "<script setup lang='ts'> import { ref, onMounted, nextTick, computed, onBeforeU…"
type textarea "x"
type textarea "<script setup lang='ts'> import { ref, onMounted, nextTick, computed, onBeforeU…"
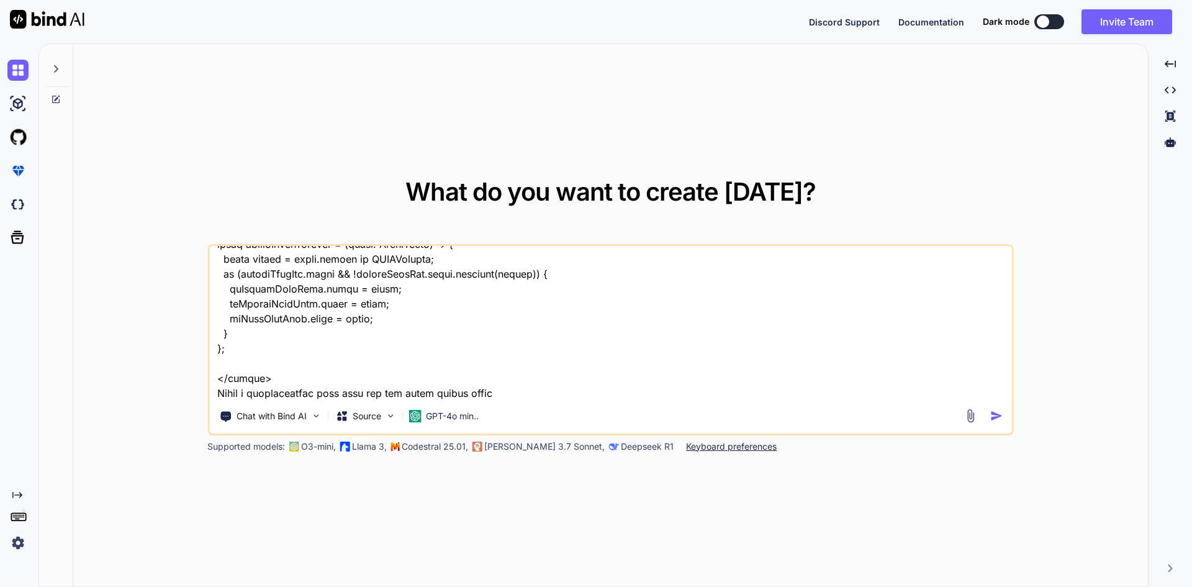
type textarea "x"
type textarea "<script setup lang='ts'> import { ref, onMounted, nextTick, computed, onBeforeU…"
type textarea "x"
type textarea "<script setup lang='ts'> import { ref, onMounted, nextTick, computed, onBeforeU…"
type textarea "x"
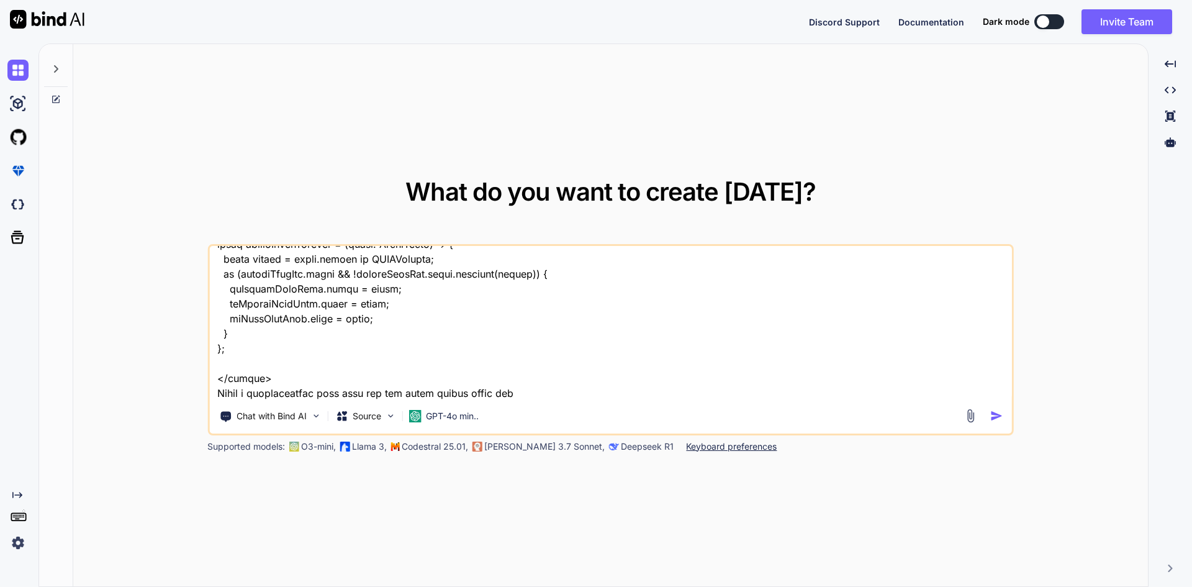
type textarea "<script setup lang='ts'> import { ref, onMounted, nextTick, computed, onBeforeU…"
type textarea "x"
type textarea "<script setup lang='ts'> import { ref, onMounted, nextTick, computed, onBeforeU…"
type textarea "x"
type textarea "<script setup lang='ts'> import { ref, onMounted, nextTick, computed, onBeforeU…"
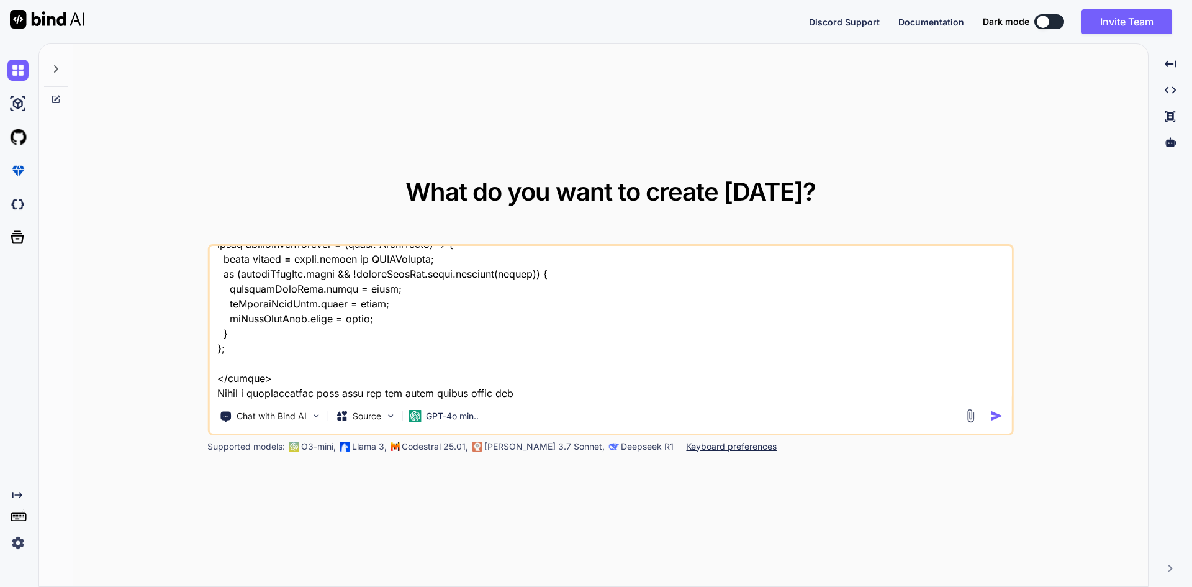
type textarea "x"
type textarea "<script setup lang='ts'> import { ref, onMounted, nextTick, computed, onBeforeU…"
type textarea "x"
type textarea "<script setup lang='ts'> import { ref, onMounted, nextTick, computed, onBeforeU…"
type textarea "x"
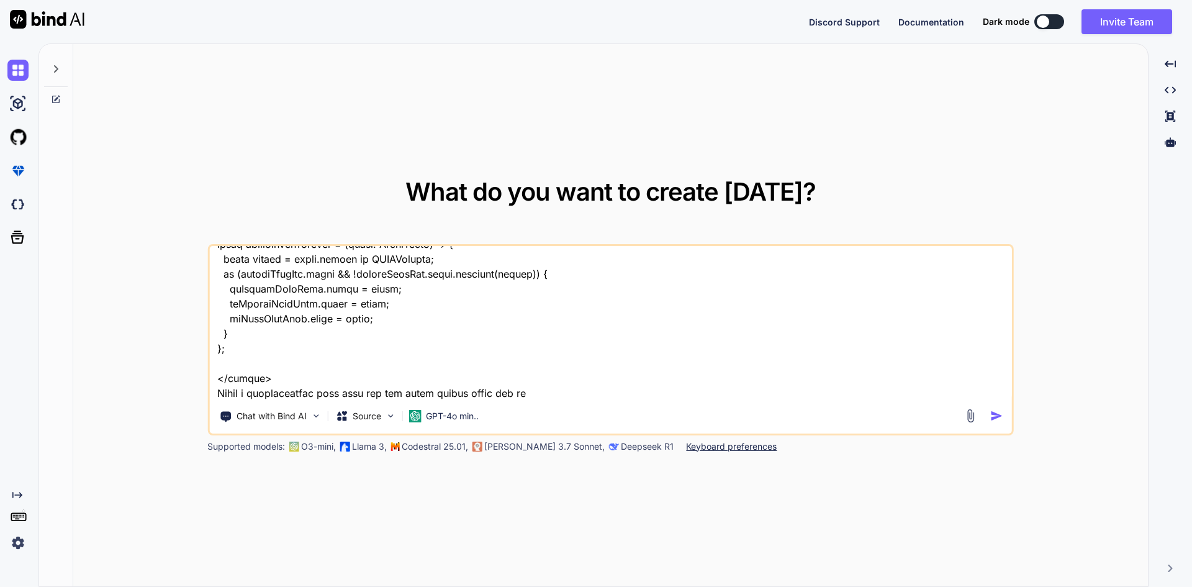
type textarea "<script setup lang='ts'> import { ref, onMounted, nextTick, computed, onBeforeU…"
type textarea "x"
type textarea "<script setup lang='ts'> import { ref, onMounted, nextTick, computed, onBeforeU…"
type textarea "x"
type textarea "<script setup lang='ts'> import { ref, onMounted, nextTick, computed, onBeforeU…"
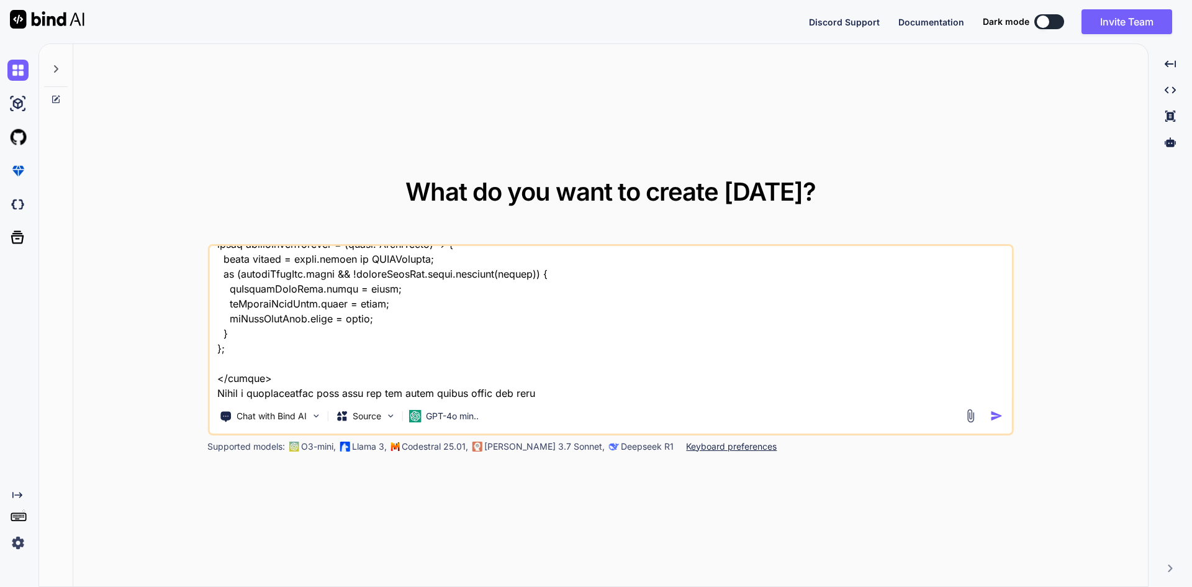
type textarea "x"
type textarea "<script setup lang='ts'> import { ref, onMounted, nextTick, computed, onBeforeU…"
type textarea "x"
type textarea "<script setup lang='ts'> import { ref, onMounted, nextTick, computed, onBeforeU…"
type textarea "x"
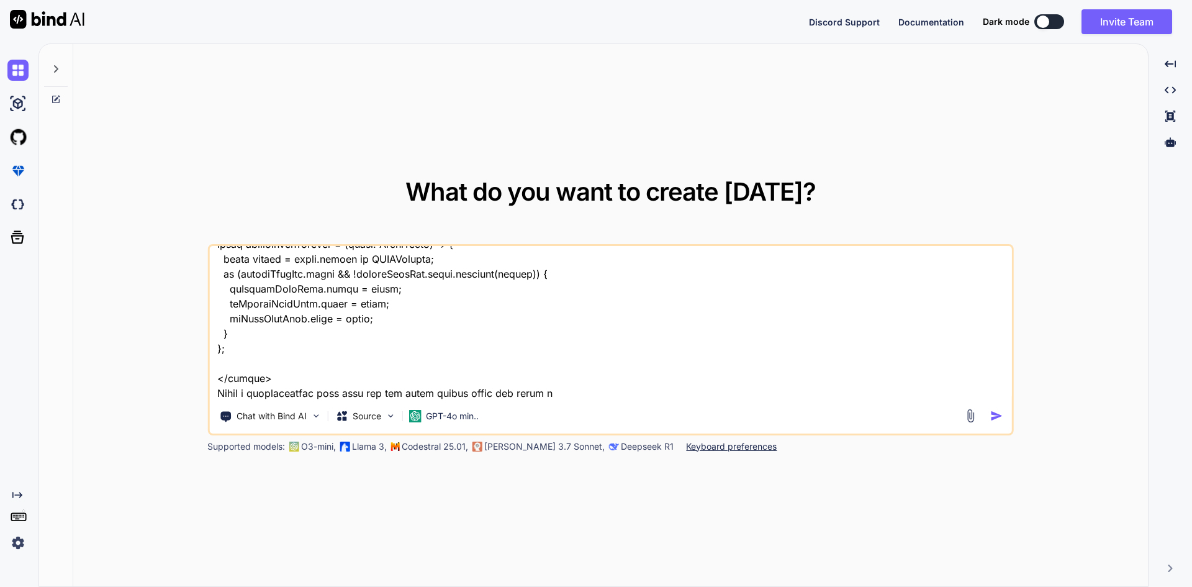
type textarea "<script setup lang='ts'> import { ref, onMounted, nextTick, computed, onBeforeU…"
type textarea "x"
type textarea "<script setup lang='ts'> import { ref, onMounted, nextTick, computed, onBeforeU…"
type textarea "x"
type textarea "<script setup lang='ts'> import { ref, onMounted, nextTick, computed, onBeforeU…"
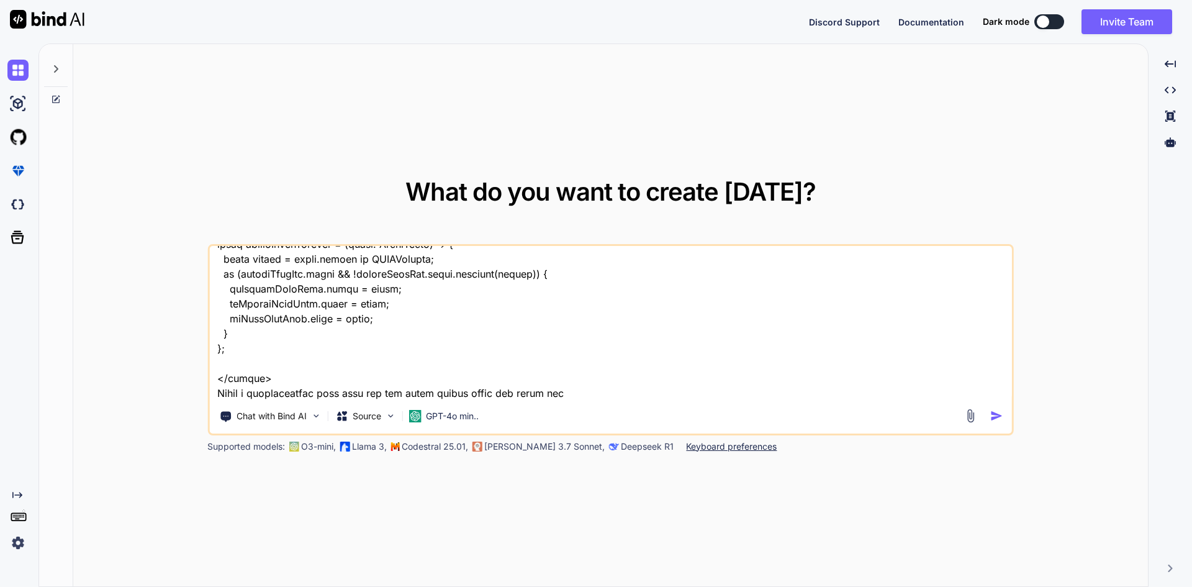
type textarea "x"
type textarea "<script setup lang='ts'> import { ref, onMounted, nextTick, computed, onBeforeU…"
type textarea "x"
type textarea "<script setup lang='ts'> import { ref, onMounted, nextTick, computed, onBeforeU…"
type textarea "x"
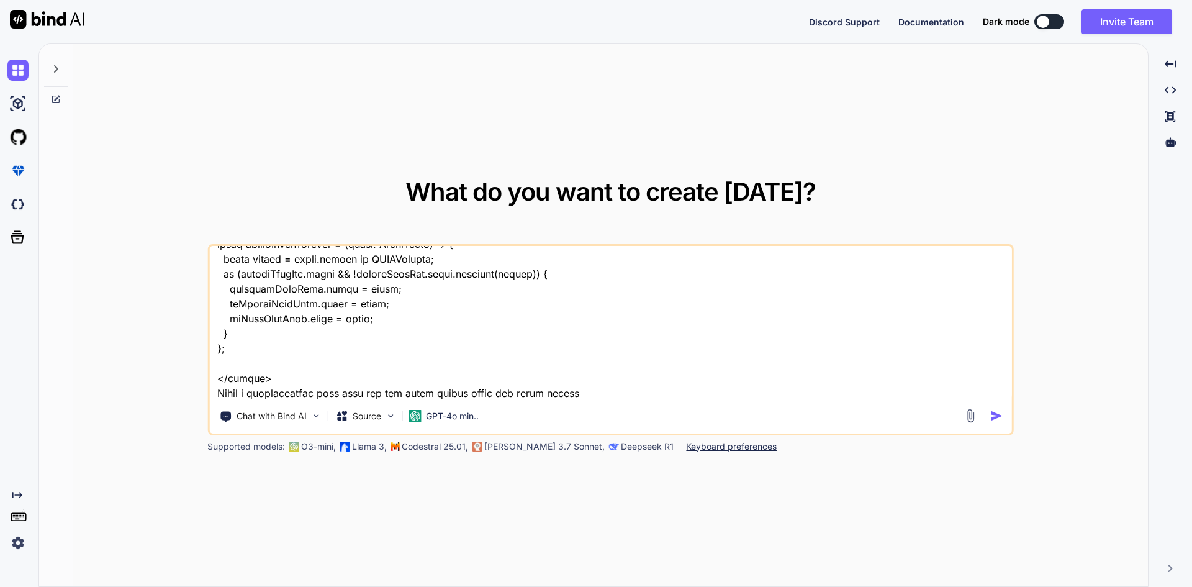
type textarea "<script setup lang='ts'> import { ref, onMounted, nextTick, computed, onBeforeU…"
type textarea "x"
type textarea "<script setup lang='ts'> import { ref, onMounted, nextTick, computed, onBeforeU…"
type textarea "x"
type textarea "<script setup lang='ts'> import { ref, onMounted, nextTick, computed, onBeforeU…"
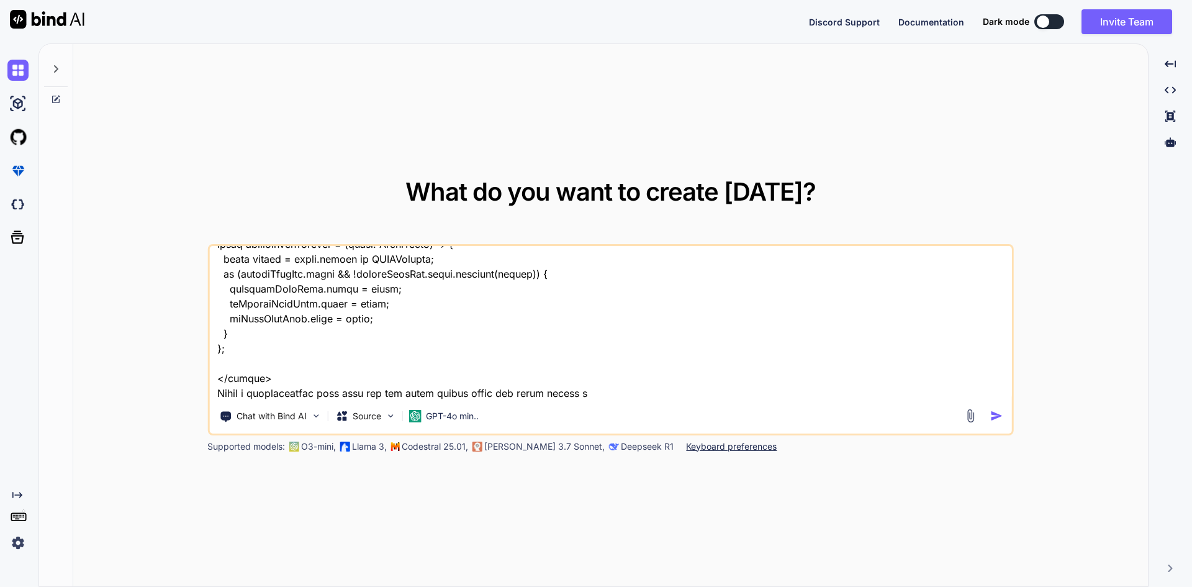
type textarea "x"
type textarea "<script setup lang='ts'> import { ref, onMounted, nextTick, computed, onBeforeU…"
type textarea "x"
type textarea "<script setup lang='ts'> import { ref, onMounted, nextTick, computed, onBeforeU…"
type textarea "x"
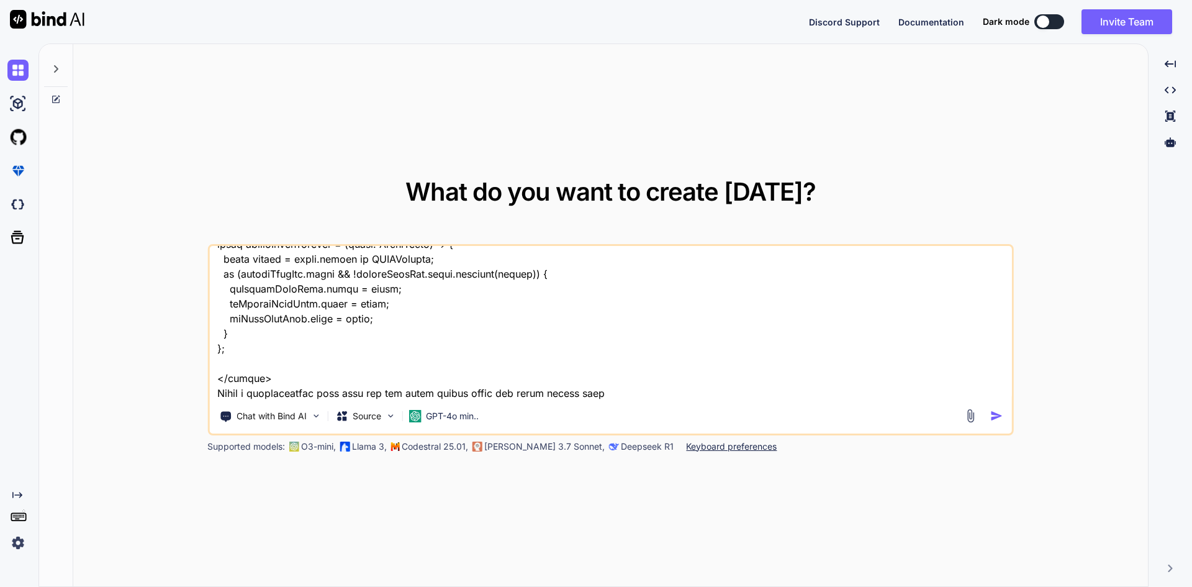
type textarea "<script setup lang='ts'> import { ref, onMounted, nextTick, computed, onBeforeU…"
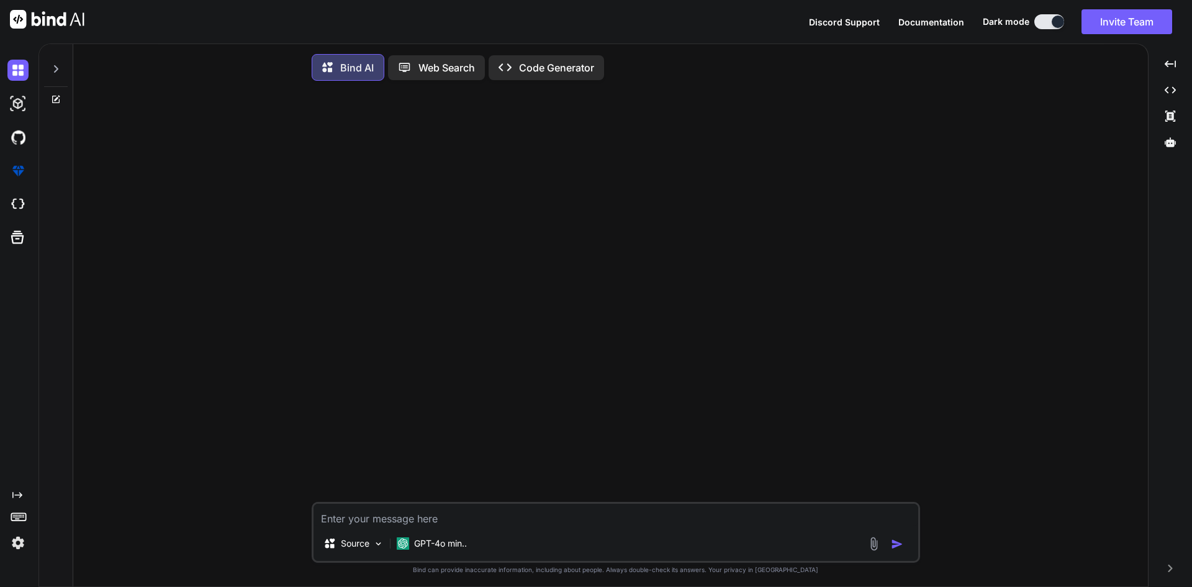
click at [61, 73] on div at bounding box center [56, 65] width 24 height 43
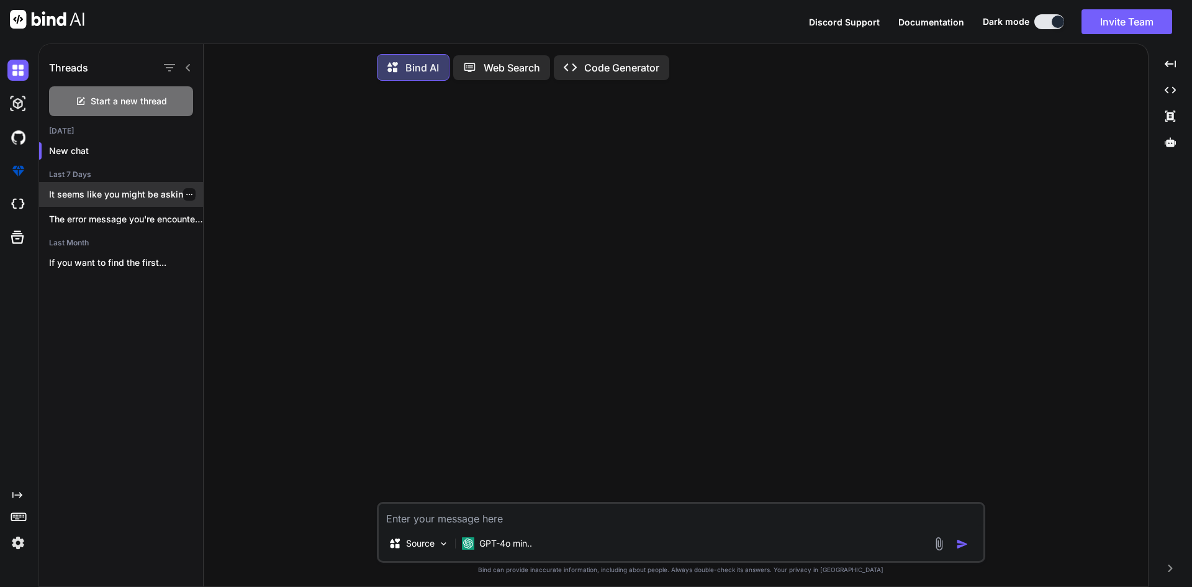
click at [109, 195] on p "It seems like you might be asking..." at bounding box center [126, 194] width 154 height 12
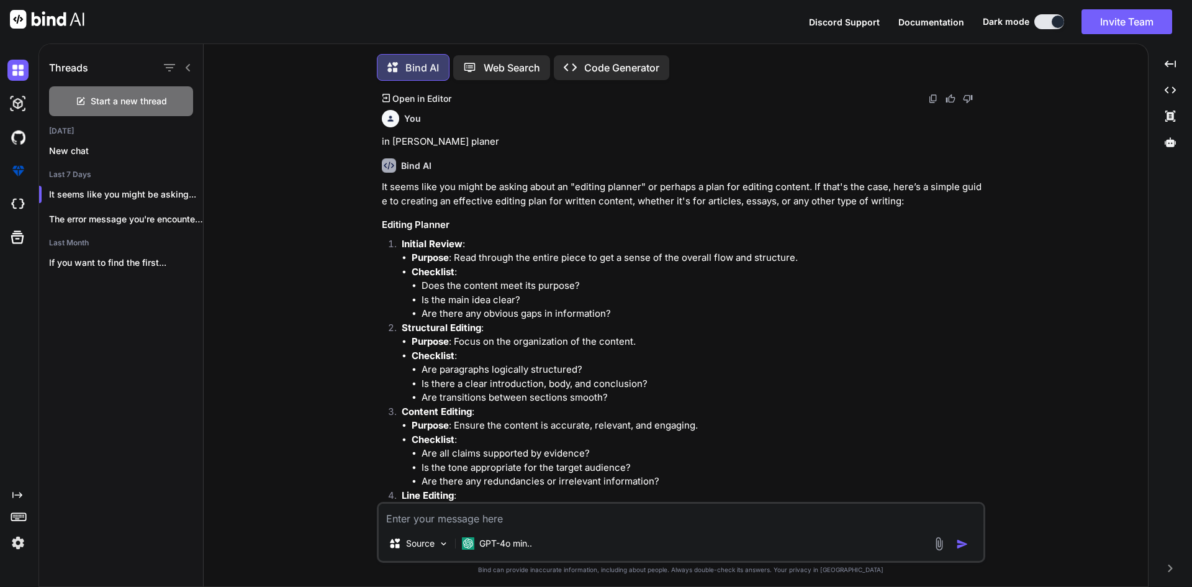
scroll to position [6, 0]
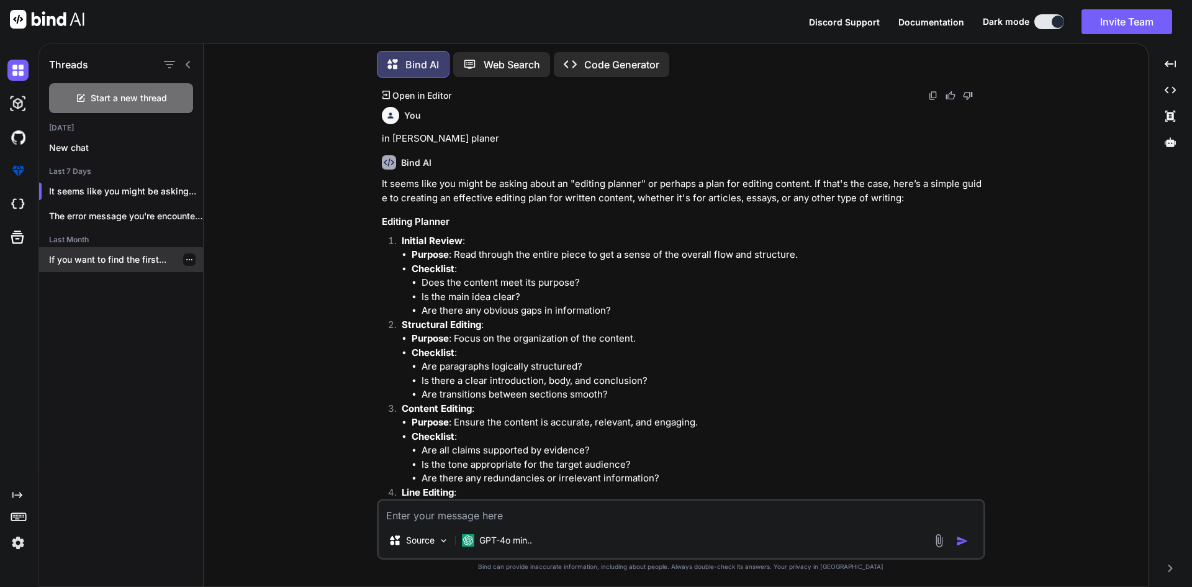
click at [132, 258] on p "If you want to find the first..." at bounding box center [126, 259] width 154 height 12
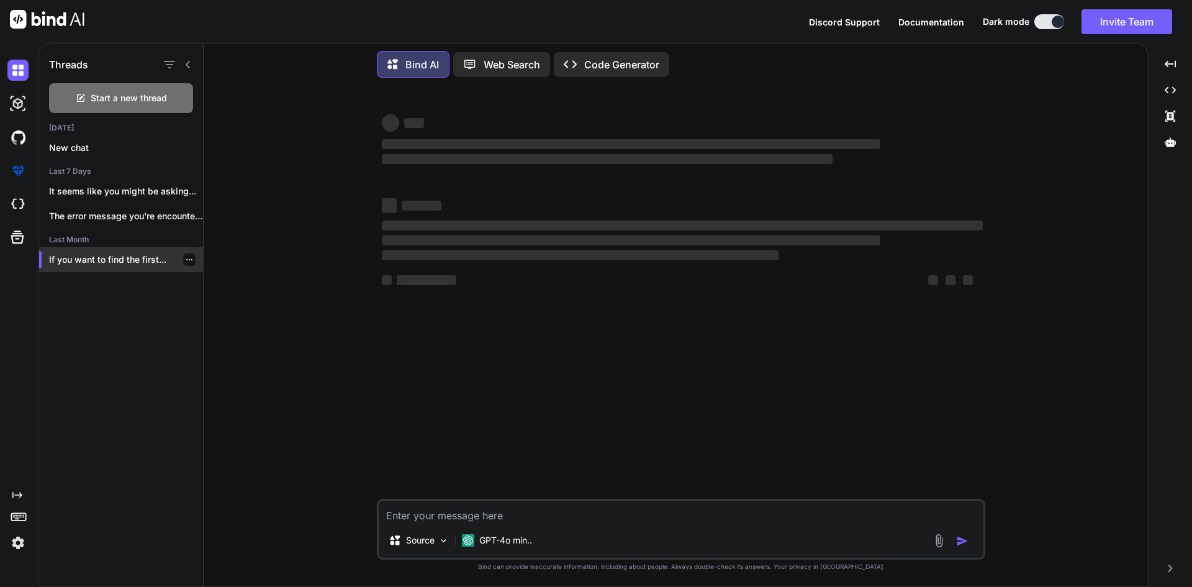
scroll to position [0, 0]
click at [184, 253] on div at bounding box center [189, 259] width 12 height 12
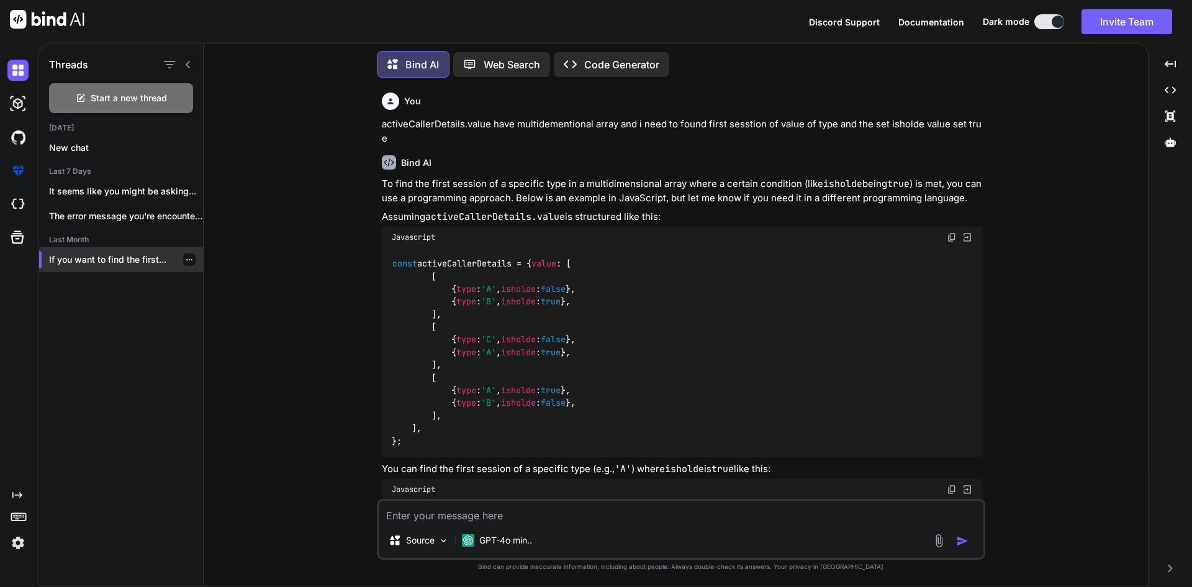
scroll to position [761, 0]
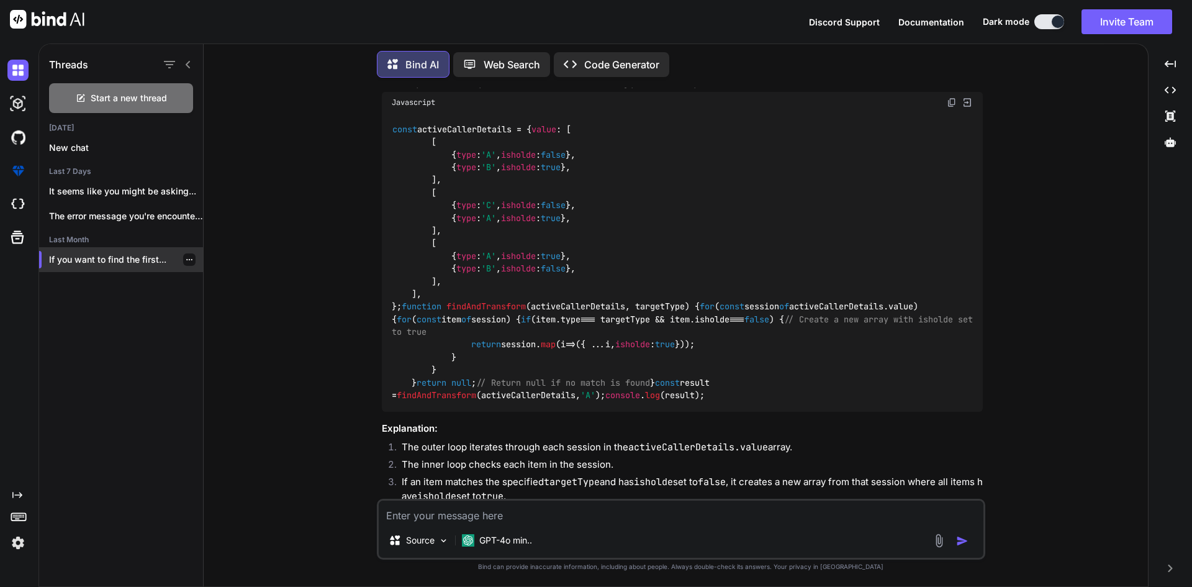
click at [184, 253] on div at bounding box center [189, 259] width 12 height 12
click at [114, 99] on span "Start a new thread" at bounding box center [129, 98] width 76 height 12
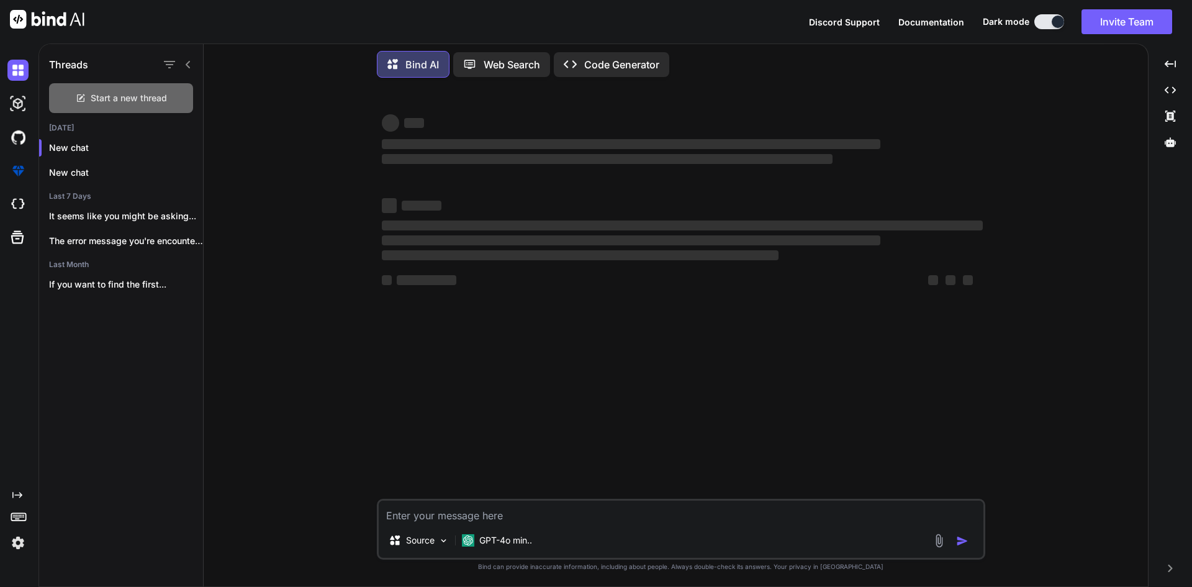
scroll to position [0, 0]
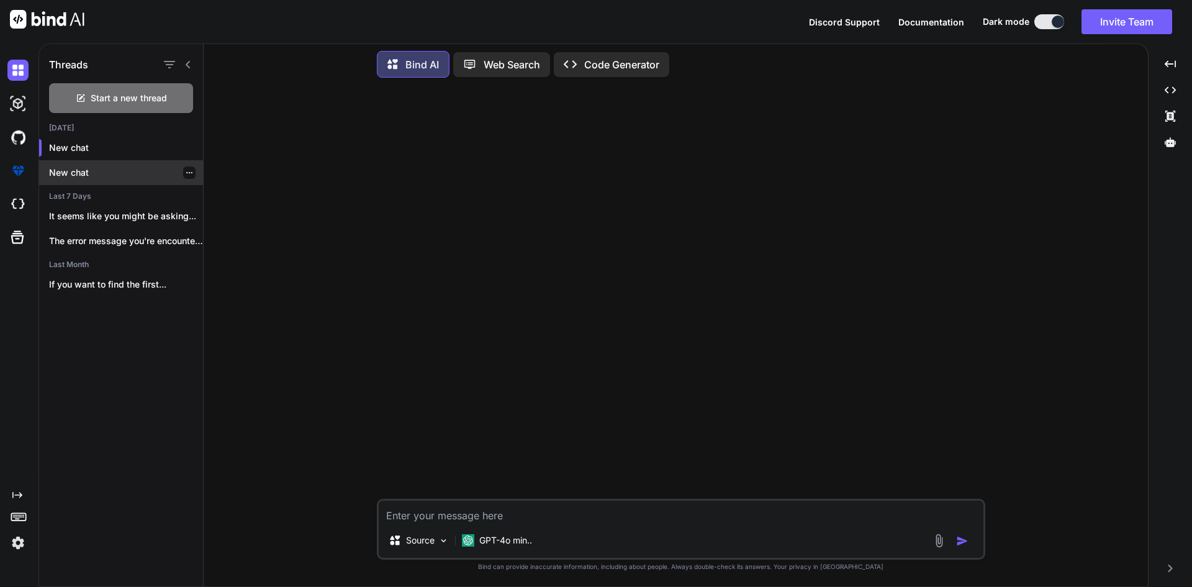
click at [186, 175] on div at bounding box center [189, 172] width 12 height 12
click at [183, 170] on div at bounding box center [189, 172] width 12 height 12
click at [125, 146] on p "New chat" at bounding box center [126, 148] width 154 height 12
click at [130, 166] on p "New chat" at bounding box center [126, 172] width 154 height 12
click at [117, 153] on div "New chat" at bounding box center [121, 147] width 164 height 25
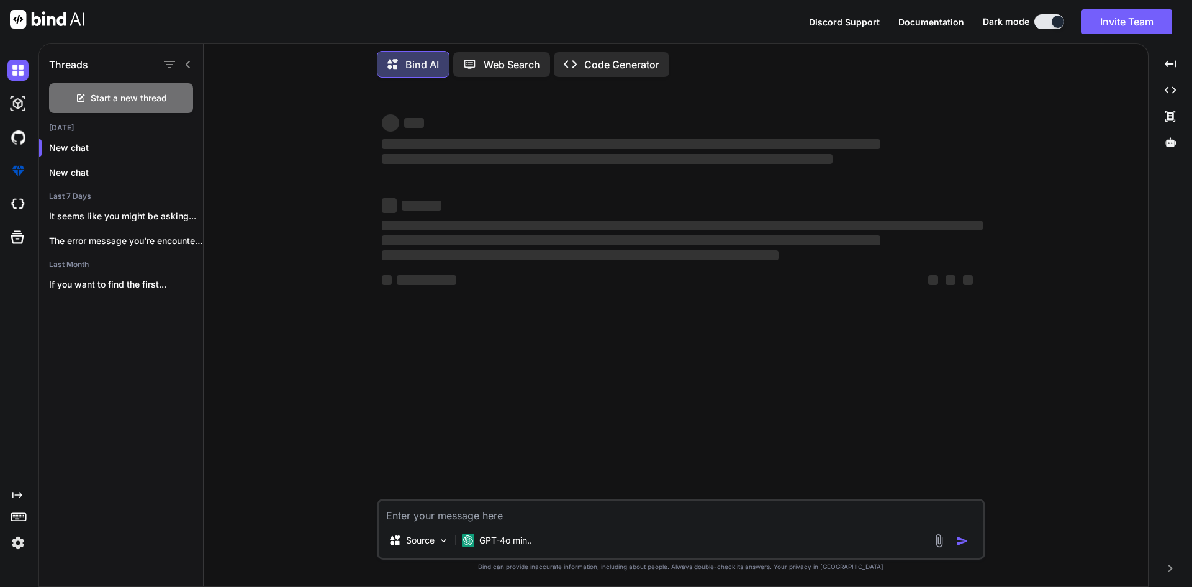
type textarea "x"
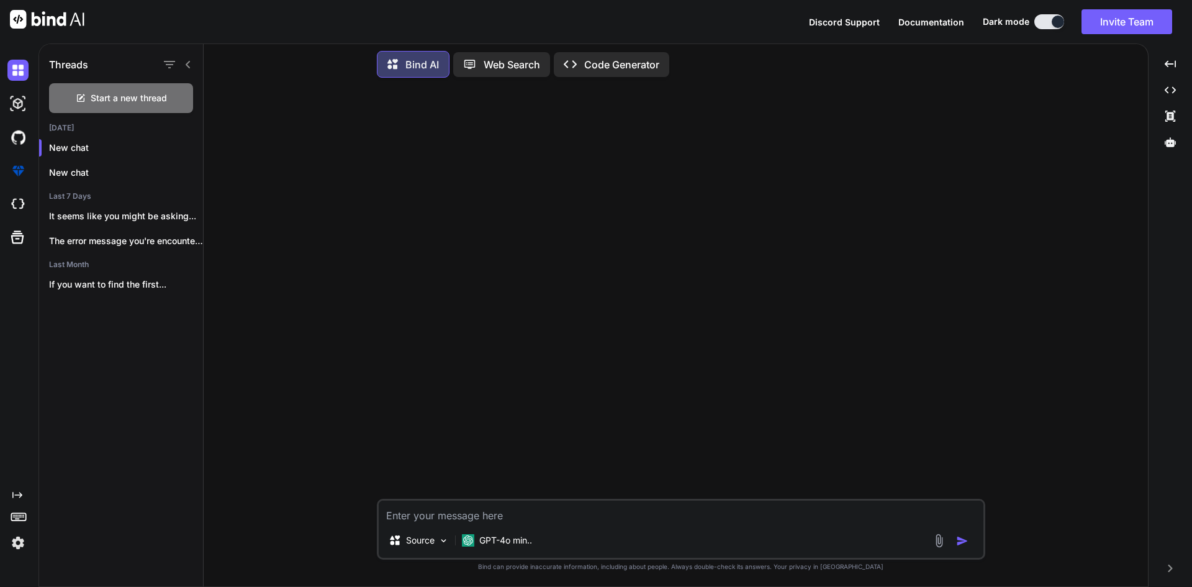
click at [509, 515] on textarea at bounding box center [681, 512] width 605 height 22
paste textarea "<script setup lang='ts'> import { ref, onMounted, nextTick, computed, onBeforeU…"
type textarea "<script setup lang='ts'> import { ref, onMounted, nextTick, computed, onBeforeU…"
type textarea "x"
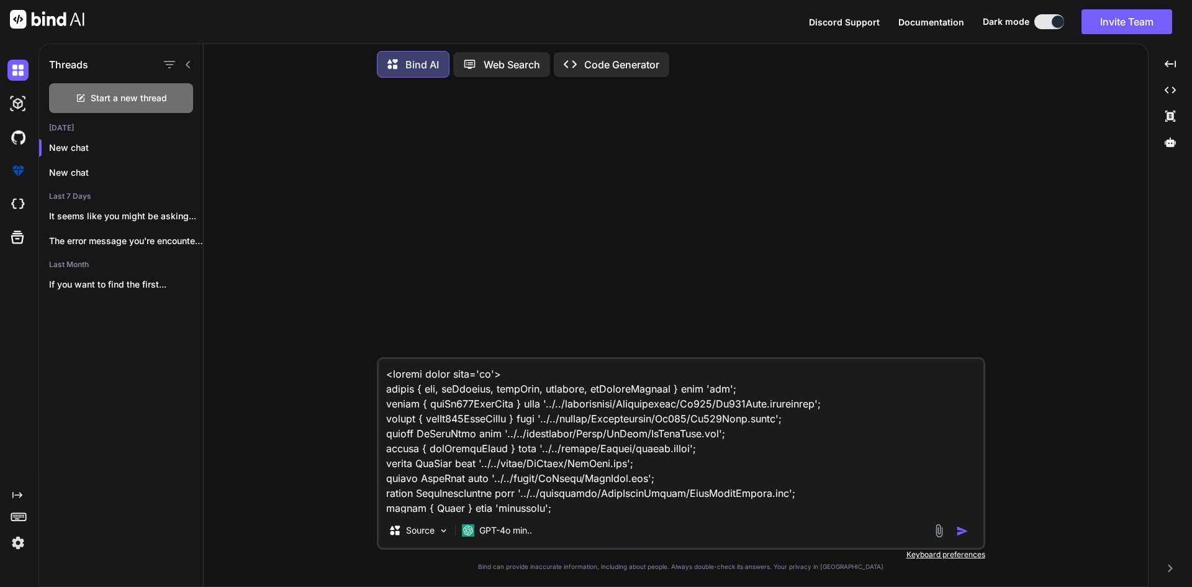
scroll to position [4711, 0]
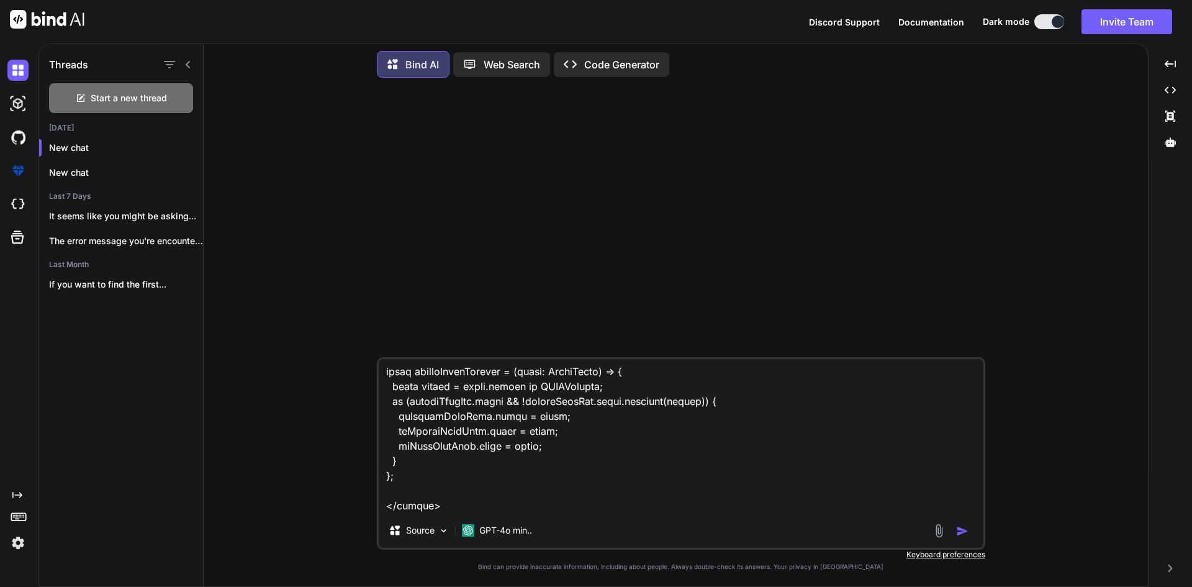
type textarea "<script setup lang='ts'> import { ref, onMounted, nextTick, computed, onBeforeU…"
type textarea "x"
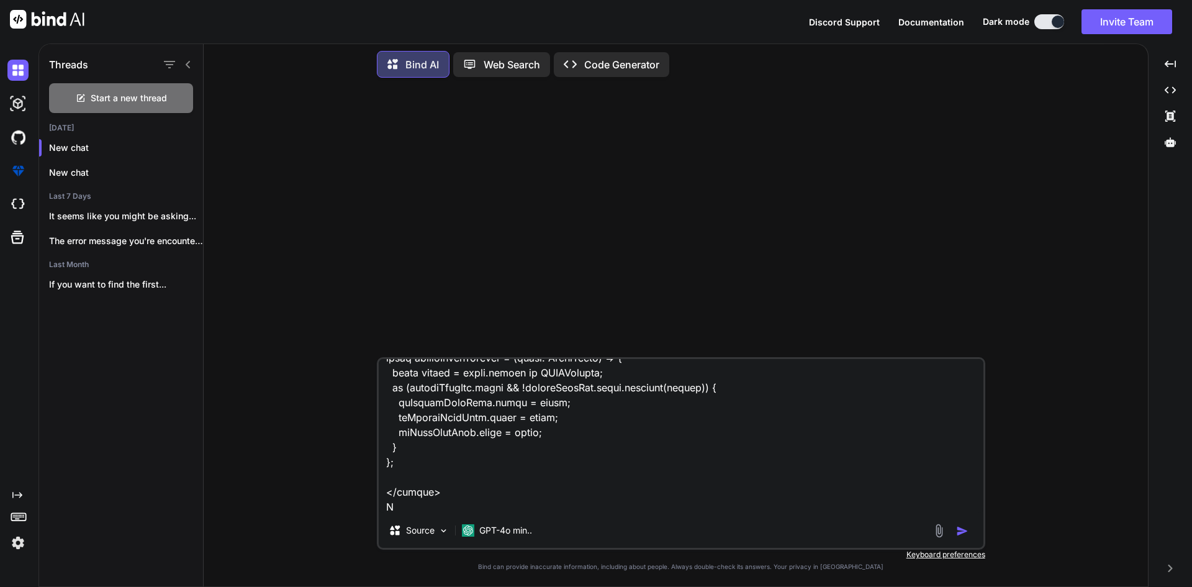
type textarea "<script setup lang='ts'> import { ref, onMounted, nextTick, computed, onBeforeU…"
type textarea "x"
type textarea "<script setup lang='ts'> import { ref, onMounted, nextTick, computed, onBeforeU…"
type textarea "x"
type textarea "<script setup lang='ts'> import { ref, onMounted, nextTick, computed, onBeforeU…"
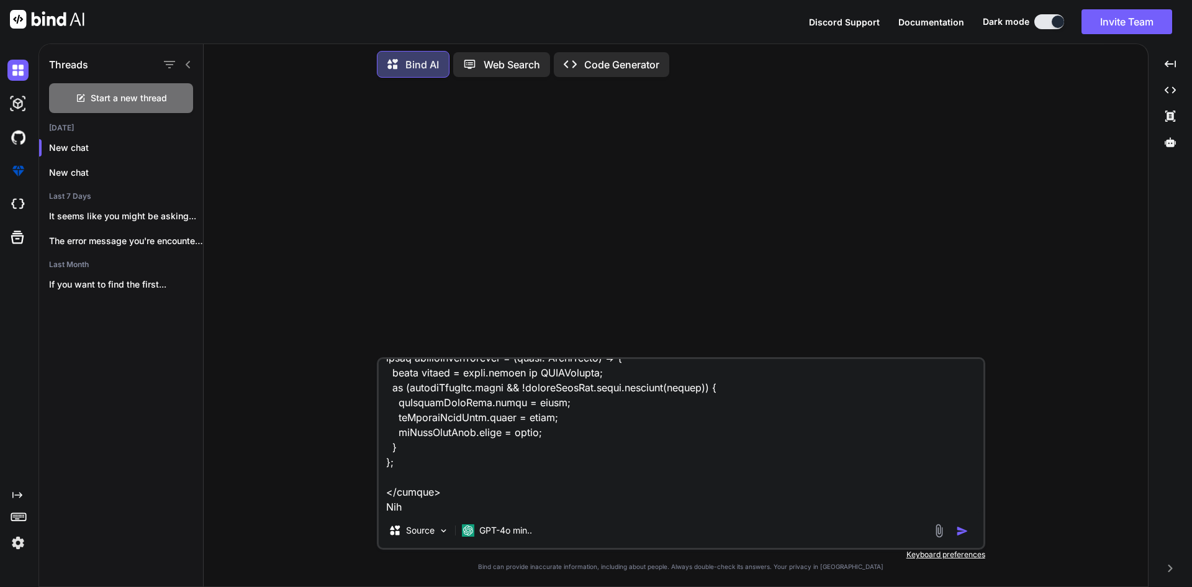
type textarea "x"
type textarea "<script setup lang='ts'> import { ref, onMounted, nextTick, computed, onBeforeU…"
type textarea "x"
type textarea "<script setup lang='ts'> import { ref, onMounted, nextTick, computed, onBeforeU…"
type textarea "x"
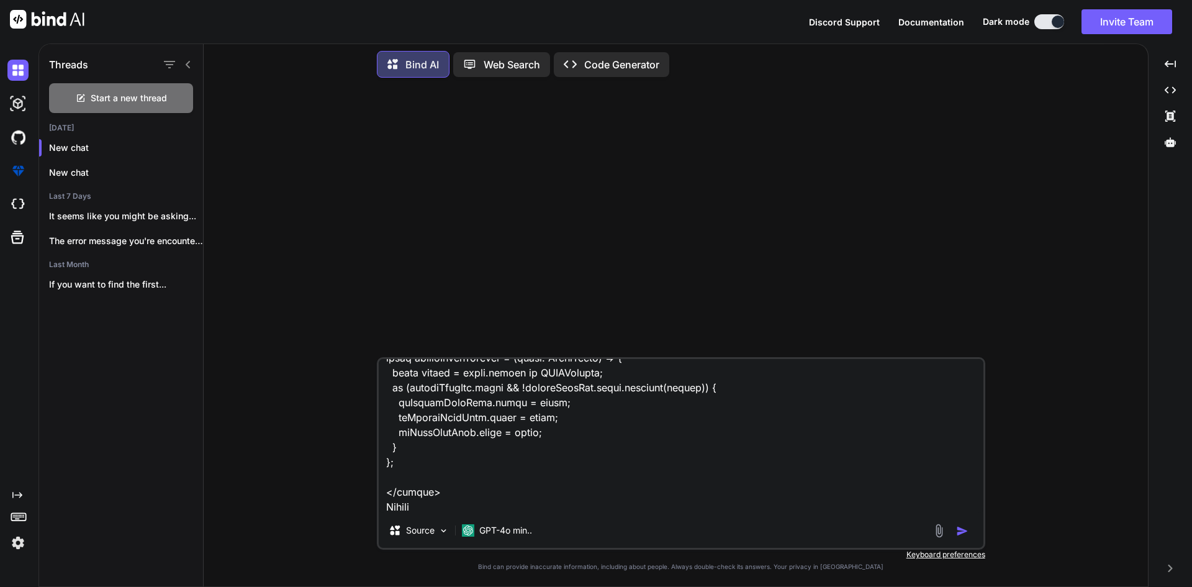
type textarea "<script setup lang='ts'> import { ref, onMounted, nextTick, computed, onBeforeU…"
type textarea "x"
type textarea "<script setup lang='ts'> import { ref, onMounted, nextTick, computed, onBeforeU…"
type textarea "x"
type textarea "<script setup lang='ts'> import { ref, onMounted, nextTick, computed, onBeforeU…"
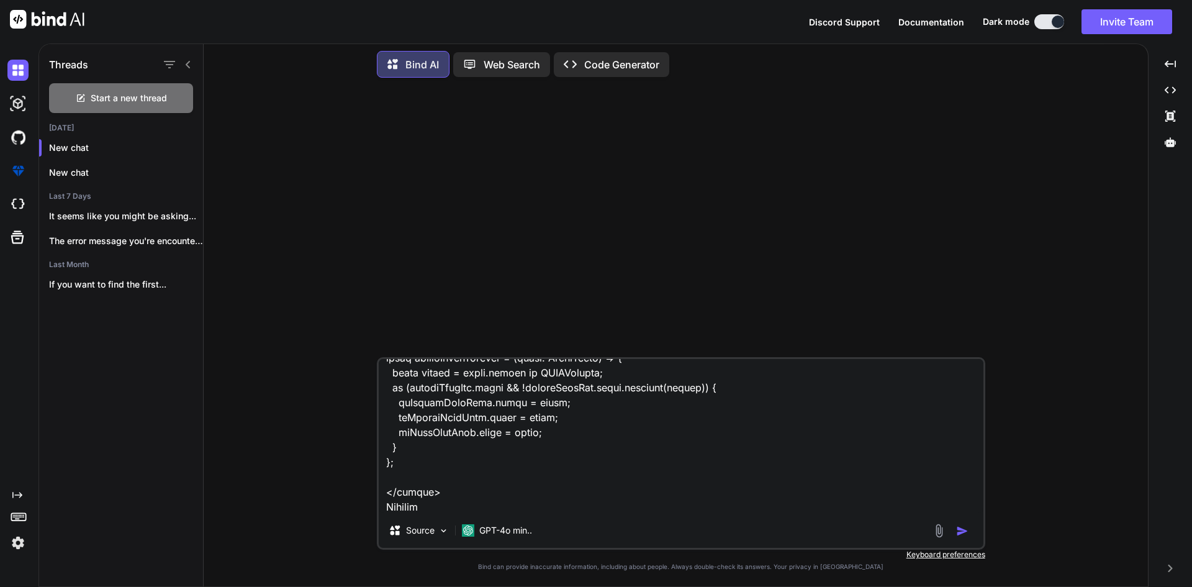
type textarea "x"
type textarea "<script setup lang='ts'> import { ref, onMounted, nextTick, computed, onBeforeU…"
type textarea "x"
type textarea "<script setup lang='ts'> import { ref, onMounted, nextTick, computed, onBeforeU…"
type textarea "x"
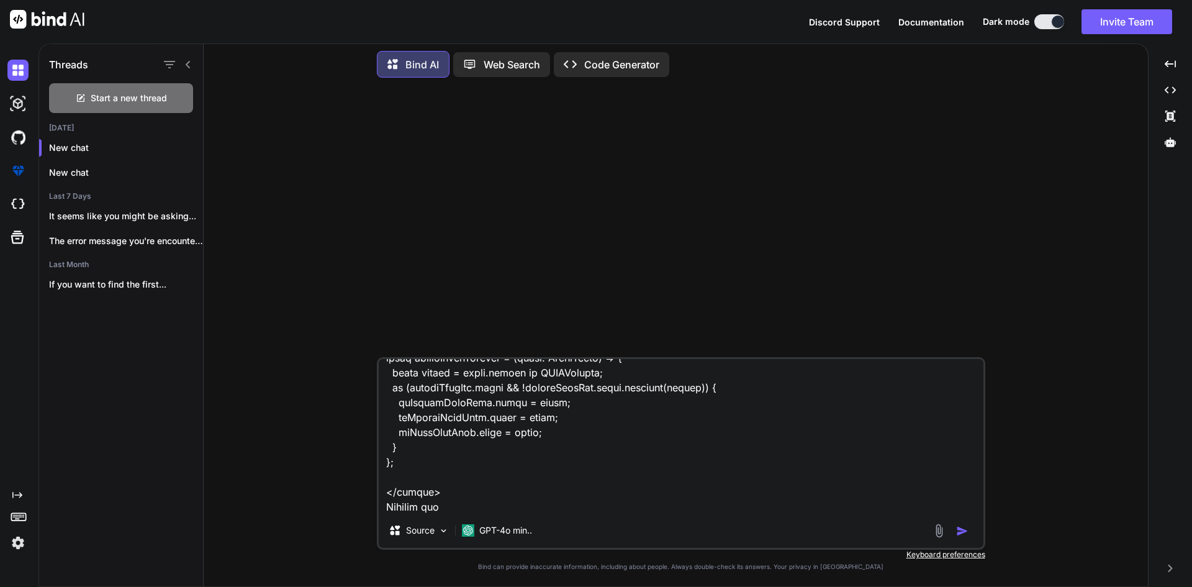
type textarea "<script setup lang='ts'> import { ref, onMounted, nextTick, computed, onBeforeU…"
type textarea "x"
type textarea "<script setup lang='ts'> import { ref, onMounted, nextTick, computed, onBeforeU…"
type textarea "x"
type textarea "<script setup lang='ts'> import { ref, onMounted, nextTick, computed, onBeforeU…"
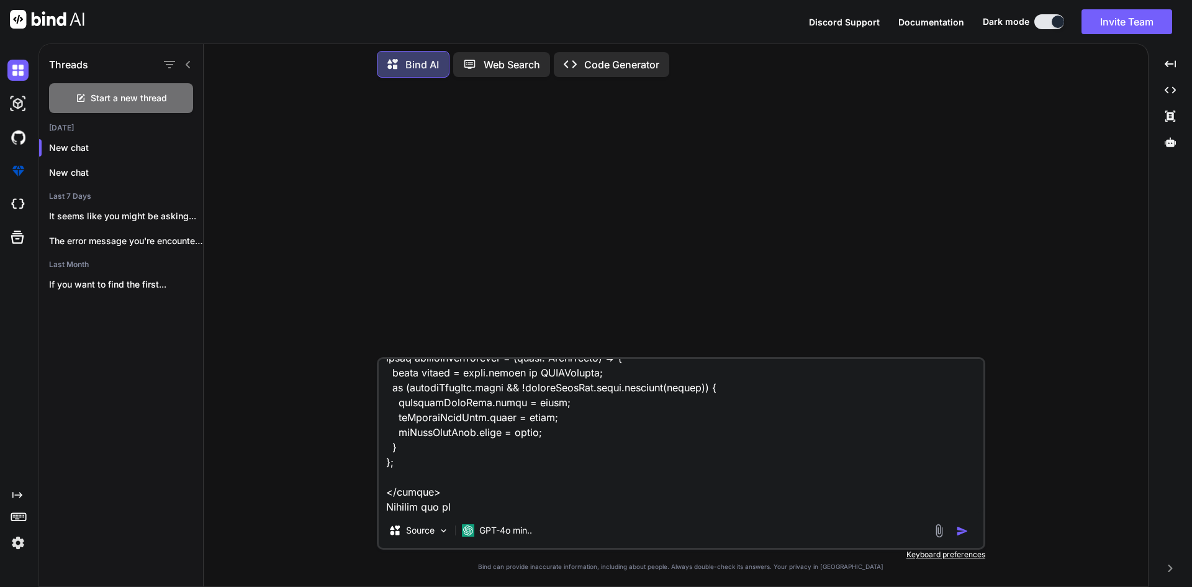
type textarea "x"
type textarea "<script setup lang='ts'> import { ref, onMounted, nextTick, computed, onBeforeU…"
type textarea "x"
type textarea "<script setup lang='ts'> import { ref, onMounted, nextTick, computed, onBeforeU…"
type textarea "x"
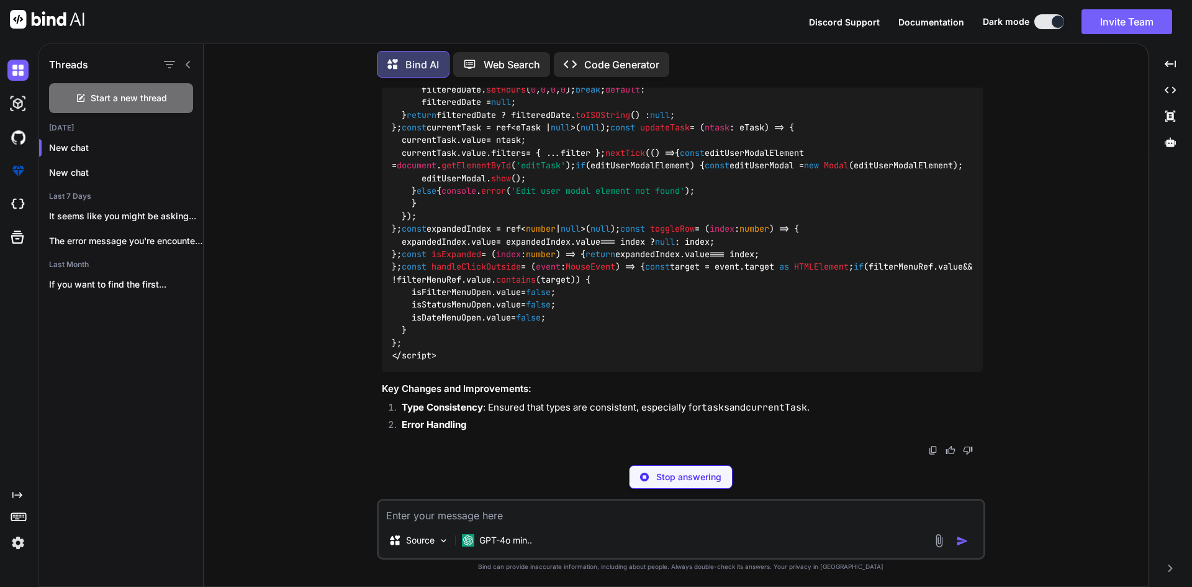
scroll to position [4964, 0]
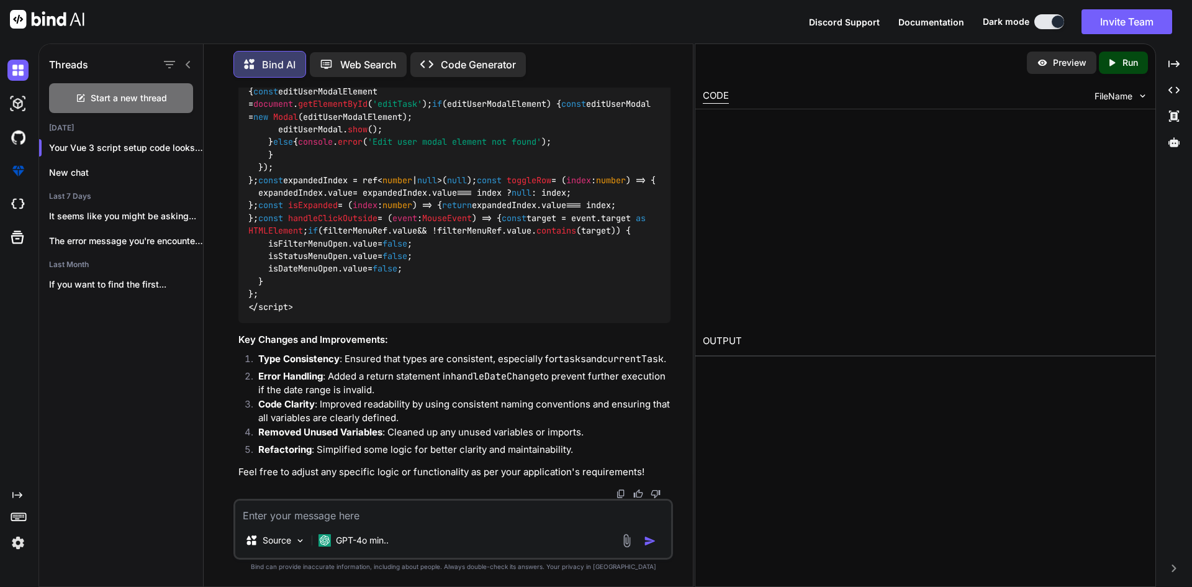
type textarea "x"
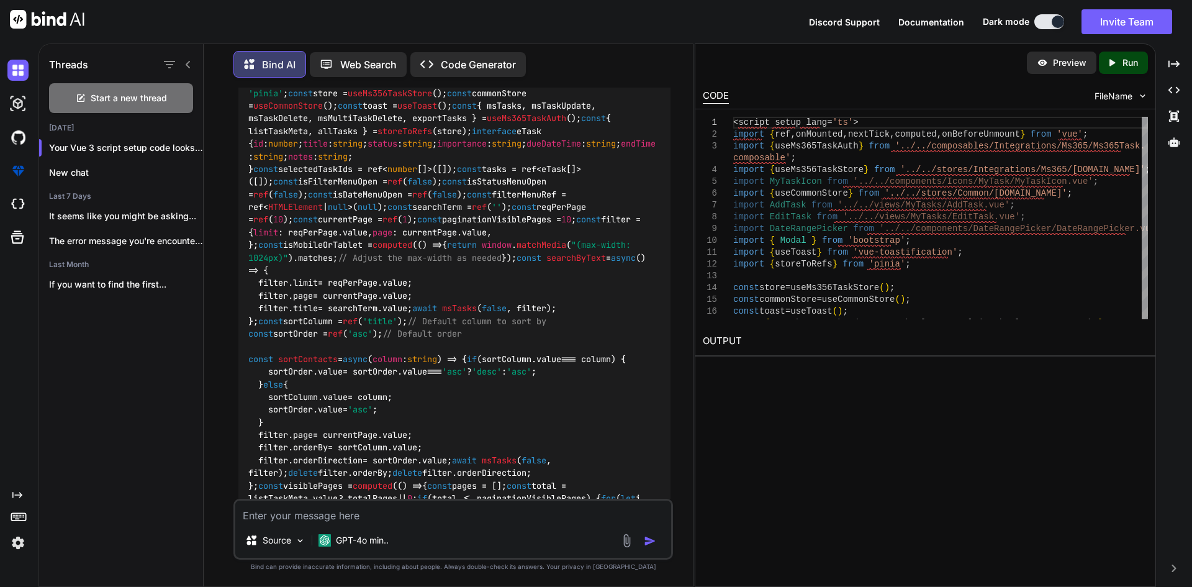
scroll to position [1219, 0]
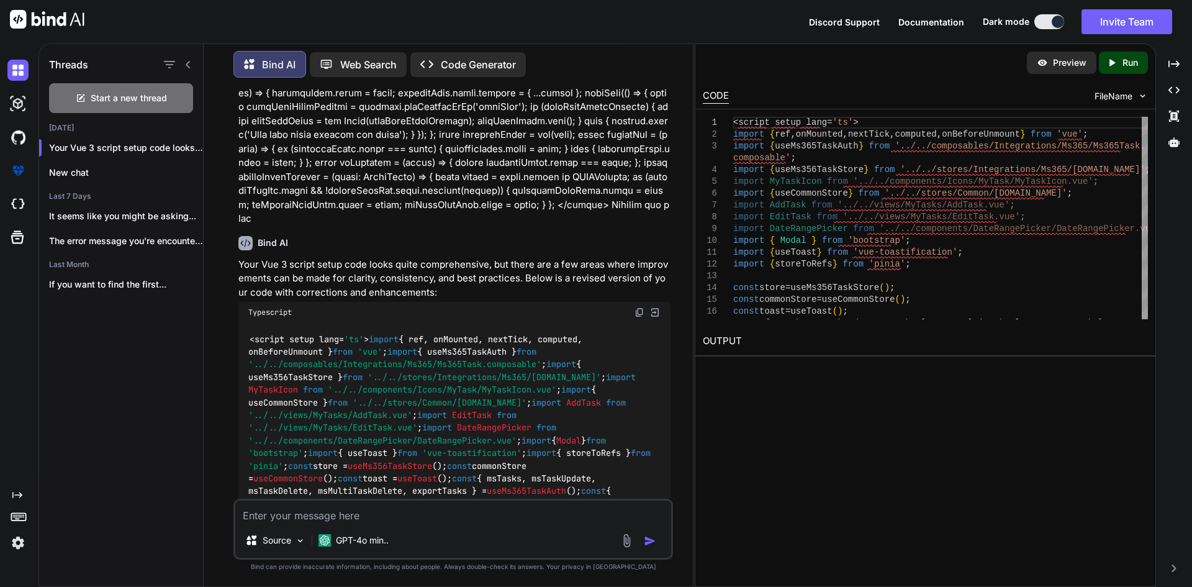
click at [637, 307] on img at bounding box center [640, 312] width 10 height 10
